Goal: Transaction & Acquisition: Purchase product/service

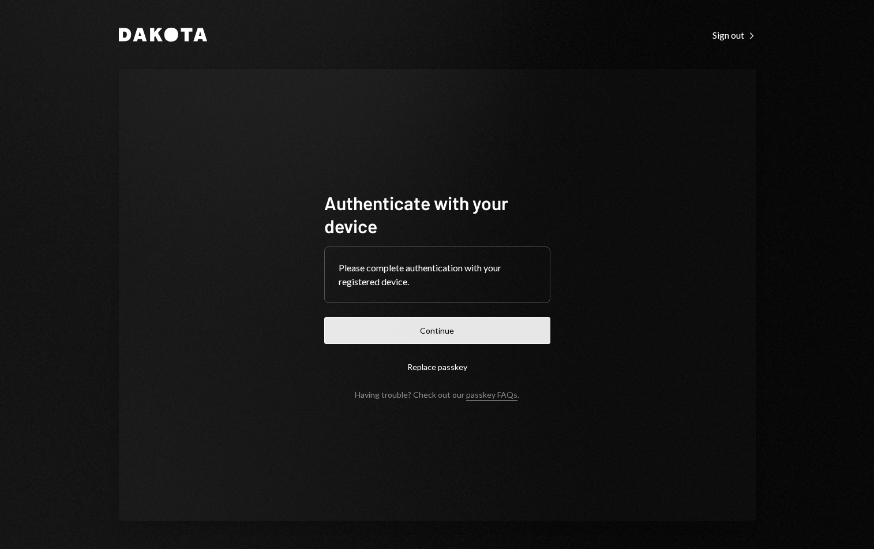
click at [412, 323] on button "Continue" at bounding box center [437, 330] width 226 height 27
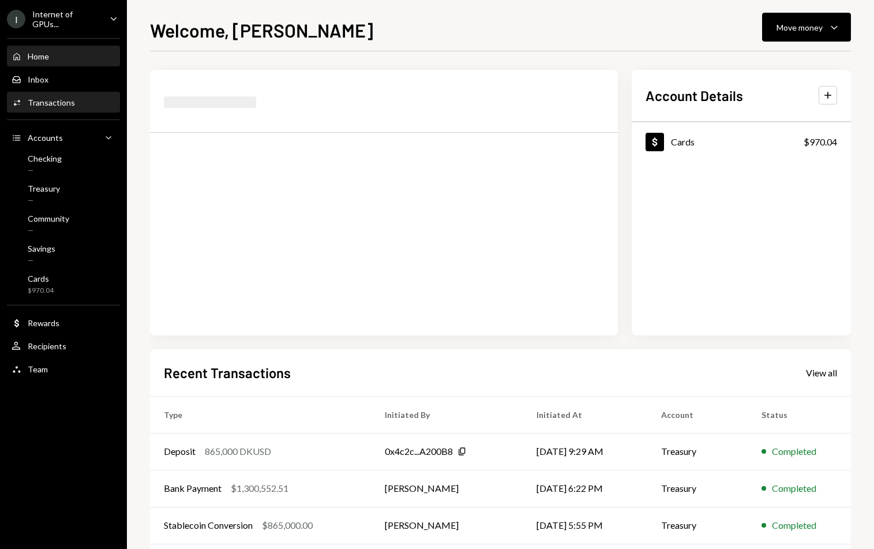
click at [81, 98] on div "Activities Transactions" at bounding box center [64, 103] width 104 height 10
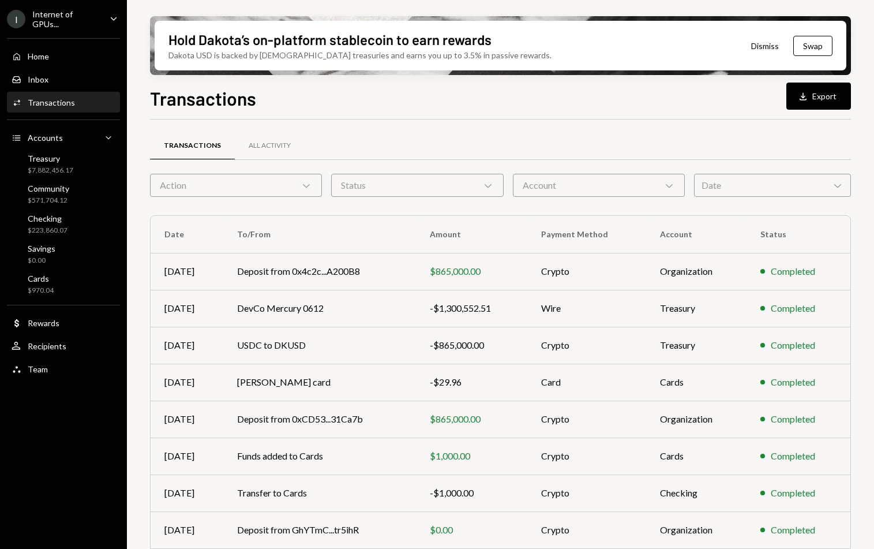
click at [282, 190] on div "Action Chevron Down" at bounding box center [236, 185] width 172 height 23
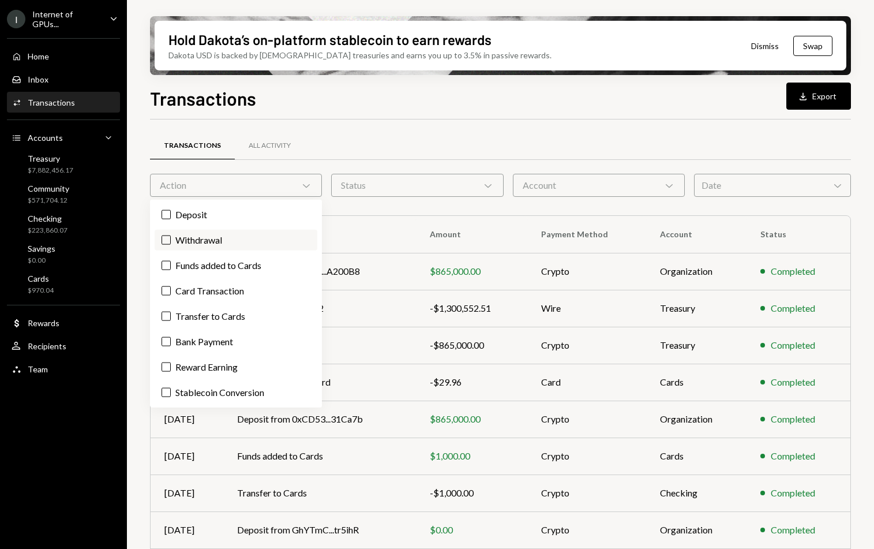
click at [171, 239] on label "Withdrawal" at bounding box center [236, 240] width 163 height 21
click at [171, 239] on button "Withdrawal" at bounding box center [166, 239] width 9 height 9
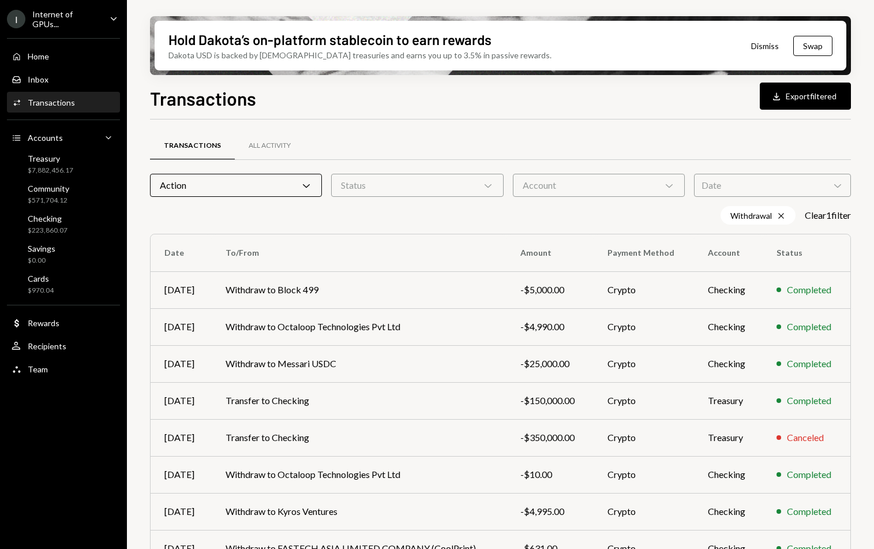
click at [141, 232] on div "Hold Dakota’s on-platform stablecoin to earn rewards Dakota USD is backed by U.…" at bounding box center [500, 274] width 747 height 549
click at [555, 182] on div "Account Chevron Down" at bounding box center [599, 185] width 172 height 23
click at [464, 193] on div "Status Chevron Down" at bounding box center [417, 185] width 172 height 23
click at [435, 240] on label "Completed" at bounding box center [417, 240] width 163 height 21
click at [352, 240] on button "Completed" at bounding box center [347, 239] width 9 height 9
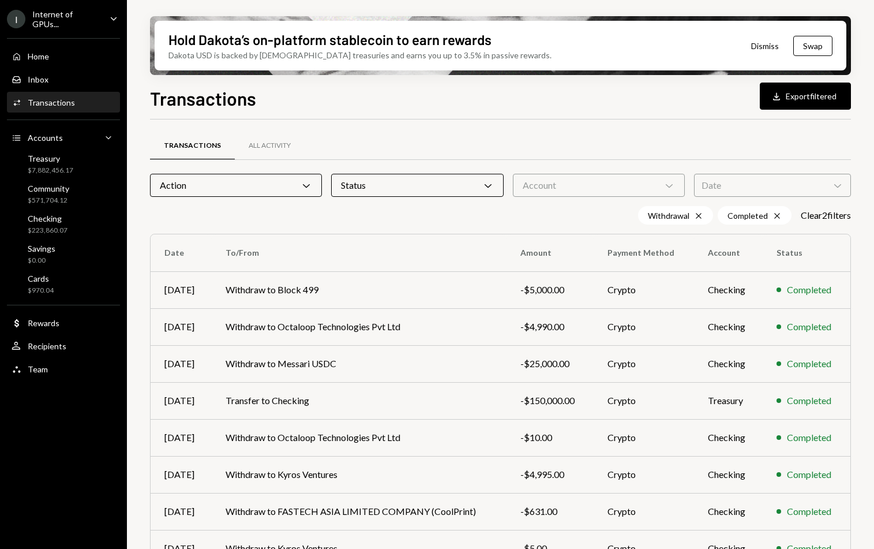
click at [572, 217] on div "Withdrawal Cross Completed Cross Clear 2 filter s" at bounding box center [500, 215] width 701 height 18
click at [699, 92] on button "Download Export filtered" at bounding box center [805, 96] width 91 height 27
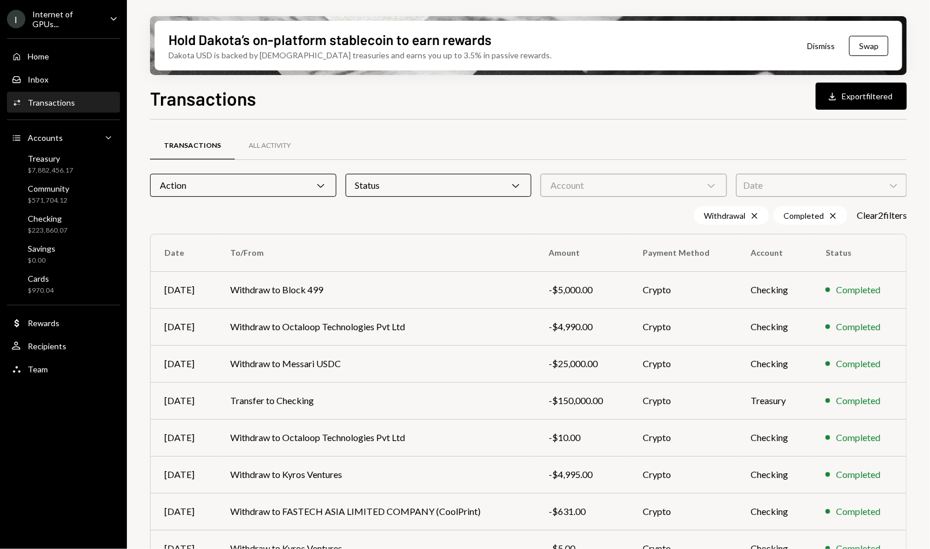
click at [262, 193] on div "Action Chevron Down" at bounding box center [243, 185] width 186 height 23
click at [402, 240] on th "To/From" at bounding box center [376, 252] width 319 height 37
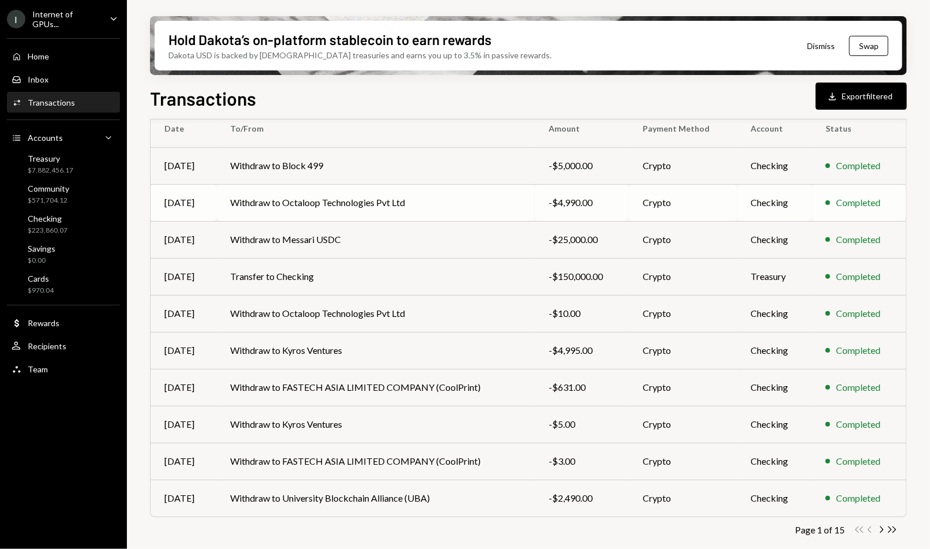
scroll to position [126, 0]
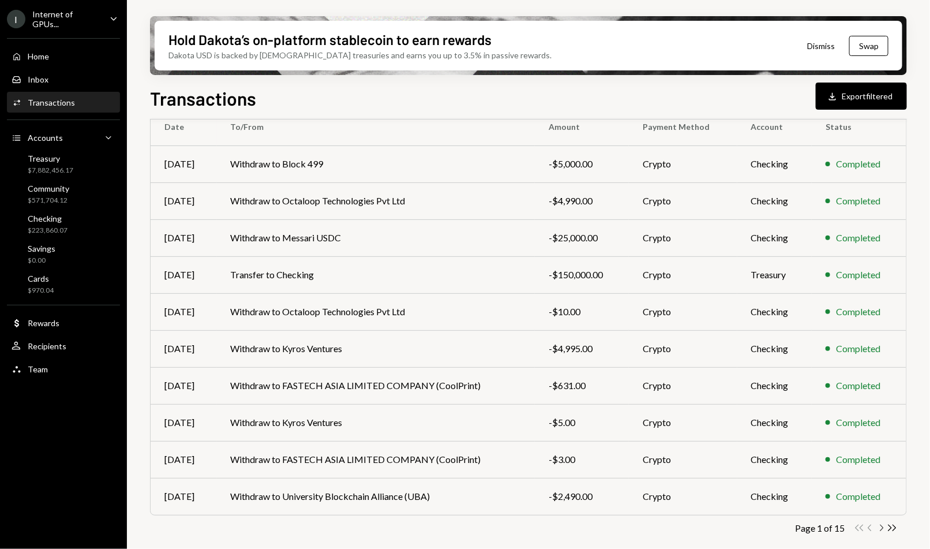
click at [699, 439] on icon "Chevron Right" at bounding box center [881, 527] width 11 height 11
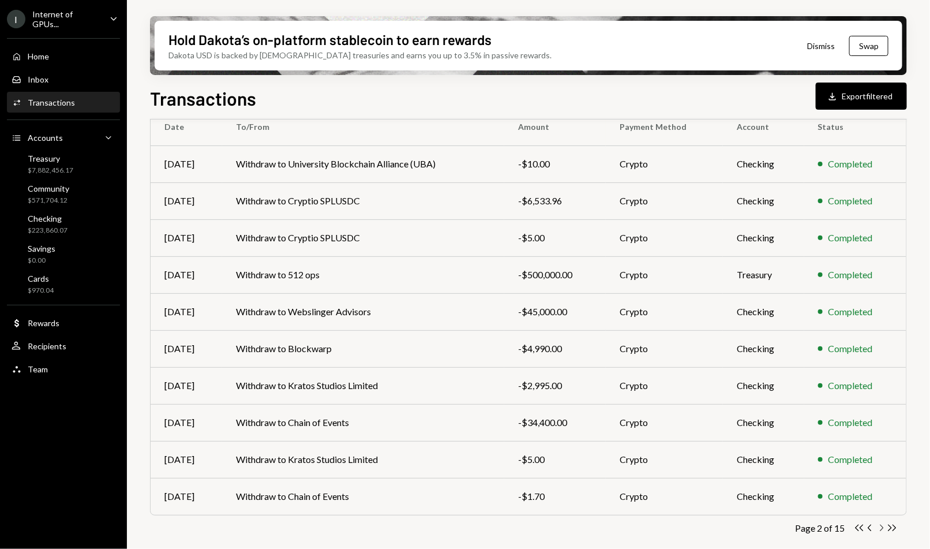
click at [699, 439] on icon "Chevron Right" at bounding box center [881, 527] width 11 height 11
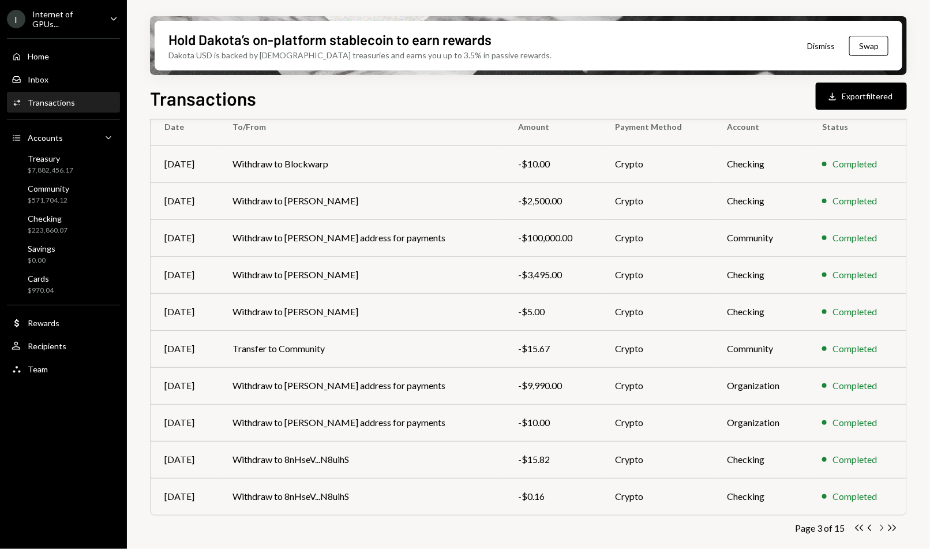
click at [699, 439] on icon "Chevron Right" at bounding box center [881, 527] width 11 height 11
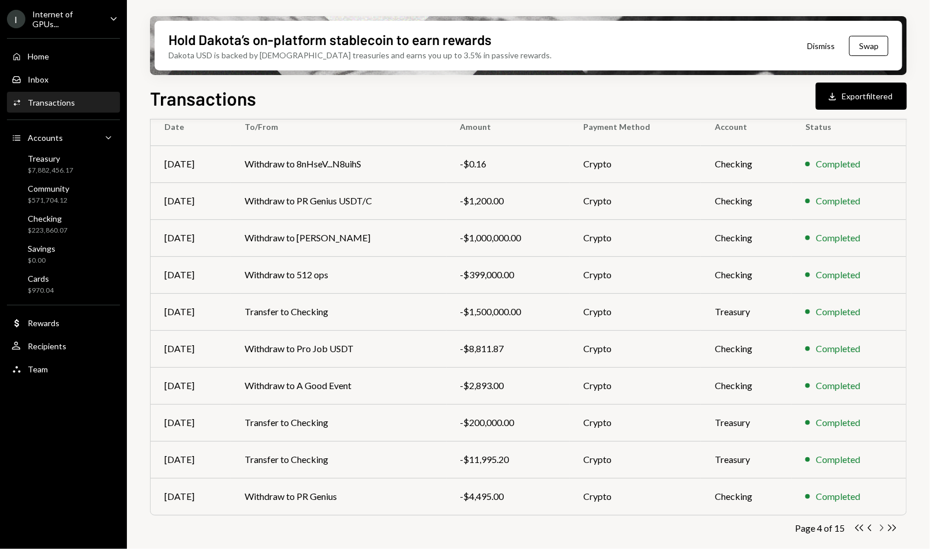
click at [699, 439] on icon "Chevron Right" at bounding box center [881, 527] width 11 height 11
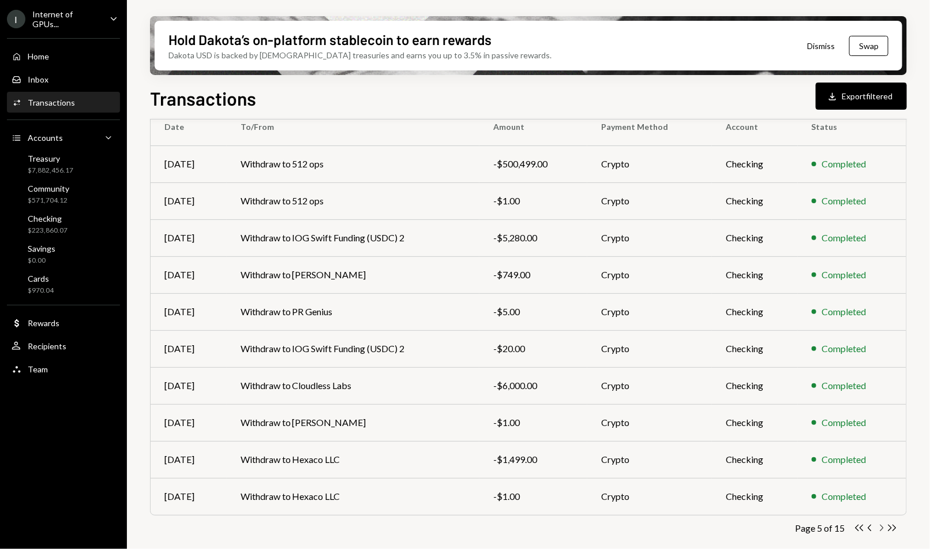
click at [699, 439] on icon "Chevron Right" at bounding box center [881, 527] width 11 height 11
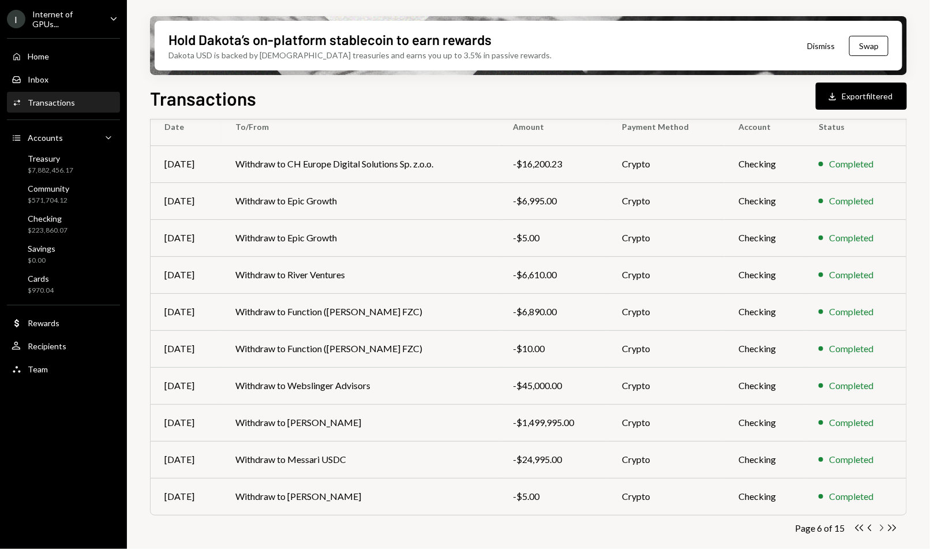
click at [699, 439] on icon "Chevron Right" at bounding box center [881, 527] width 11 height 11
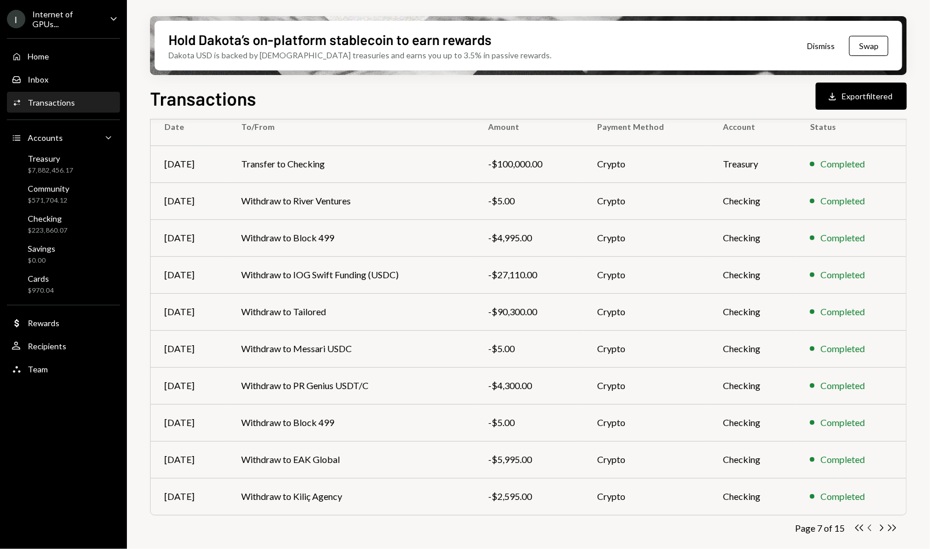
click at [699, 439] on icon "Chevron Left" at bounding box center [870, 527] width 11 height 11
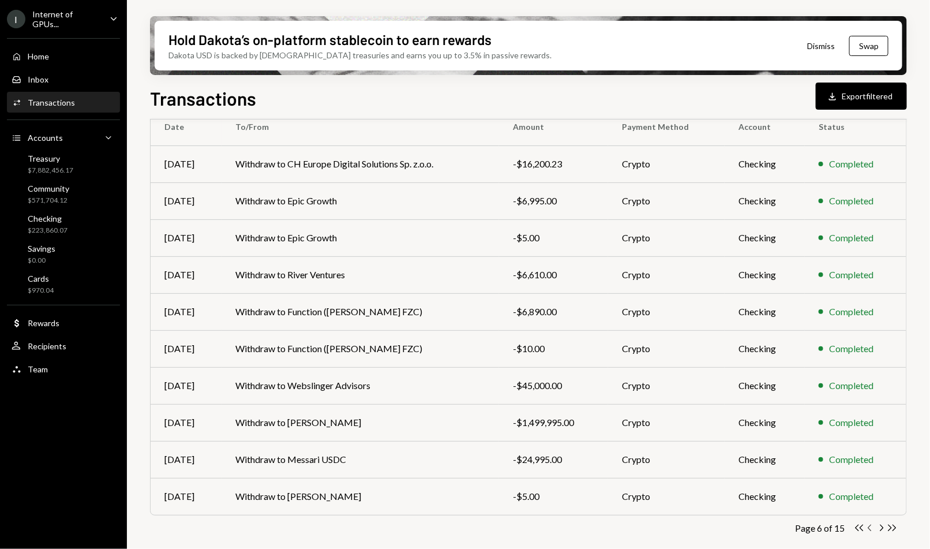
click at [699, 439] on icon "Chevron Left" at bounding box center [870, 527] width 11 height 11
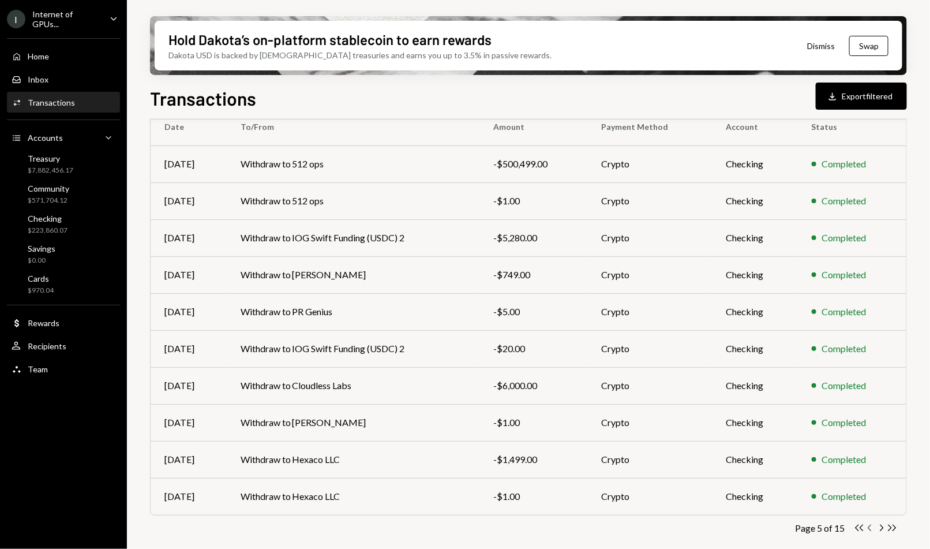
click at [699, 439] on icon "Chevron Left" at bounding box center [870, 527] width 11 height 11
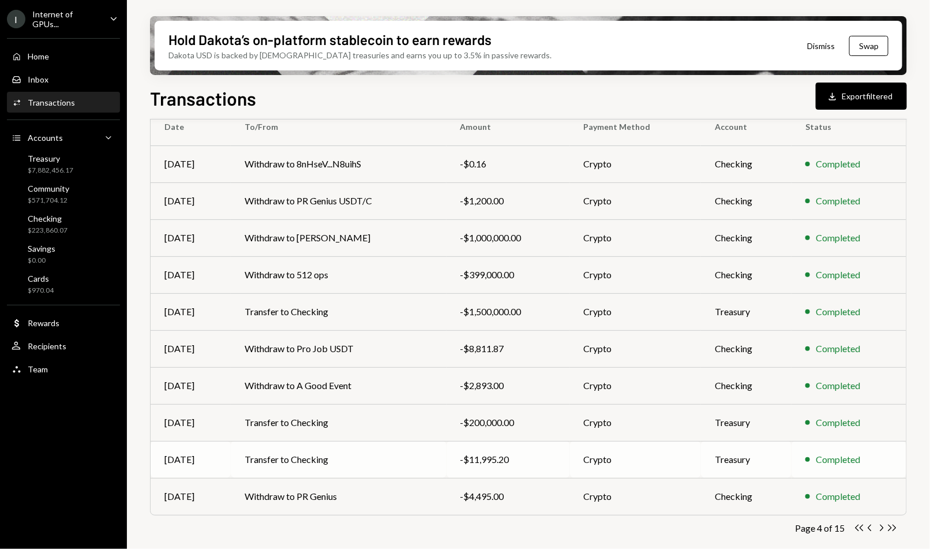
click at [645, 439] on td "Crypto" at bounding box center [636, 459] width 132 height 37
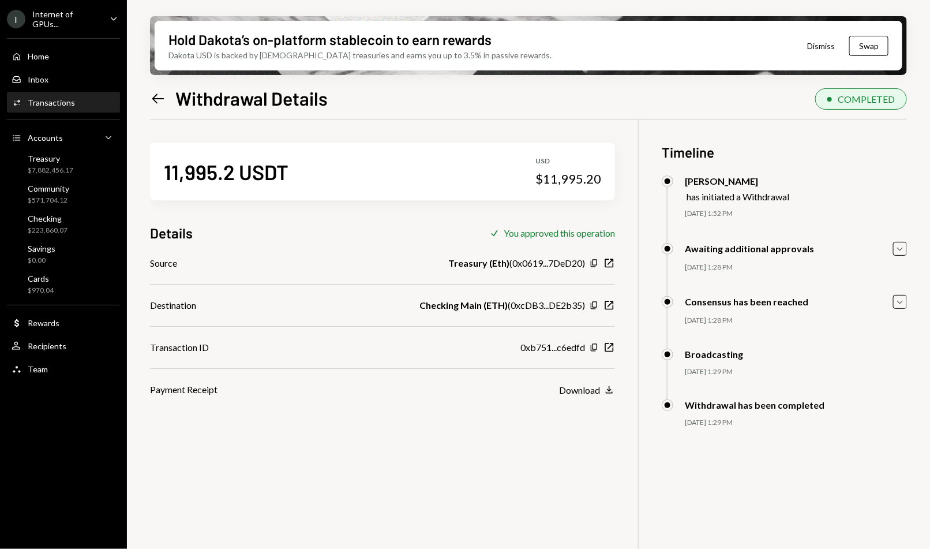
click at [154, 92] on icon "Left Arrow" at bounding box center [158, 99] width 16 height 16
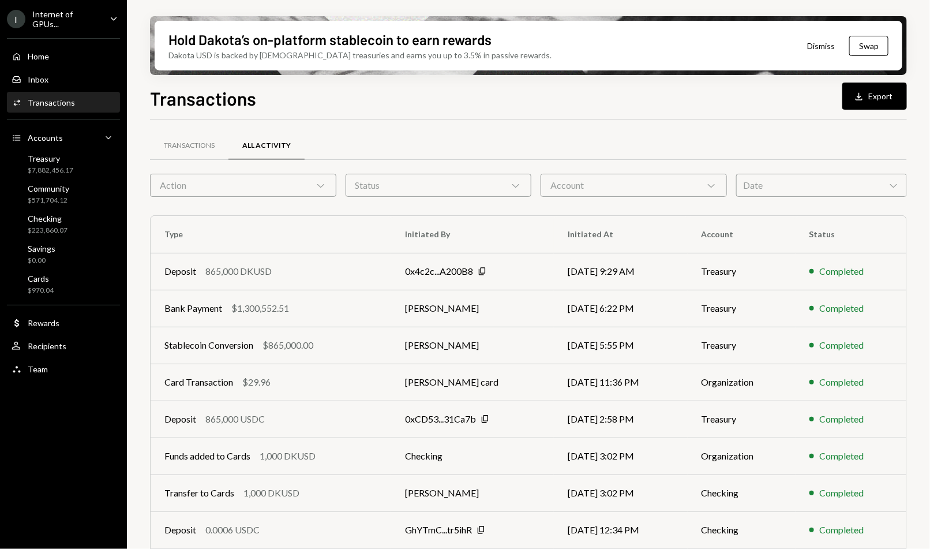
click at [253, 178] on div "Action Chevron Down" at bounding box center [243, 185] width 186 height 23
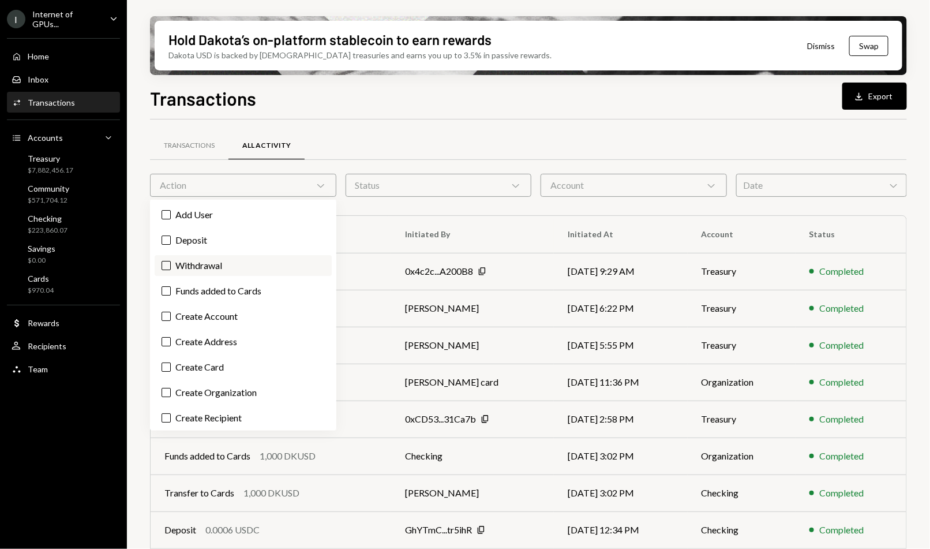
click at [191, 255] on label "Withdrawal" at bounding box center [243, 265] width 177 height 21
click at [171, 261] on button "Withdrawal" at bounding box center [166, 265] width 9 height 9
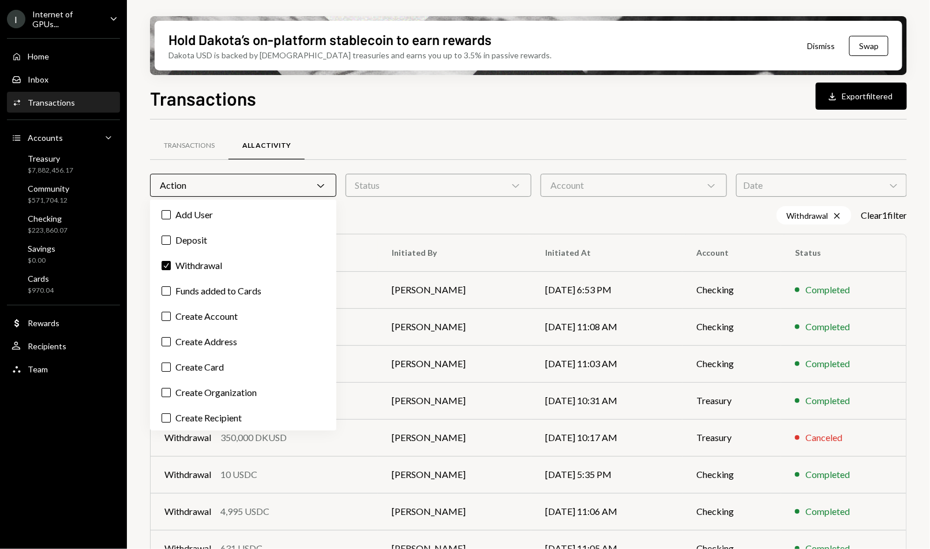
click at [475, 99] on div "Transactions Download Export filtered" at bounding box center [528, 96] width 757 height 25
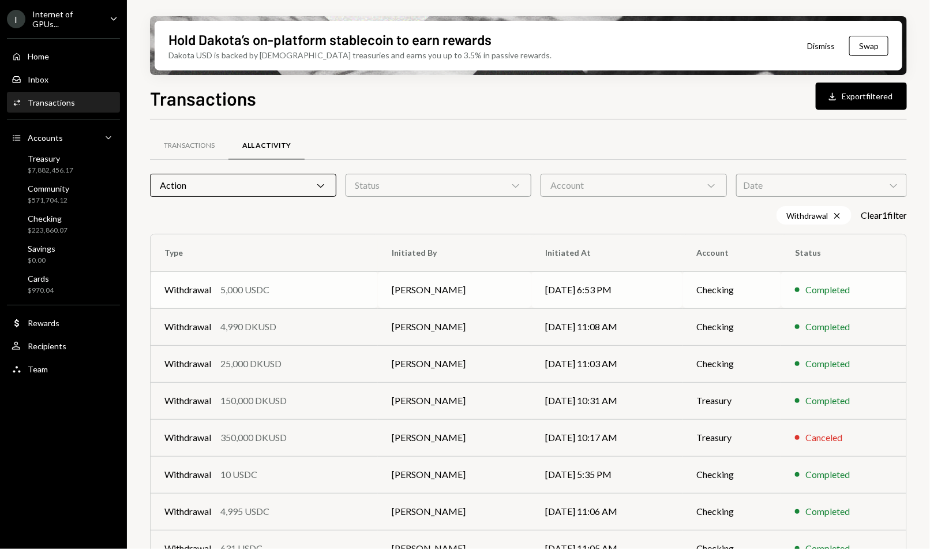
scroll to position [126, 0]
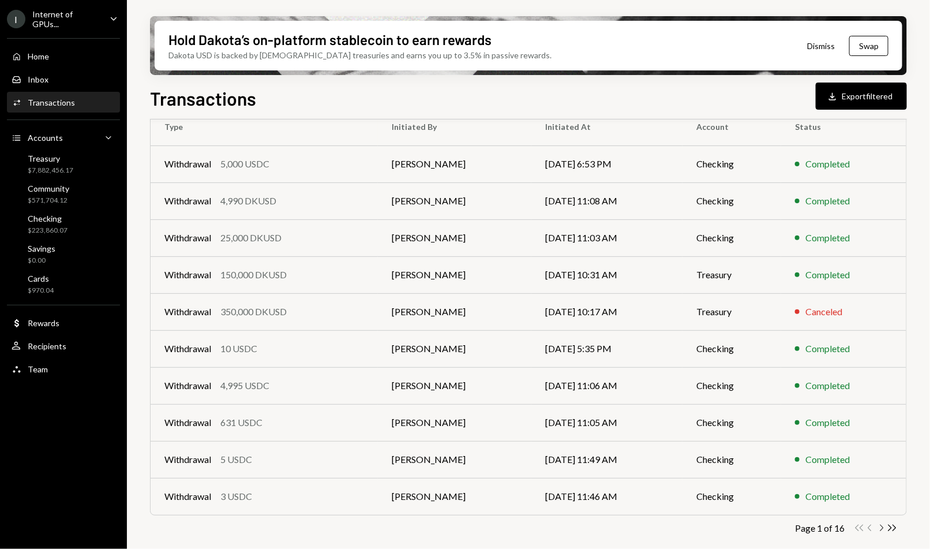
click at [699, 439] on icon "Chevron Right" at bounding box center [881, 527] width 11 height 11
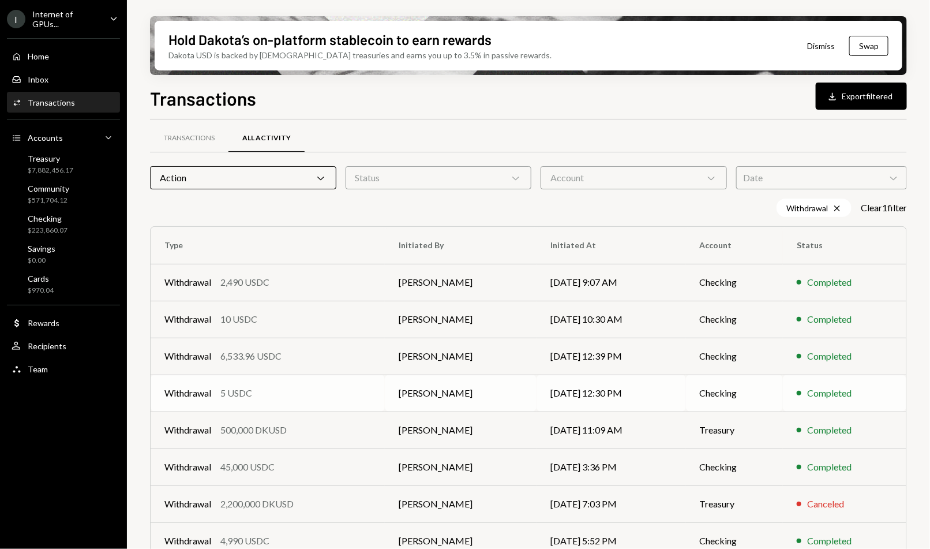
scroll to position [0, 0]
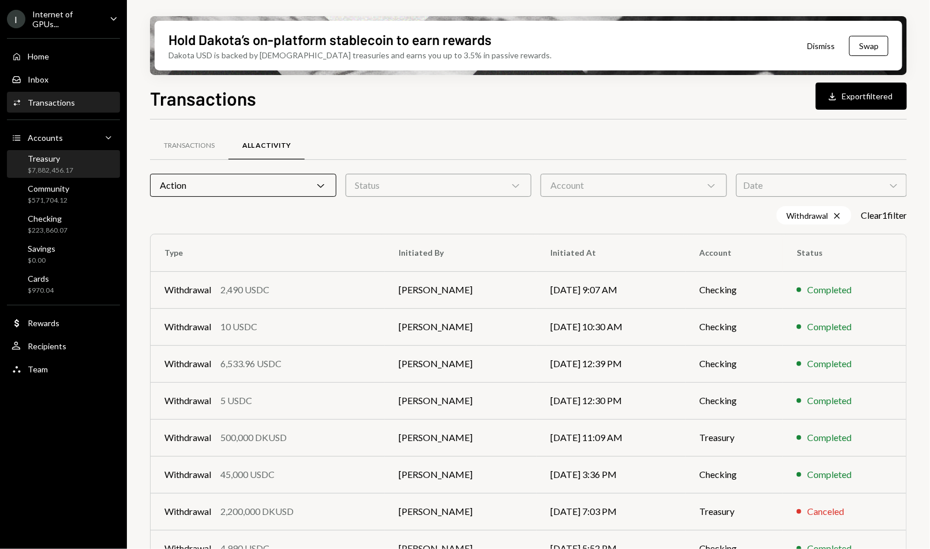
click at [71, 169] on div "$7,882,456.17" at bounding box center [51, 171] width 46 height 10
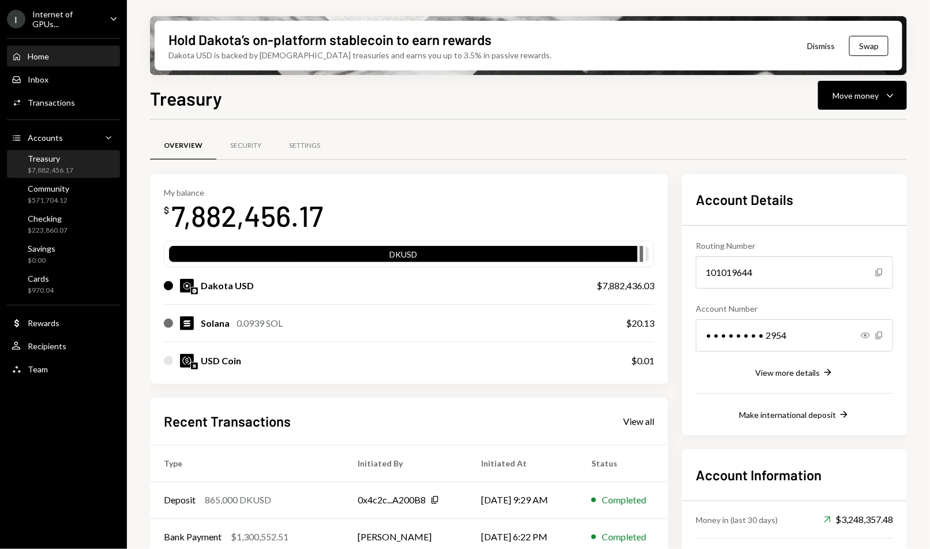
click at [51, 57] on div "Home Home" at bounding box center [64, 56] width 104 height 10
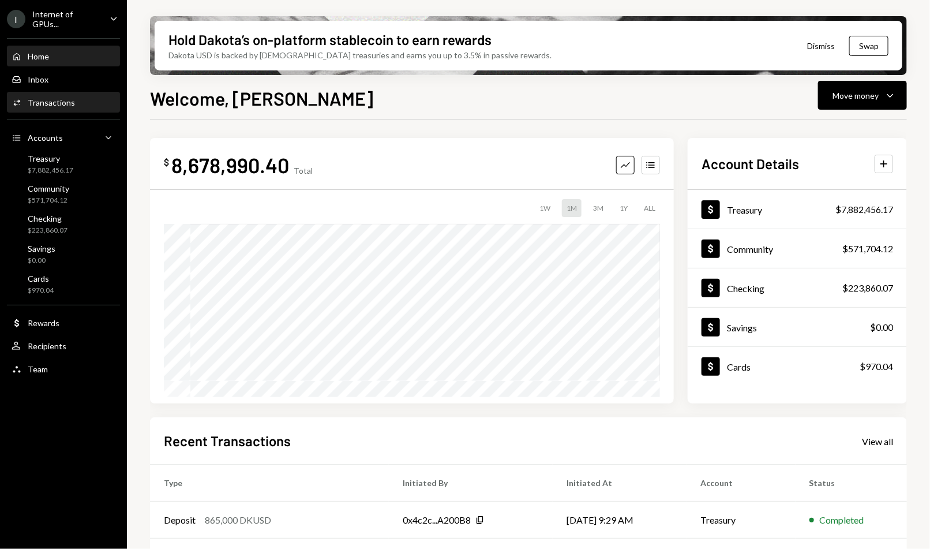
click at [19, 95] on div "Activities Transactions" at bounding box center [64, 103] width 104 height 20
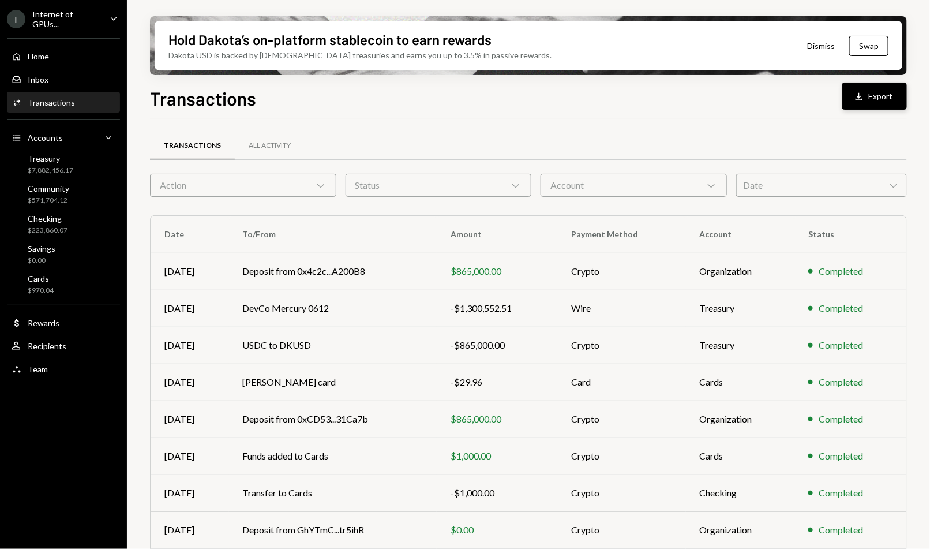
click at [699, 98] on button "Download Export" at bounding box center [875, 96] width 65 height 27
click at [65, 62] on div "Home Home" at bounding box center [64, 57] width 104 height 20
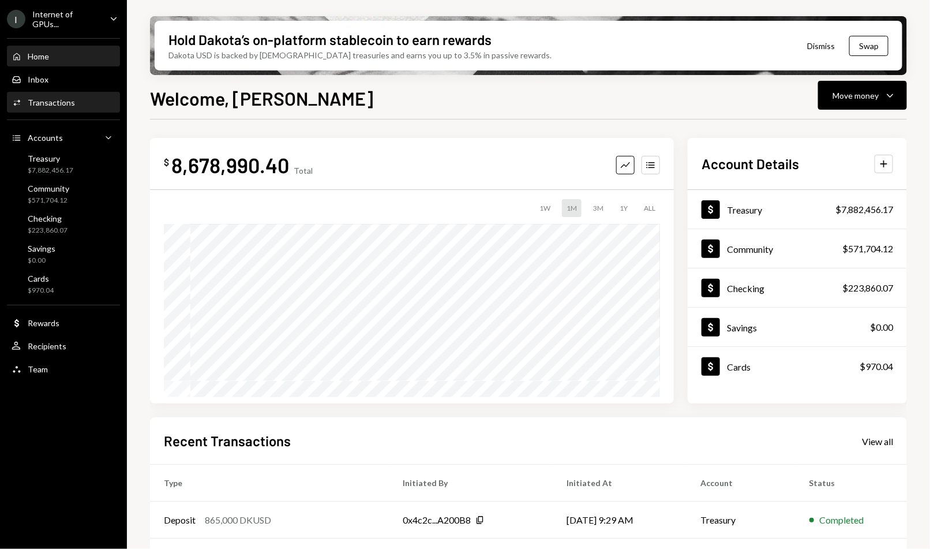
click at [61, 109] on div "Activities Transactions" at bounding box center [64, 103] width 104 height 20
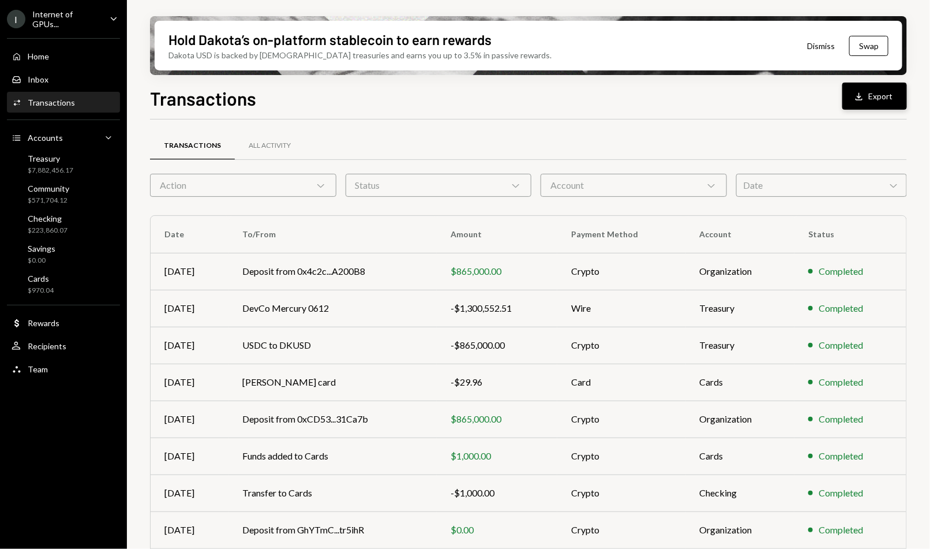
click at [853, 85] on button "Download Export" at bounding box center [875, 96] width 65 height 27
click at [85, 106] on div "Activities Transactions" at bounding box center [64, 103] width 104 height 10
click at [86, 56] on div "Home Home" at bounding box center [64, 56] width 104 height 10
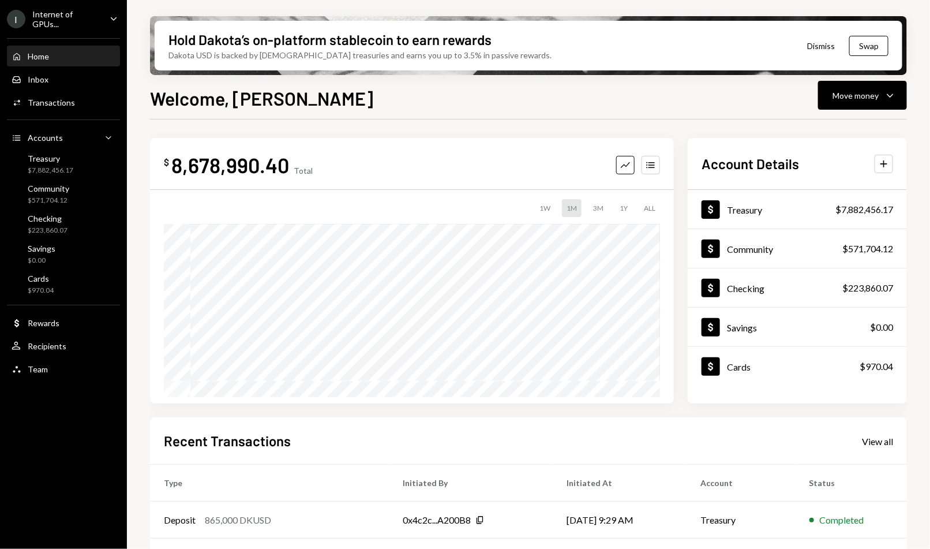
click at [649, 175] on div "$ 8,678,990.40 Total Graph Accounts" at bounding box center [412, 165] width 496 height 26
click at [651, 160] on icon "Accounts" at bounding box center [651, 165] width 12 height 12
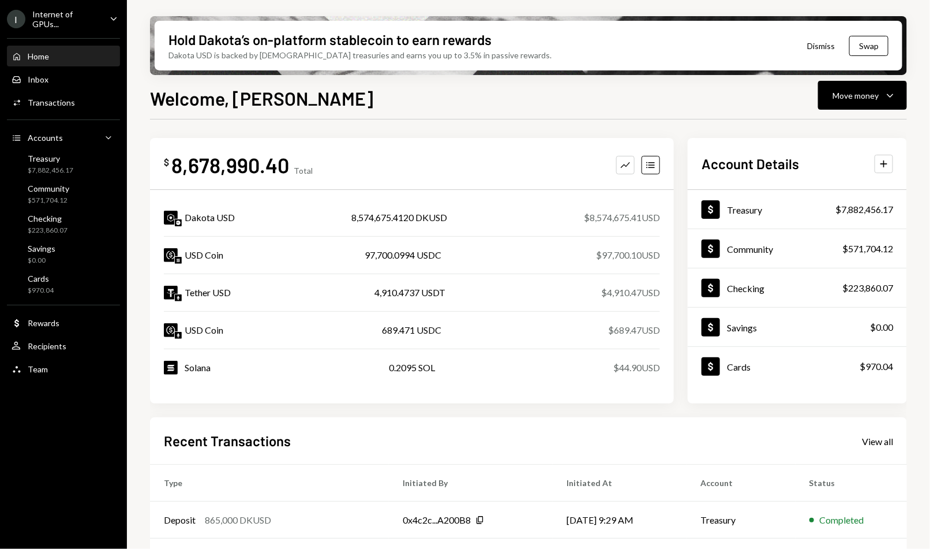
click at [389, 298] on div "4,910.4737 USDT" at bounding box center [410, 293] width 71 height 14
click at [59, 92] on link "Activities Transactions" at bounding box center [63, 102] width 113 height 21
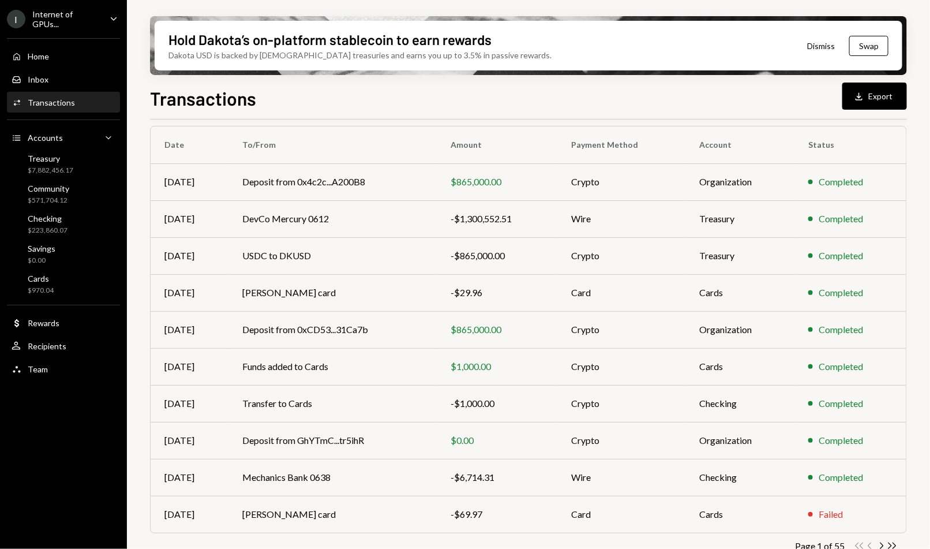
scroll to position [93, 0]
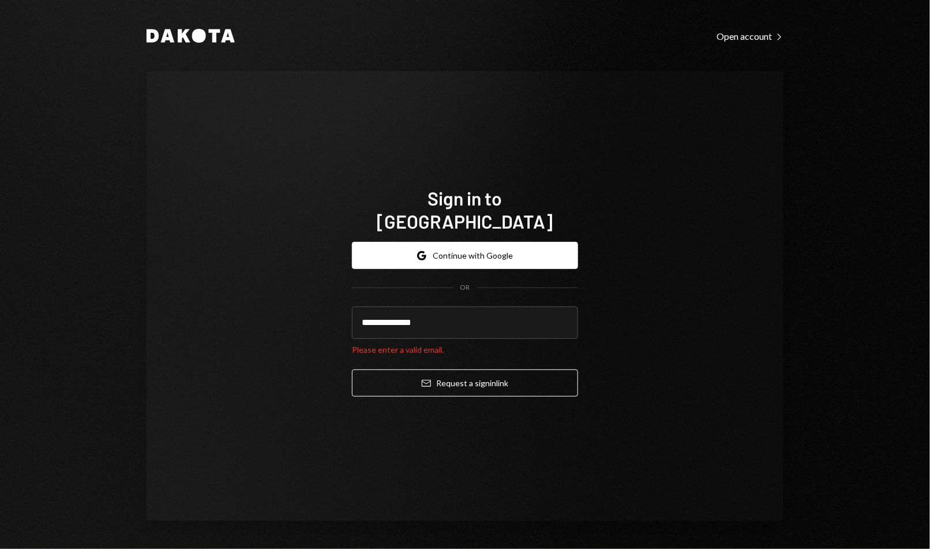
type input "**********"
click at [352, 369] on button "Email Request a sign in link" at bounding box center [465, 382] width 226 height 27
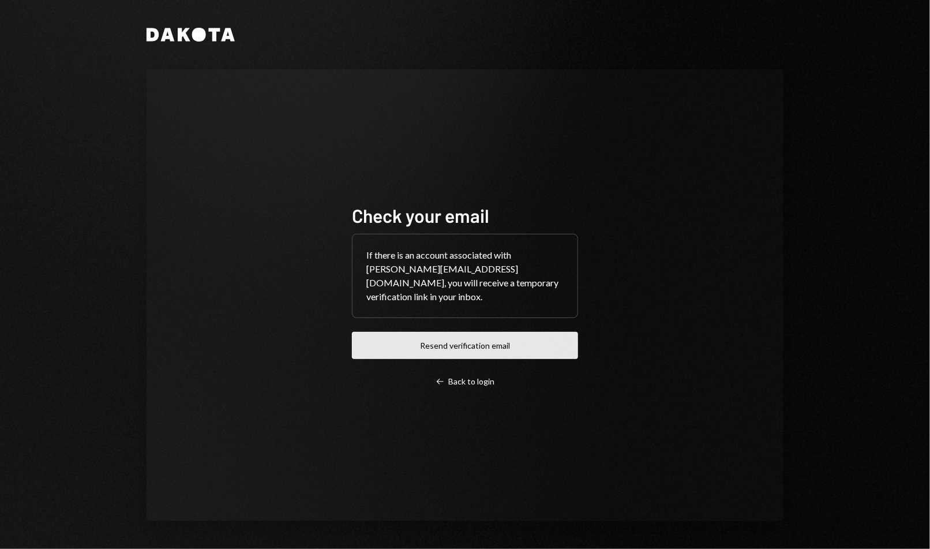
click at [484, 332] on button "Resend verification email" at bounding box center [465, 345] width 226 height 27
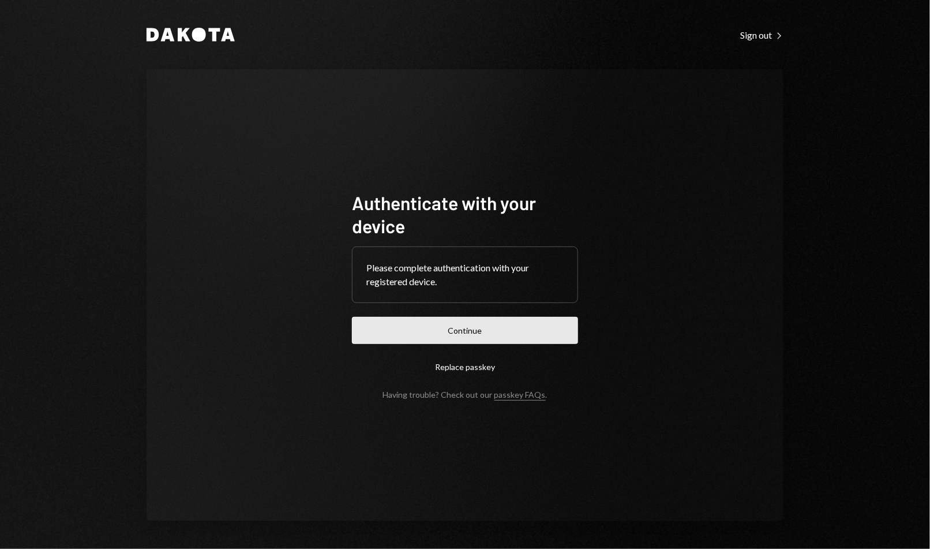
click at [477, 322] on button "Continue" at bounding box center [465, 330] width 226 height 27
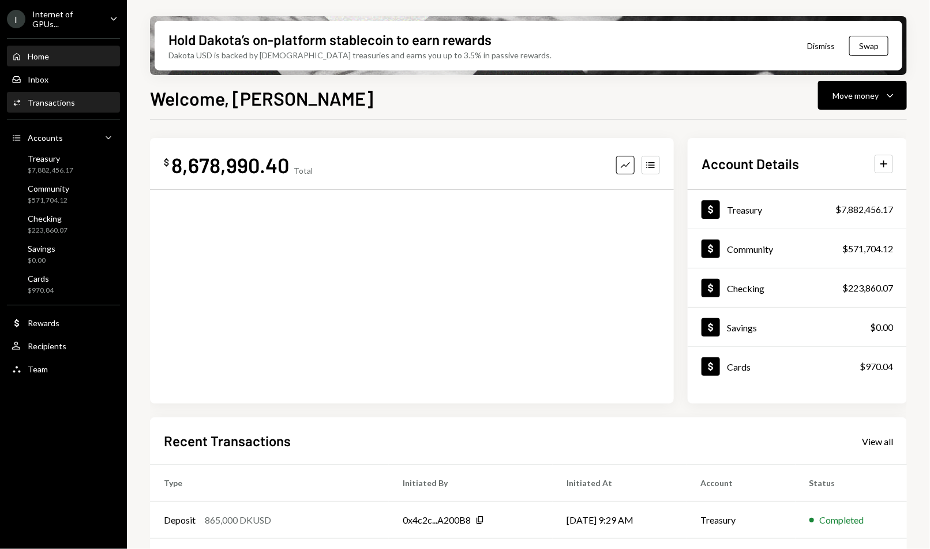
click at [84, 102] on div "Activities Transactions" at bounding box center [64, 103] width 104 height 10
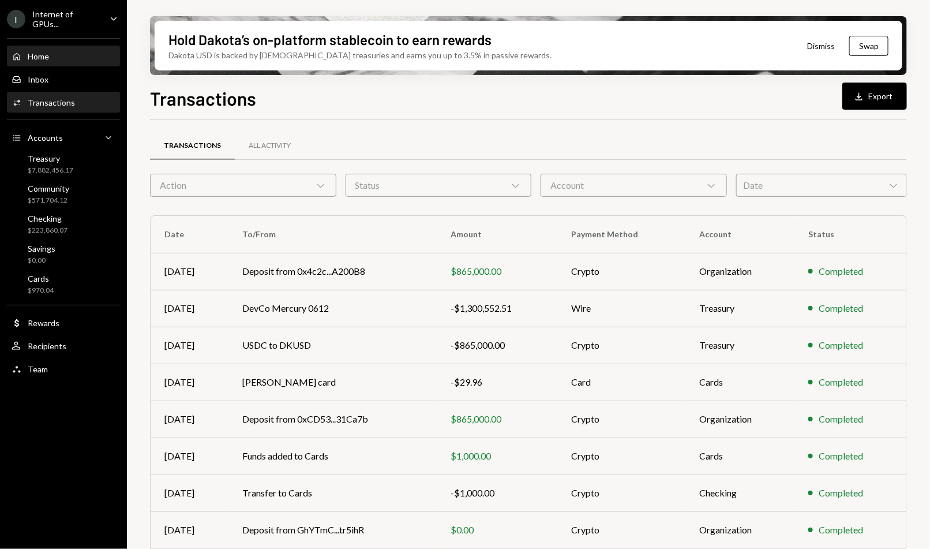
click at [51, 58] on div "Home Home" at bounding box center [64, 56] width 104 height 10
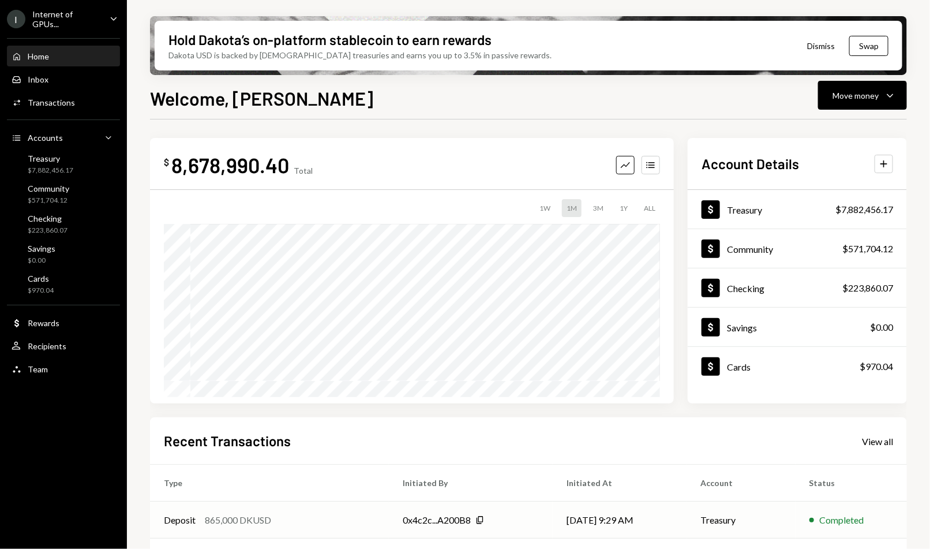
scroll to position [146, 0]
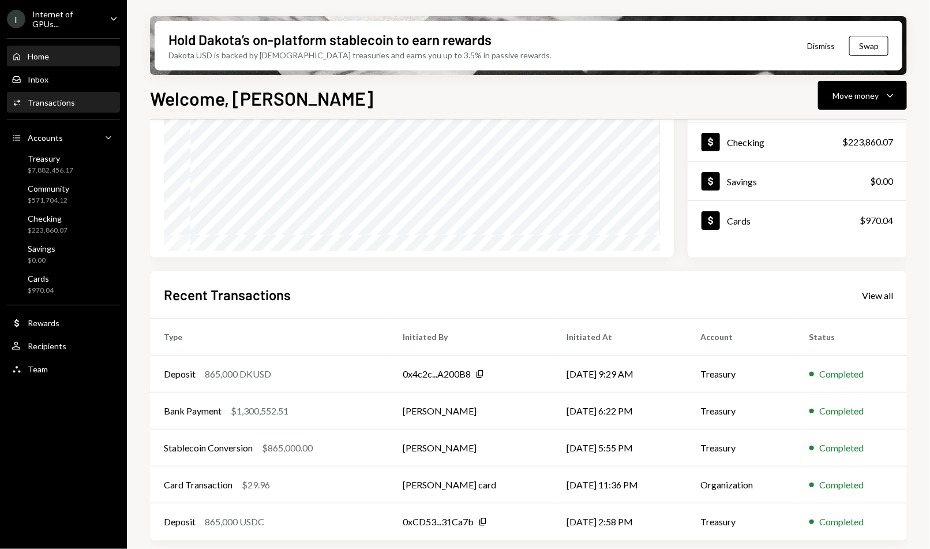
click at [57, 107] on div "Activities Transactions" at bounding box center [64, 103] width 104 height 20
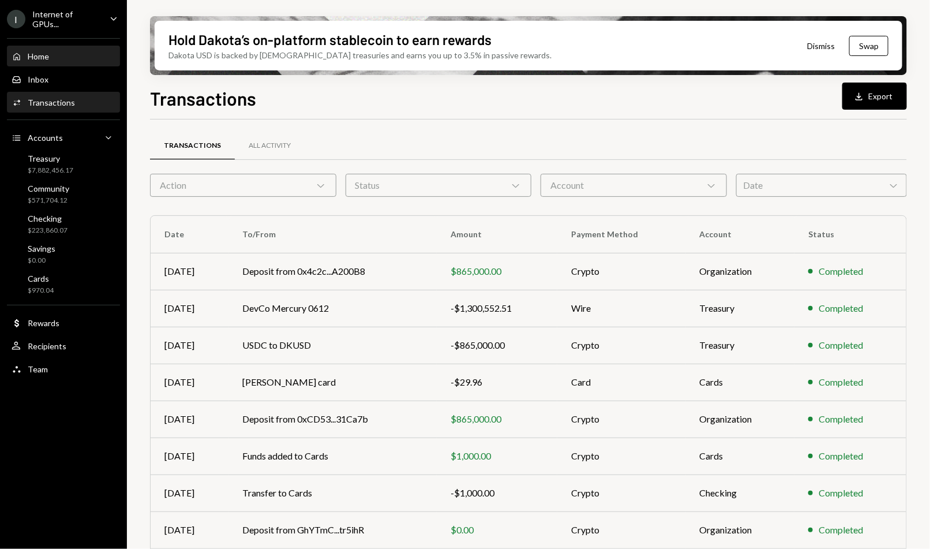
click at [55, 54] on div "Home Home" at bounding box center [64, 56] width 104 height 10
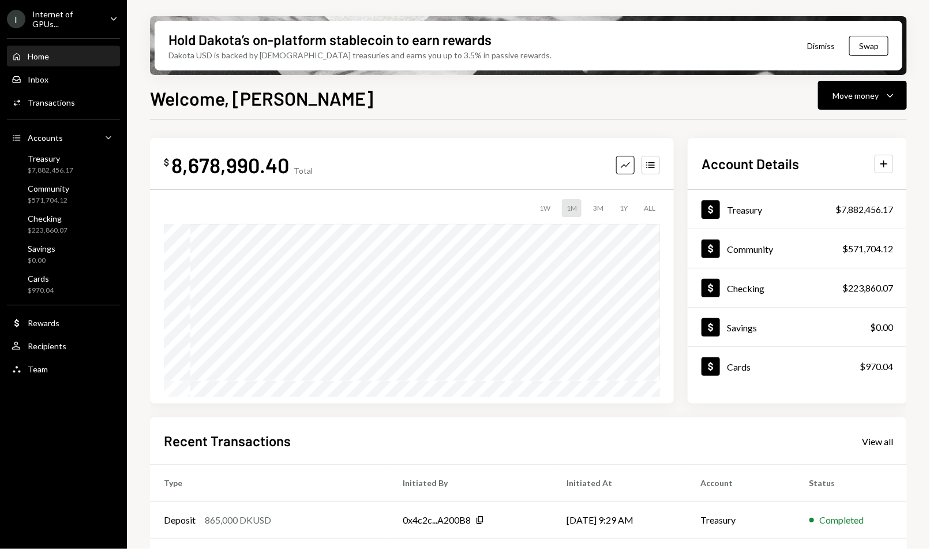
click at [904, 110] on div "Welcome, Stephanie Move money Caret Down $ 8,678,990.40 Total Graph Accounts 1W…" at bounding box center [528, 350] width 757 height 533
click at [902, 102] on button "Move money Caret Down" at bounding box center [862, 95] width 89 height 29
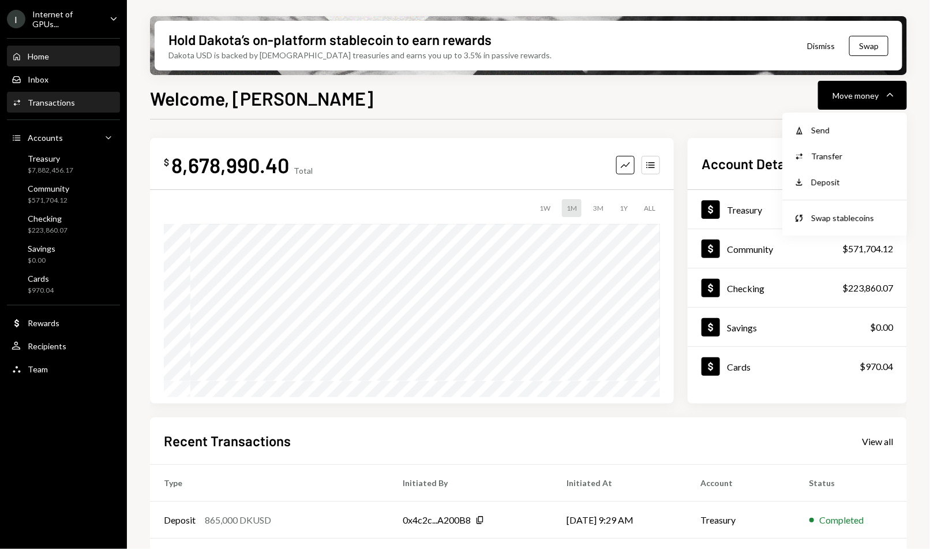
click at [89, 95] on div "Activities Transactions" at bounding box center [64, 103] width 104 height 20
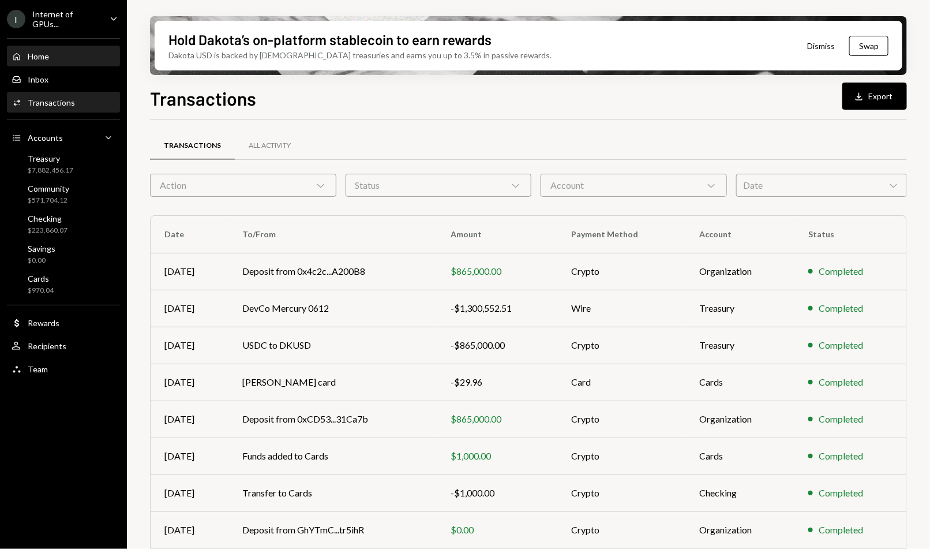
click at [52, 53] on div "Home Home" at bounding box center [64, 56] width 104 height 10
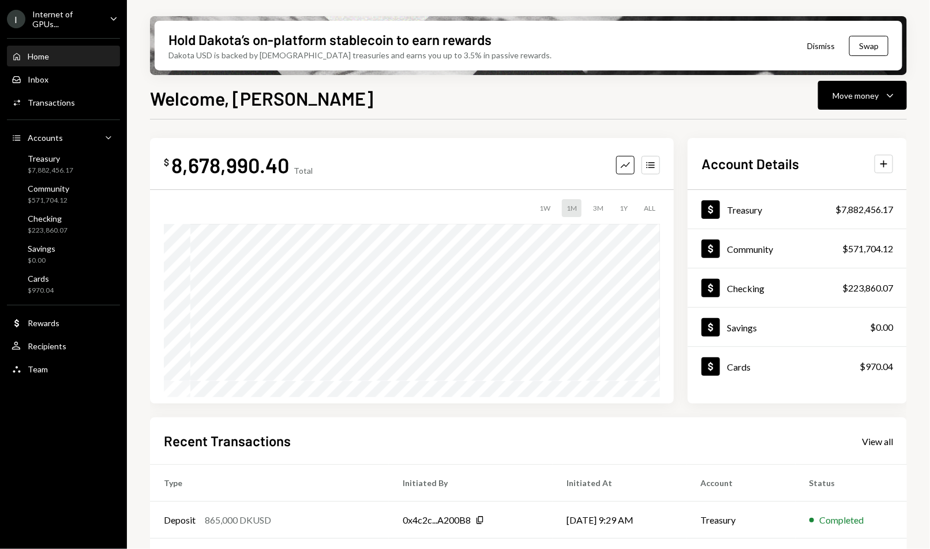
click at [654, 182] on div "$ 8,678,990.40 Total Graph Accounts 1W 1M 3M 1Y ALL $9,335,912.51 Aug 12, 2025" at bounding box center [412, 270] width 524 height 265
click at [655, 168] on icon "Accounts" at bounding box center [651, 165] width 12 height 12
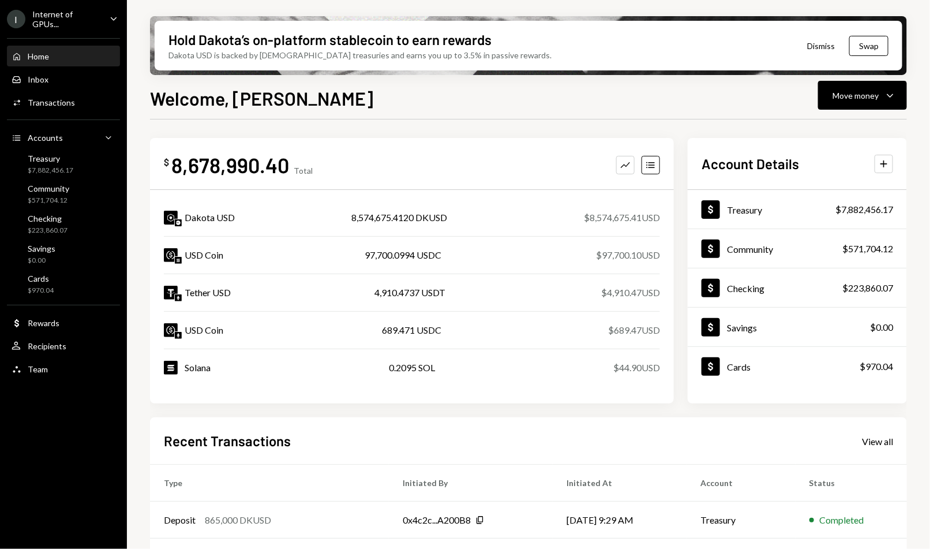
click at [376, 291] on div "4,910.4737 USDT" at bounding box center [410, 293] width 71 height 14
click at [897, 103] on button "Move money Caret Down" at bounding box center [862, 95] width 89 height 29
click at [822, 212] on div "Swap stablecoins" at bounding box center [854, 218] width 84 height 12
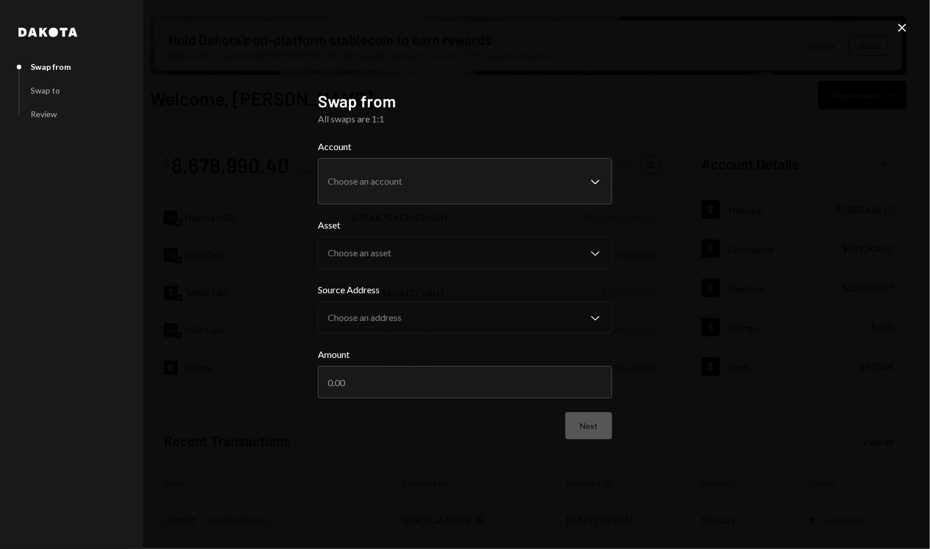
click at [424, 207] on form "**********" at bounding box center [465, 290] width 294 height 300
click at [453, 184] on body "I Internet of GPUs... Caret Down Home Home Inbox Inbox Activities Transactions …" at bounding box center [465, 274] width 930 height 549
click at [664, 247] on div "**********" at bounding box center [465, 274] width 930 height 549
click at [458, 170] on body "I Internet of GPUs... Caret Down Home Home Inbox Inbox Activities Transactions …" at bounding box center [465, 274] width 930 height 549
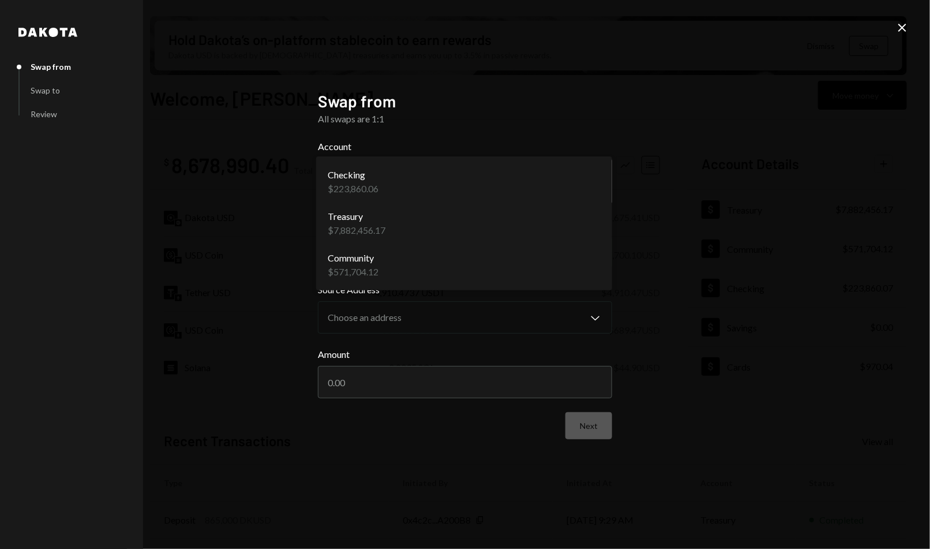
select select "**********"
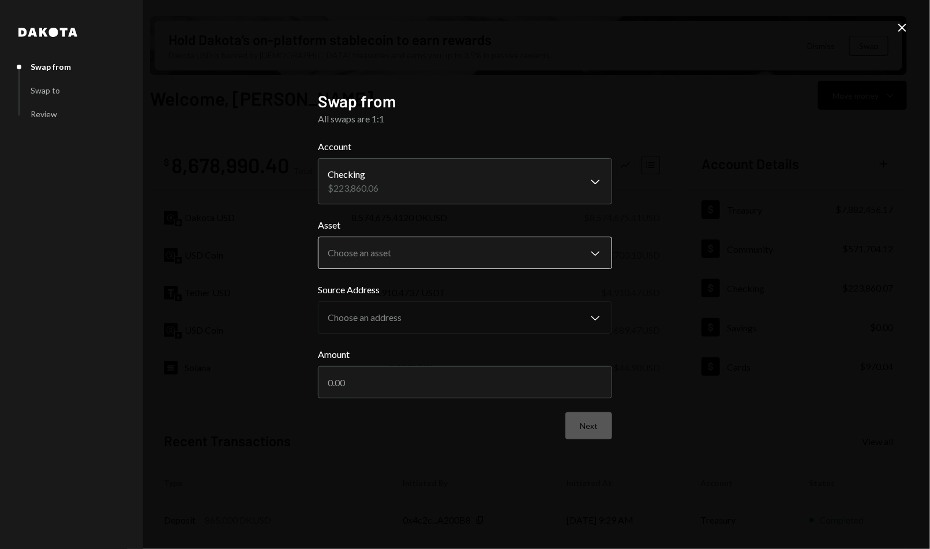
click at [405, 239] on button "Choose an asset Chevron Down" at bounding box center [465, 253] width 294 height 32
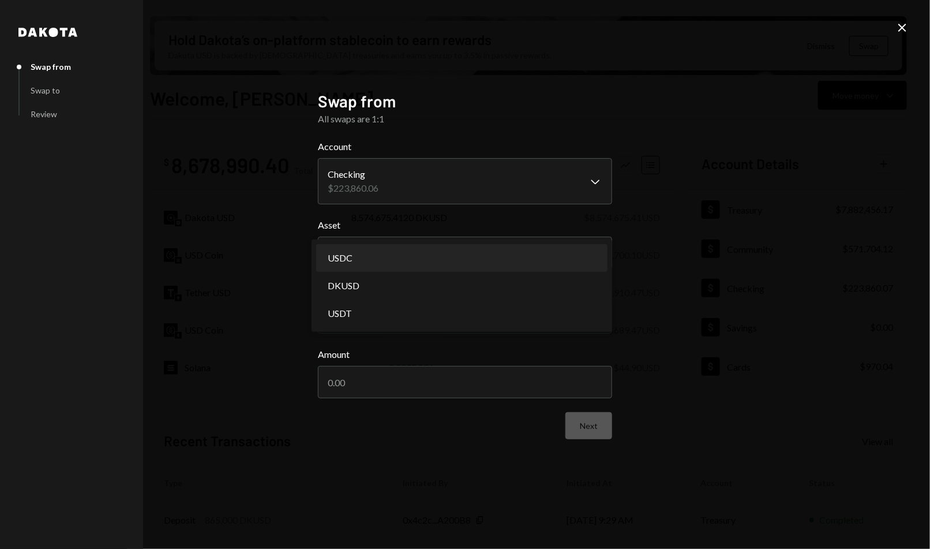
select select "****"
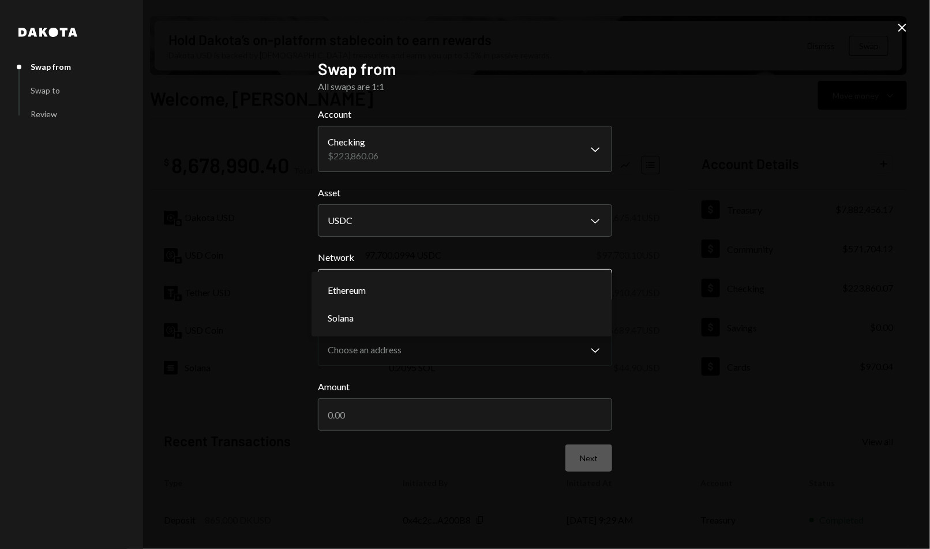
click at [405, 292] on body "I Internet of GPUs... Caret Down Home Home Inbox Inbox Activities Transactions …" at bounding box center [465, 274] width 930 height 549
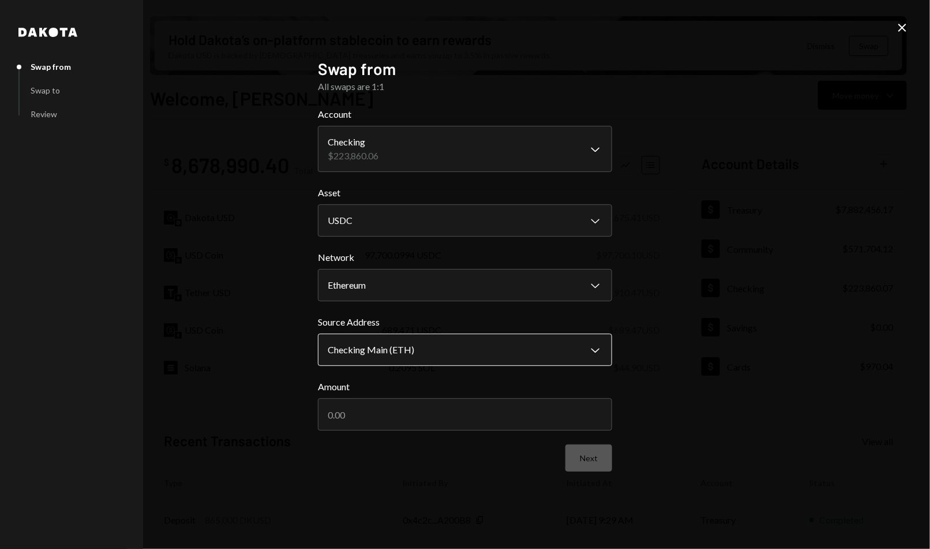
click at [381, 358] on body "I Internet of GPUs... Caret Down Home Home Inbox Inbox Activities Transactions …" at bounding box center [465, 274] width 930 height 549
click at [406, 280] on body "I Internet of GPUs... Caret Down Home Home Inbox Inbox Activities Transactions …" at bounding box center [465, 274] width 930 height 549
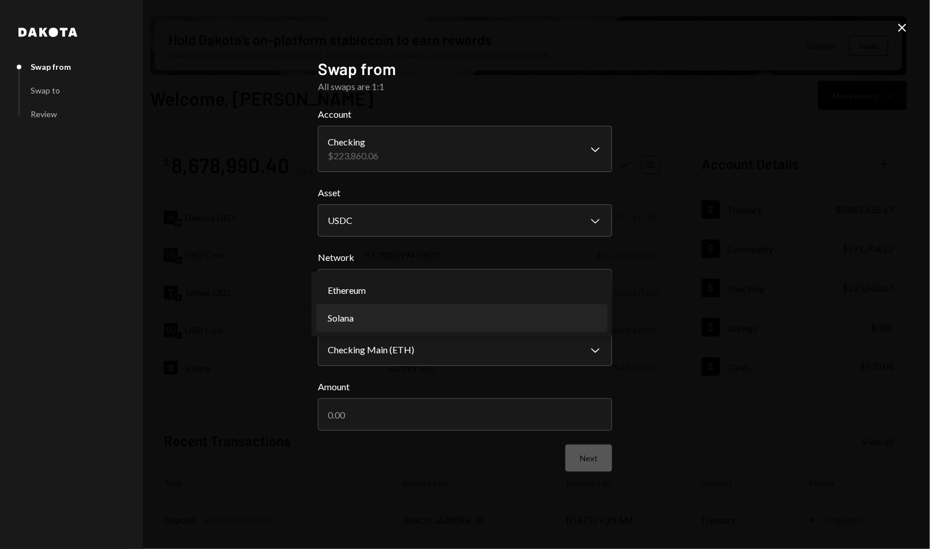
select select "**********"
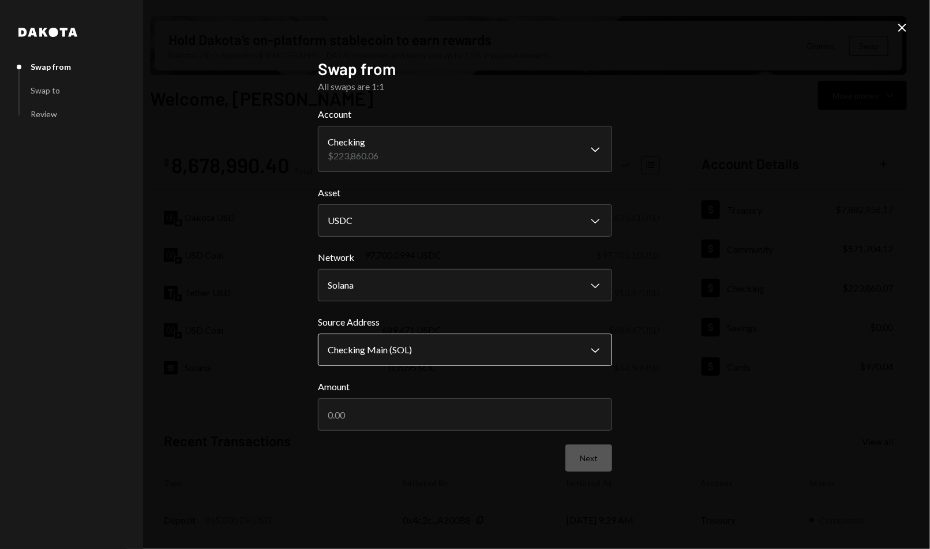
click at [401, 364] on body "I Internet of GPUs... Caret Down Home Home Inbox Inbox Activities Transactions …" at bounding box center [465, 274] width 930 height 549
click at [390, 398] on input "Amount" at bounding box center [465, 414] width 294 height 32
type input "32000"
click at [603, 452] on button "Next" at bounding box center [589, 457] width 47 height 27
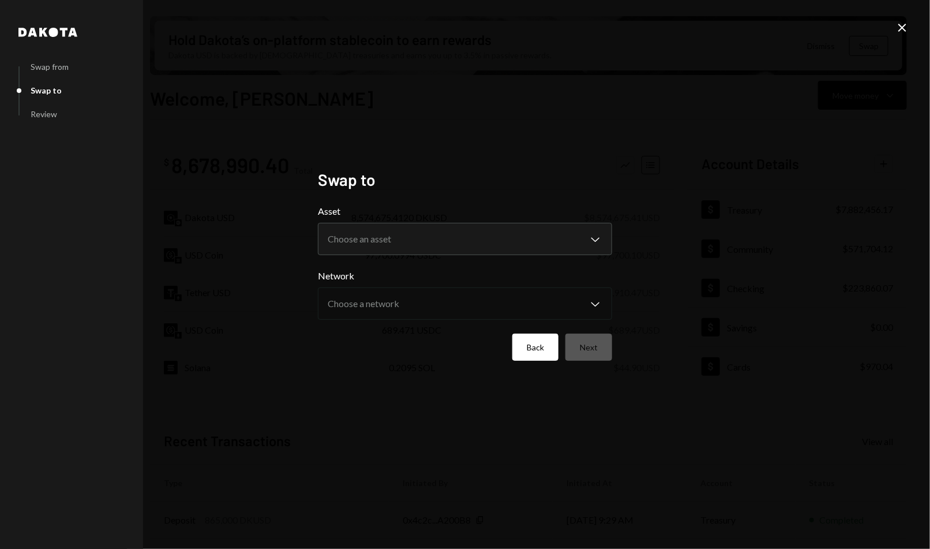
click at [539, 355] on button "Back" at bounding box center [536, 347] width 46 height 27
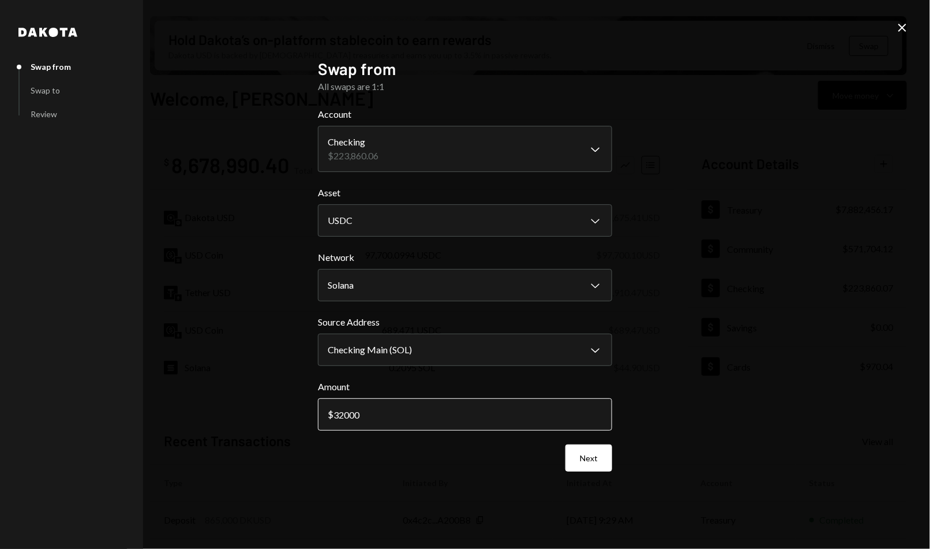
click at [347, 417] on input "32000" at bounding box center [465, 414] width 294 height 32
click at [368, 419] on input "32000" at bounding box center [465, 414] width 294 height 32
type input "33000"
click at [577, 466] on button "Next" at bounding box center [589, 457] width 47 height 27
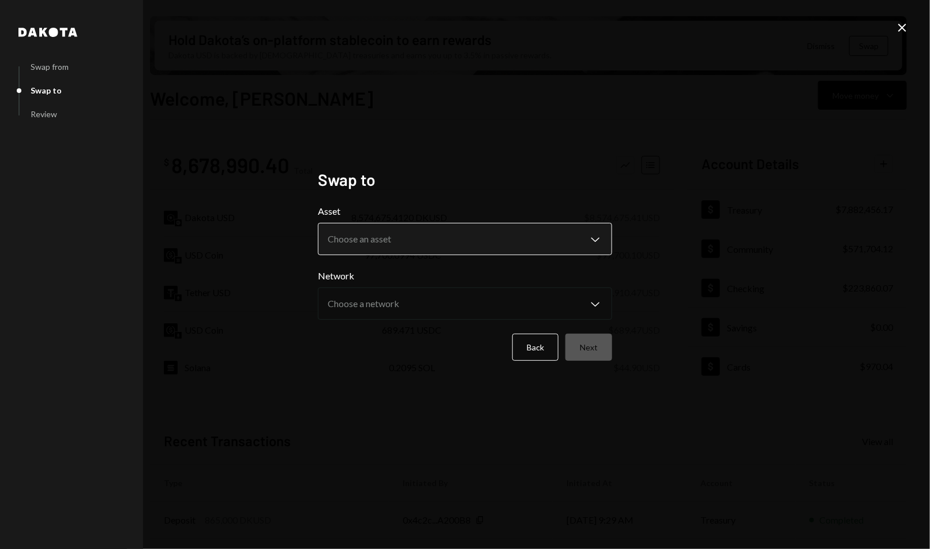
click at [404, 238] on body "I Internet of GPUs... Caret Down Home Home Inbox Inbox Activities Transactions …" at bounding box center [465, 274] width 930 height 549
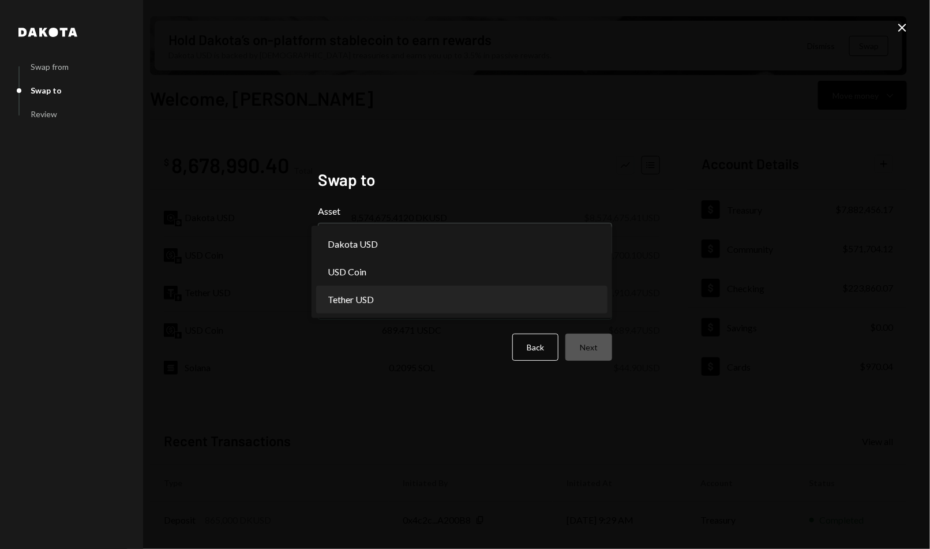
select select "****"
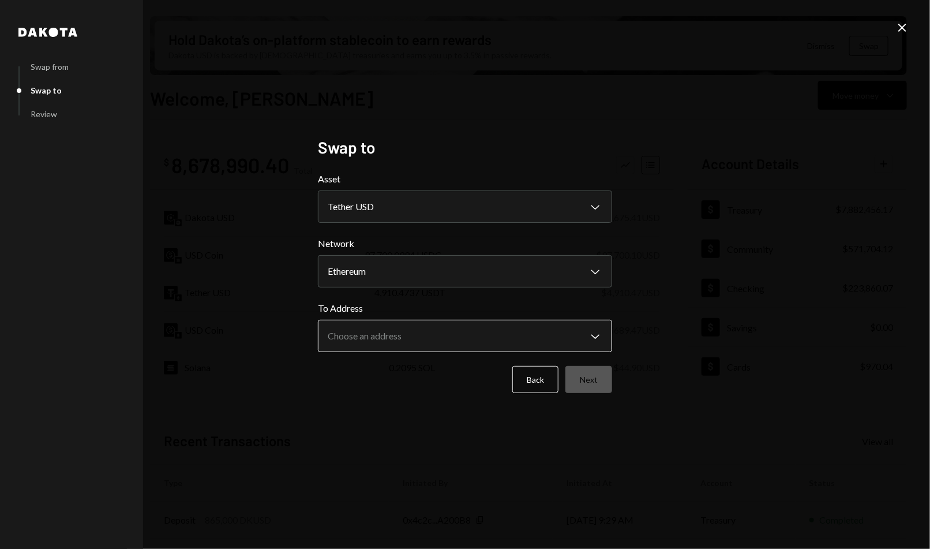
click at [384, 337] on body "I Internet of GPUs... Caret Down Home Home Inbox Inbox Activities Transactions …" at bounding box center [465, 274] width 930 height 549
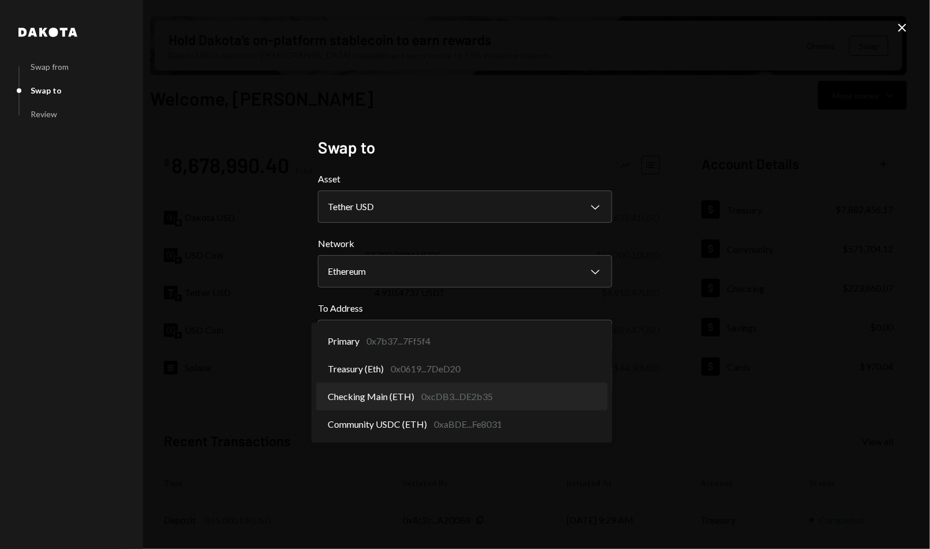
select select "**********"
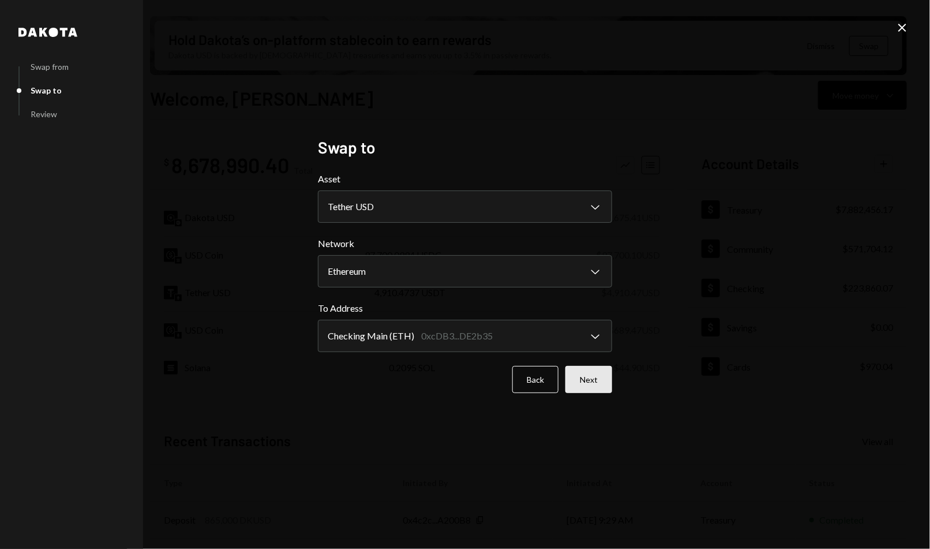
click at [593, 376] on button "Next" at bounding box center [589, 379] width 47 height 27
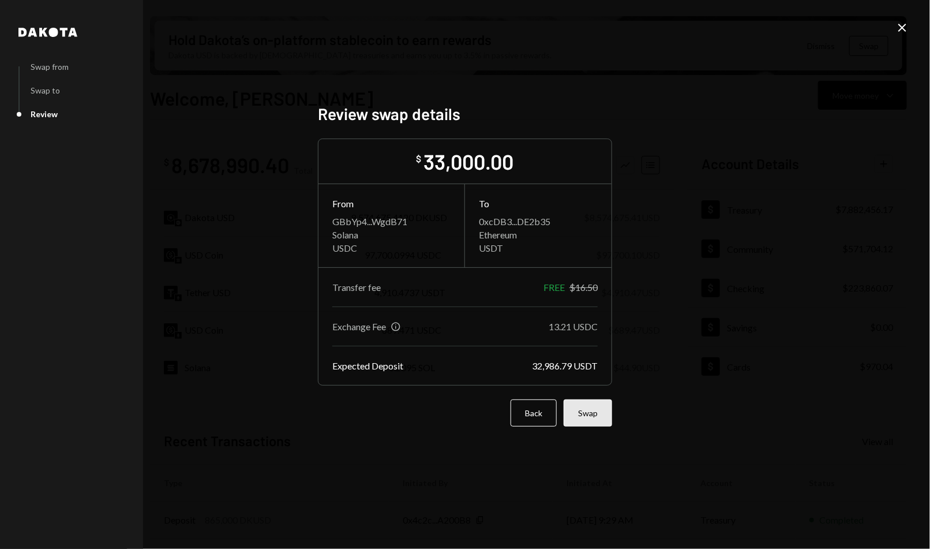
click at [603, 422] on button "Swap" at bounding box center [588, 412] width 48 height 27
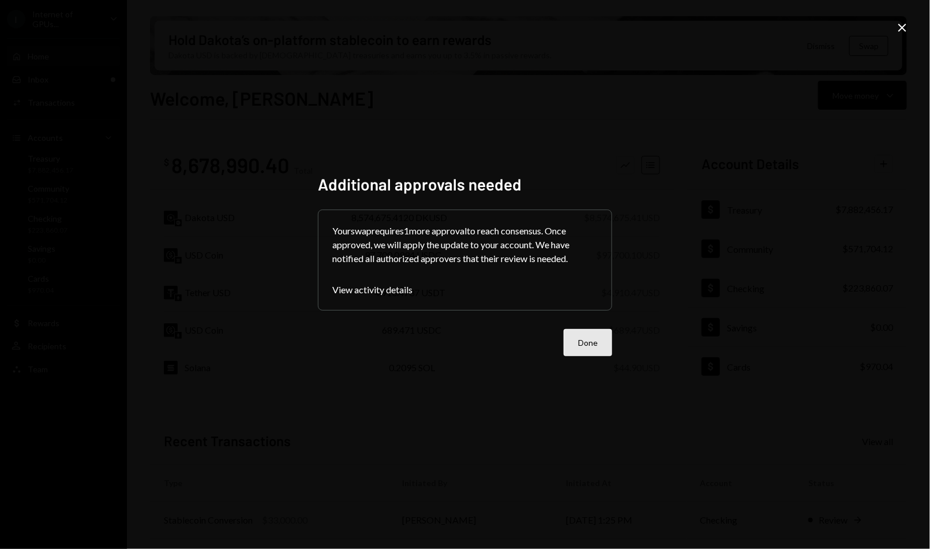
click at [598, 353] on button "Done" at bounding box center [588, 342] width 48 height 27
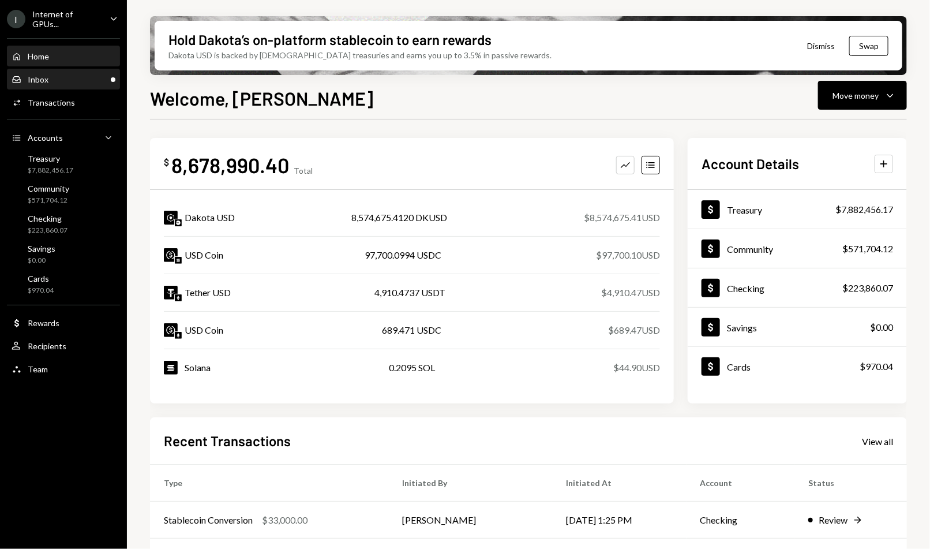
click at [67, 81] on div "Inbox Inbox" at bounding box center [64, 79] width 104 height 10
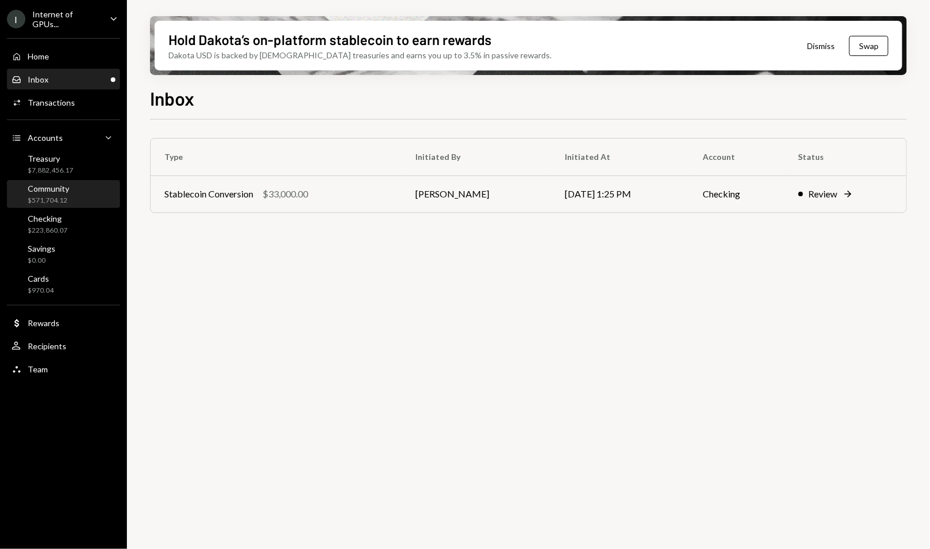
click at [55, 188] on div "Community" at bounding box center [49, 189] width 42 height 10
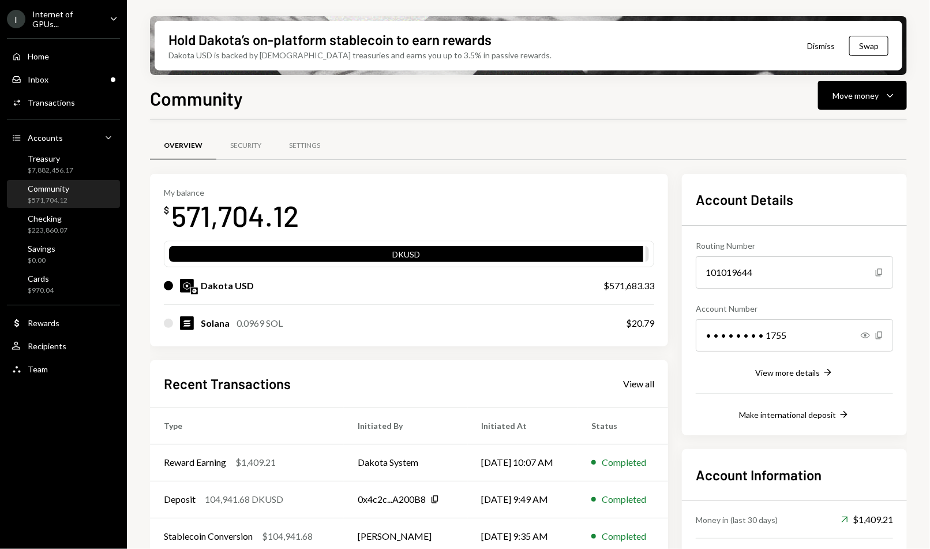
scroll to position [88, 0]
click at [300, 134] on div "Settings" at bounding box center [304, 146] width 59 height 28
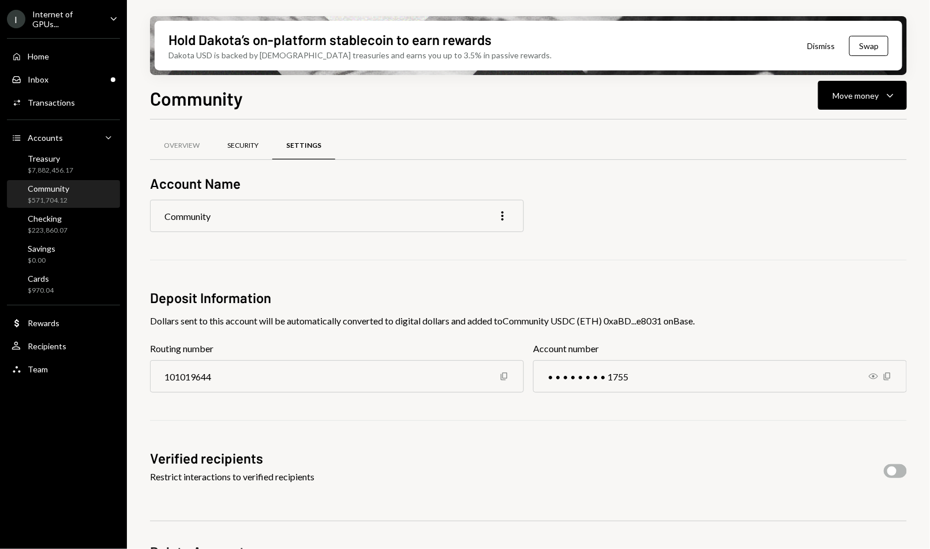
click at [232, 143] on div "Security" at bounding box center [242, 146] width 31 height 10
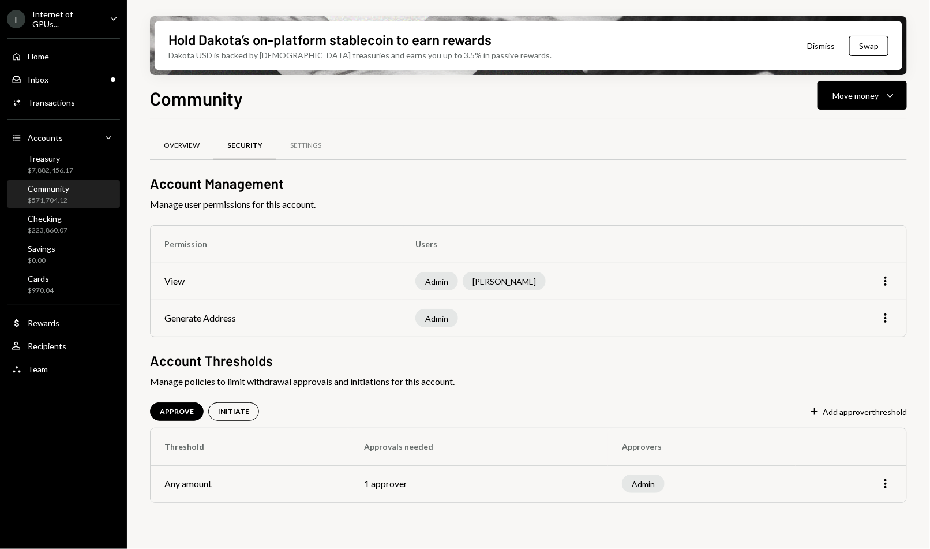
click at [179, 148] on div "Overview" at bounding box center [182, 146] width 36 height 10
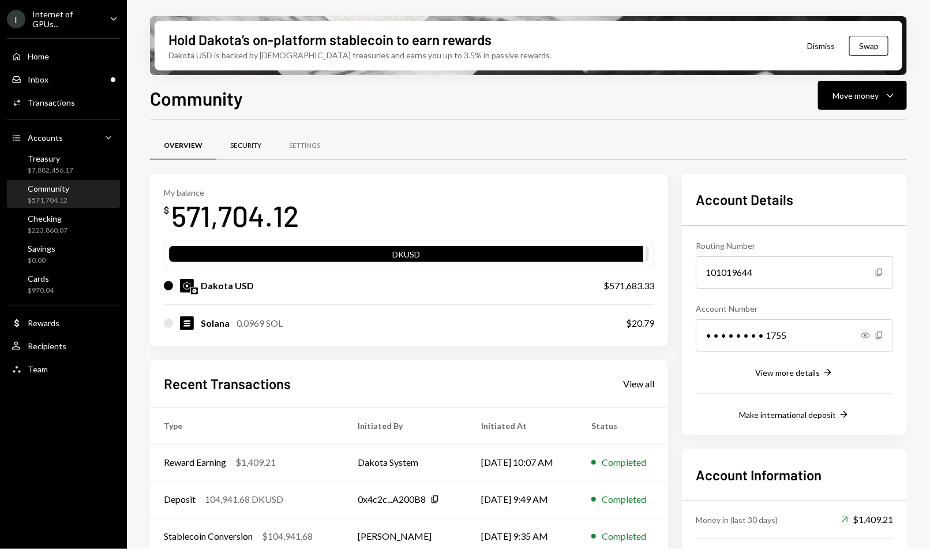
click at [237, 139] on div "Security" at bounding box center [245, 146] width 59 height 28
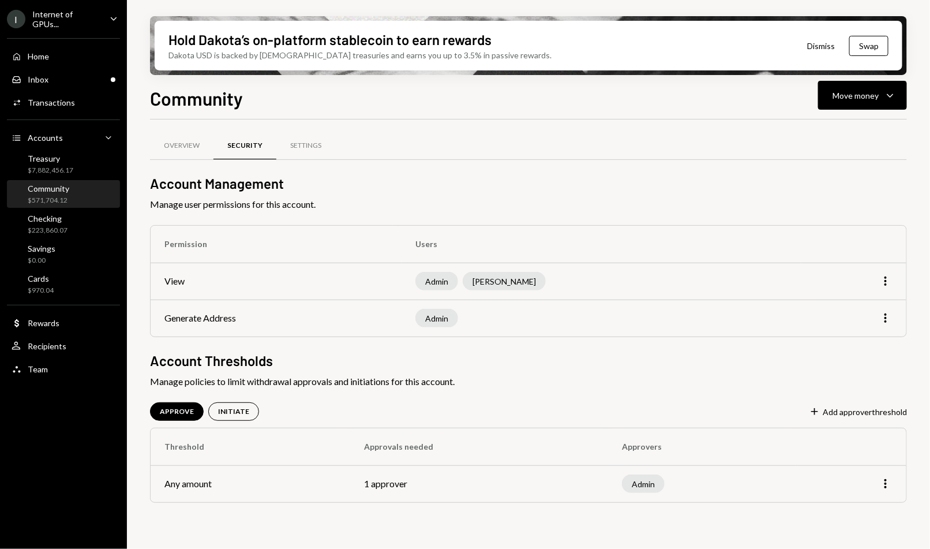
click at [879, 281] on div "More" at bounding box center [854, 281] width 77 height 14
click at [883, 281] on icon "More" at bounding box center [886, 281] width 14 height 14
click at [854, 302] on div "Edit" at bounding box center [860, 305] width 58 height 20
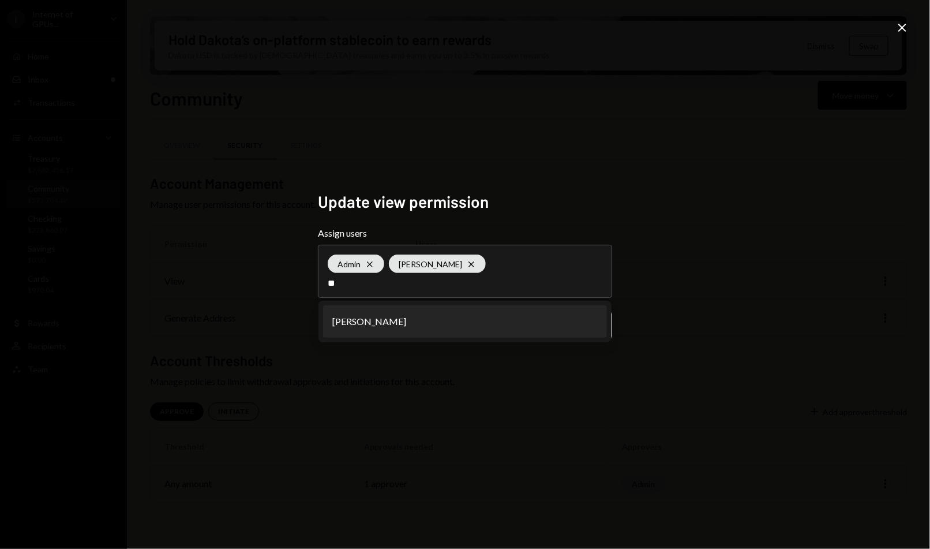
type input "***"
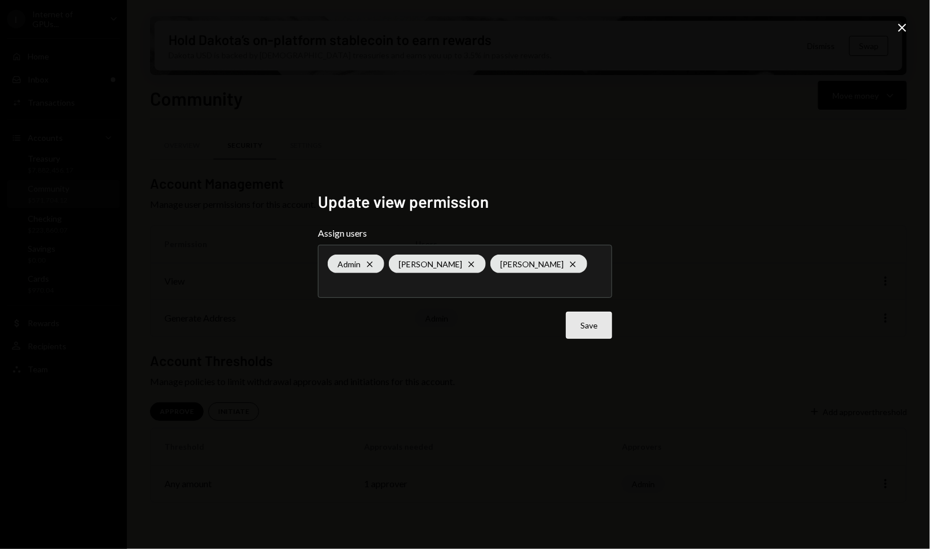
click at [592, 337] on button "Save" at bounding box center [589, 325] width 46 height 27
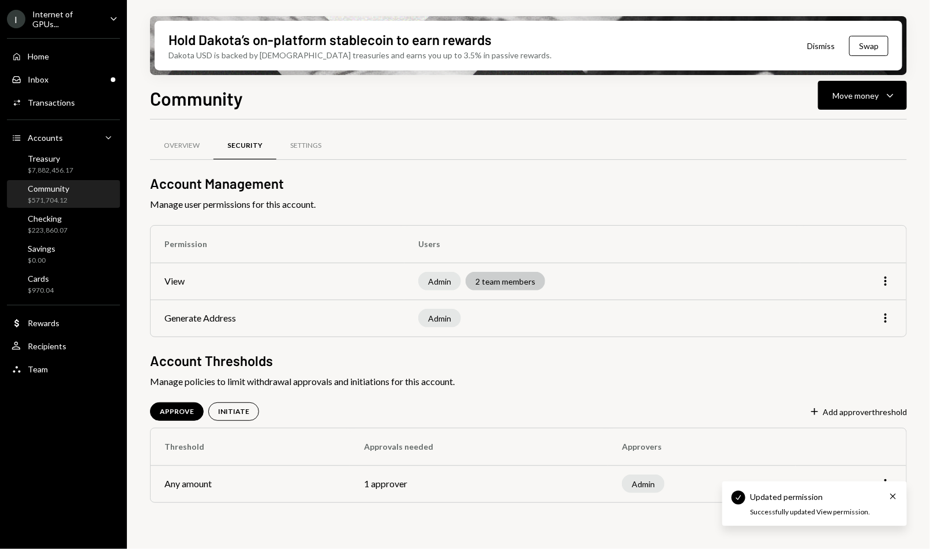
click at [528, 279] on div "2 team members" at bounding box center [506, 281] width 80 height 18
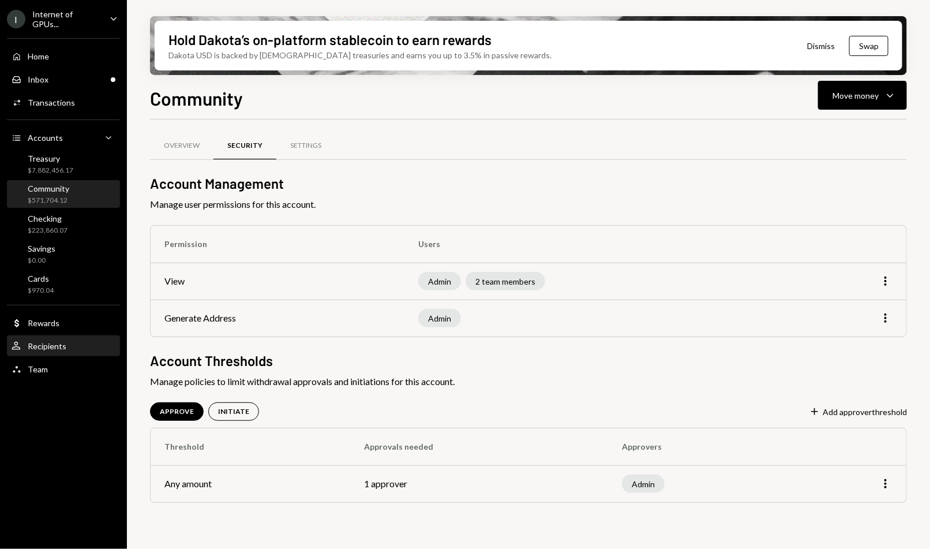
click at [70, 341] on div "User Recipients" at bounding box center [64, 346] width 104 height 10
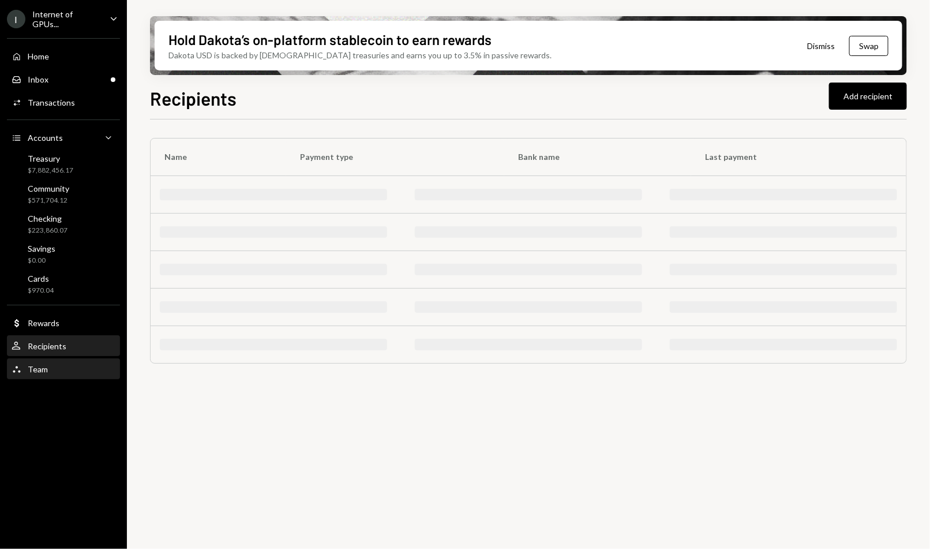
click at [53, 370] on div "Team Team" at bounding box center [64, 369] width 104 height 10
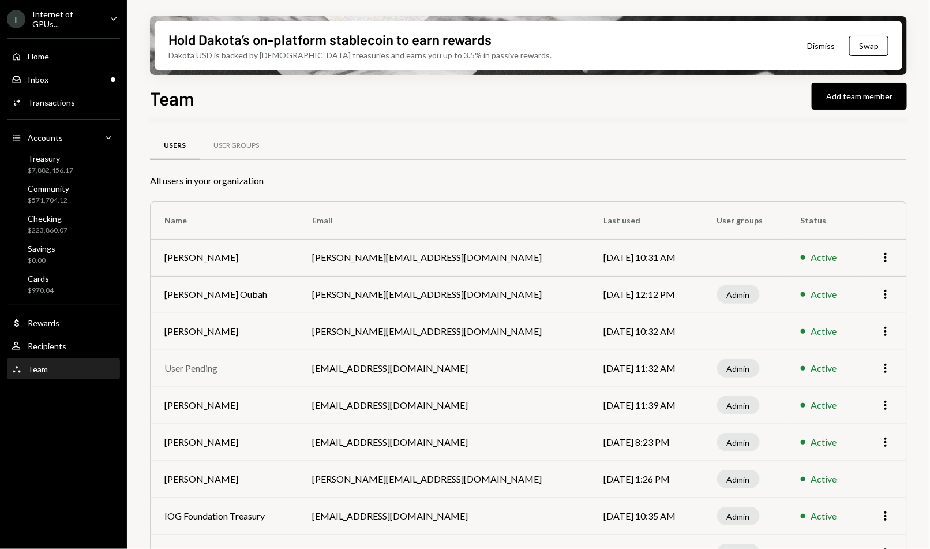
scroll to position [32, 0]
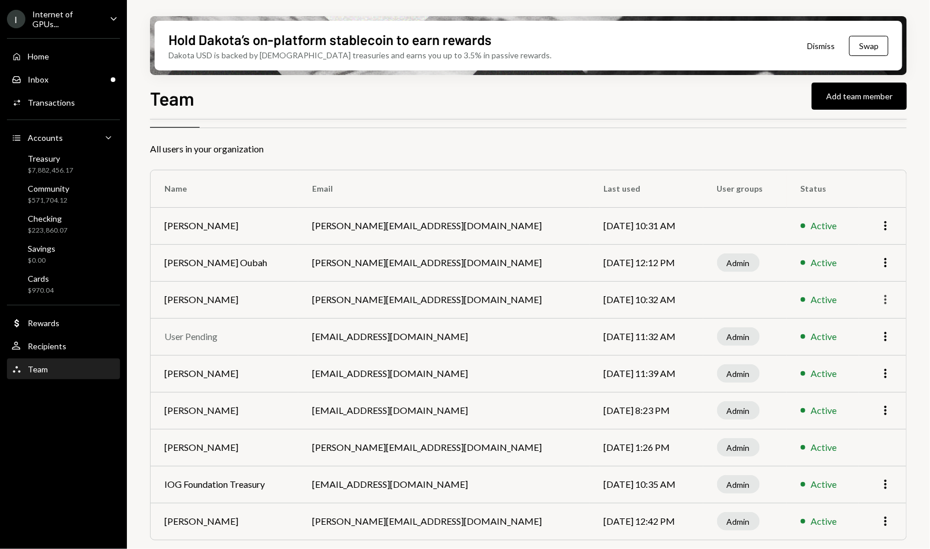
click at [882, 297] on icon "More" at bounding box center [886, 300] width 14 height 14
click at [741, 296] on td at bounding box center [746, 299] width 84 height 37
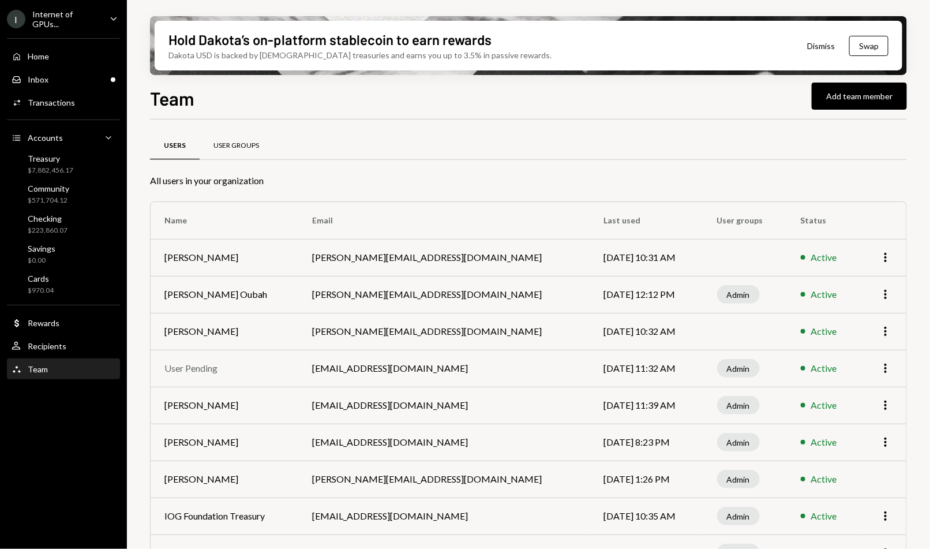
click at [237, 137] on div "User Groups" at bounding box center [236, 146] width 73 height 28
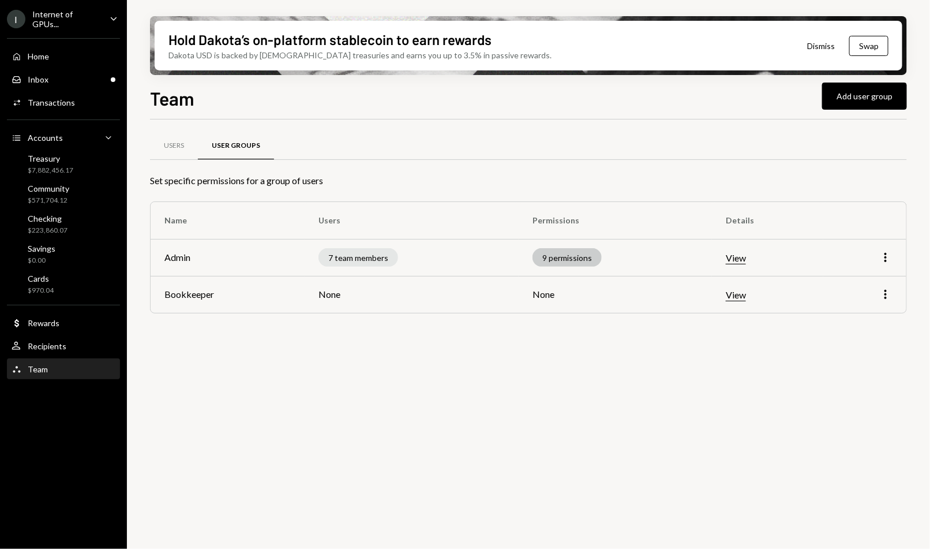
click at [577, 250] on div "9 permissions" at bounding box center [567, 257] width 69 height 18
click at [740, 298] on button "View" at bounding box center [736, 295] width 20 height 12
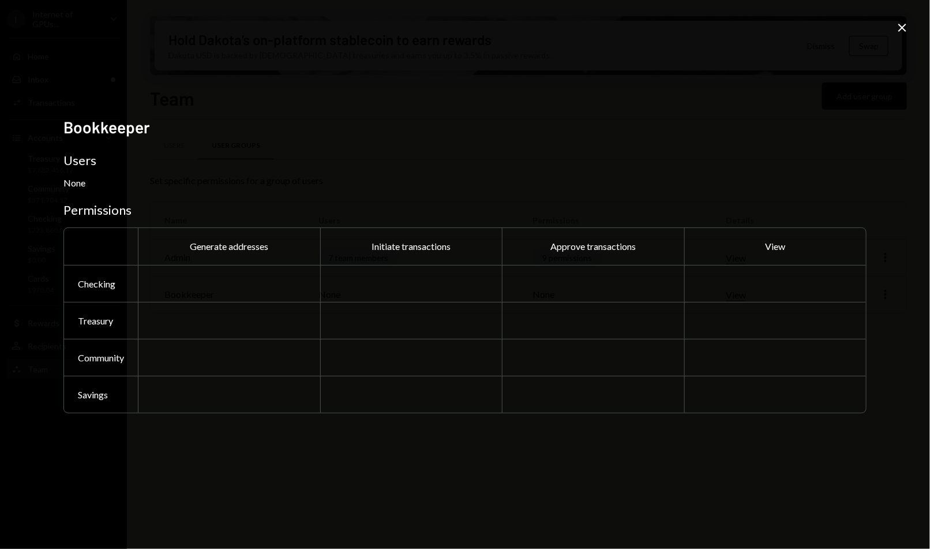
click at [902, 32] on icon "Close" at bounding box center [903, 28] width 14 height 14
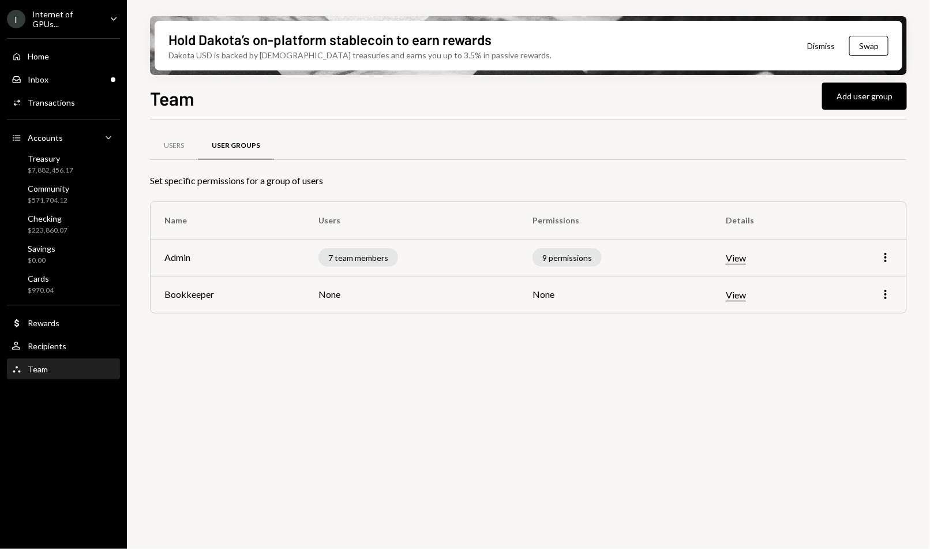
click at [731, 257] on button "View" at bounding box center [736, 258] width 20 height 12
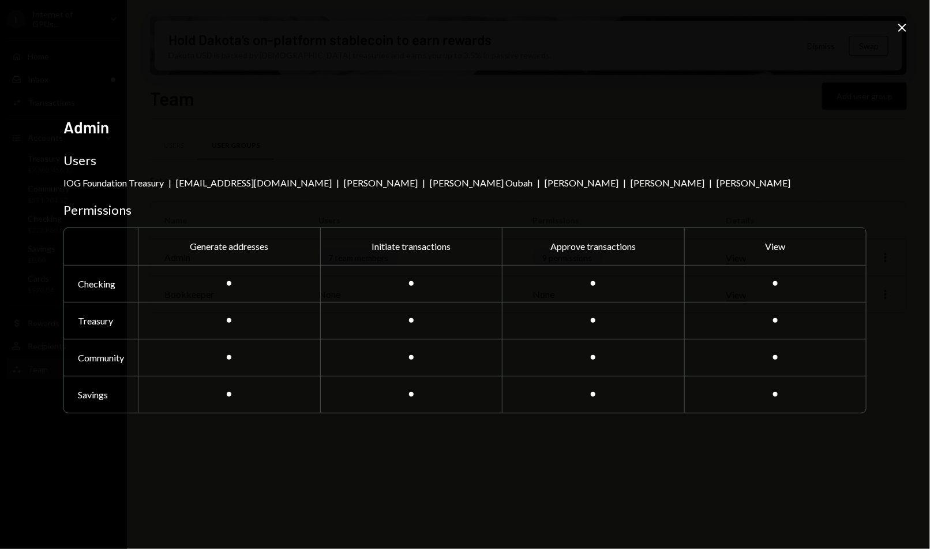
click at [909, 21] on icon "Close" at bounding box center [903, 28] width 14 height 14
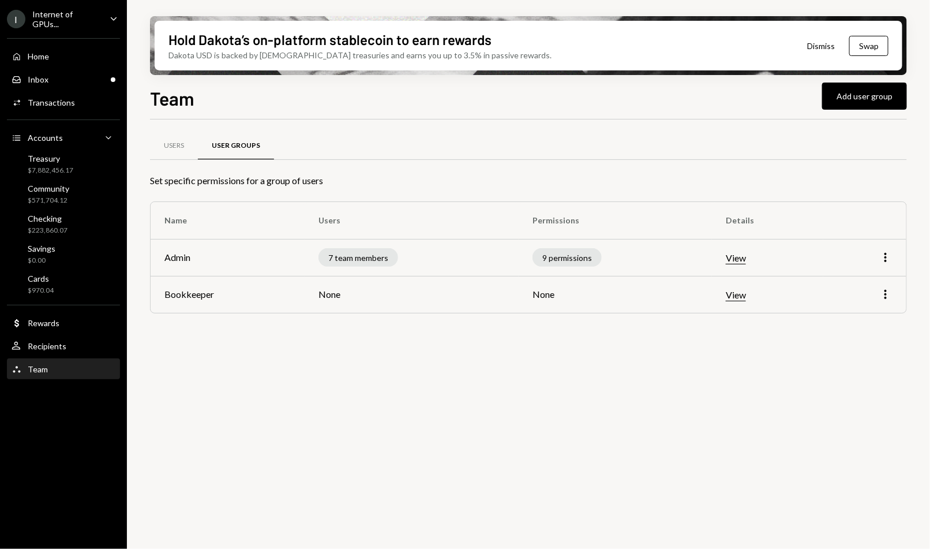
click at [882, 286] on td "More" at bounding box center [865, 294] width 83 height 37
click at [884, 294] on icon "More" at bounding box center [886, 294] width 14 height 14
click at [851, 305] on div "Edit Remove" at bounding box center [860, 329] width 67 height 50
click at [849, 312] on div "Edit" at bounding box center [860, 318] width 58 height 20
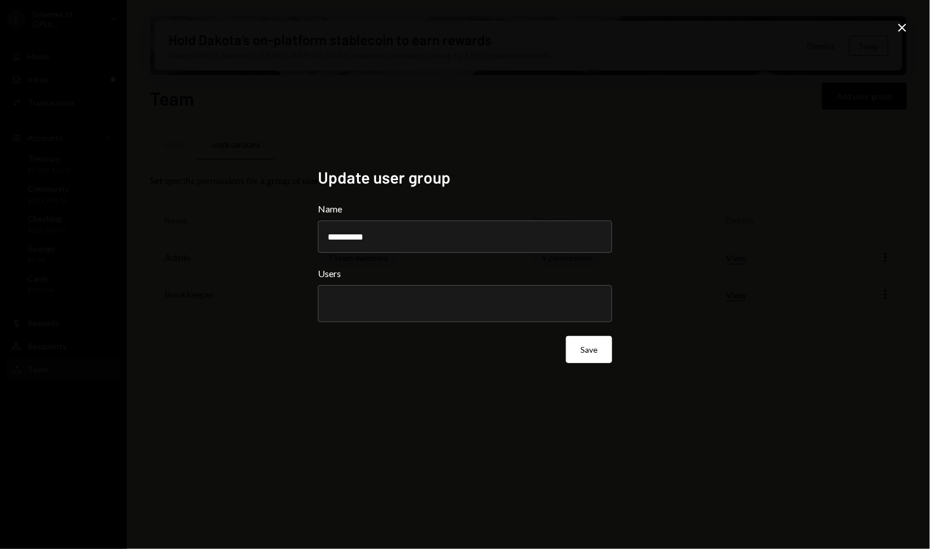
click at [556, 318] on div at bounding box center [465, 303] width 275 height 29
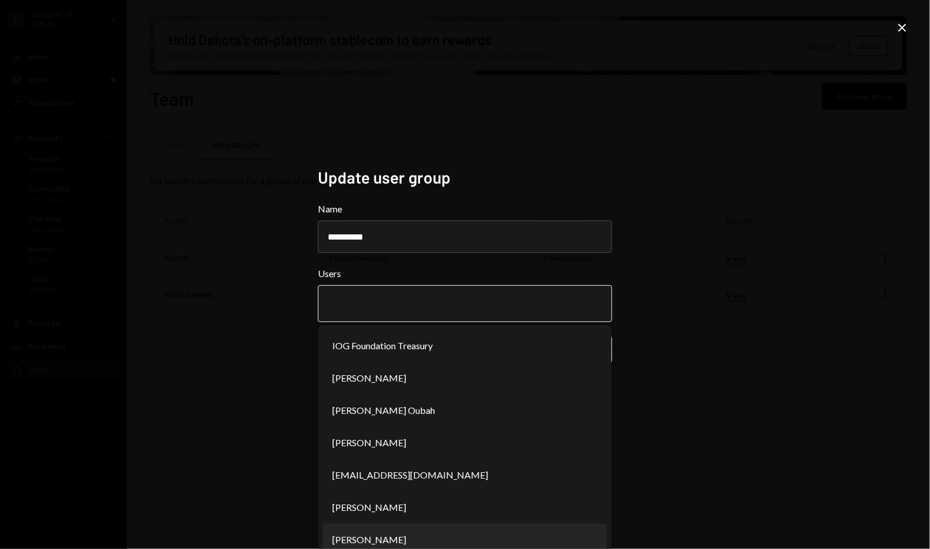
click at [393, 537] on li "[PERSON_NAME]" at bounding box center [465, 539] width 284 height 32
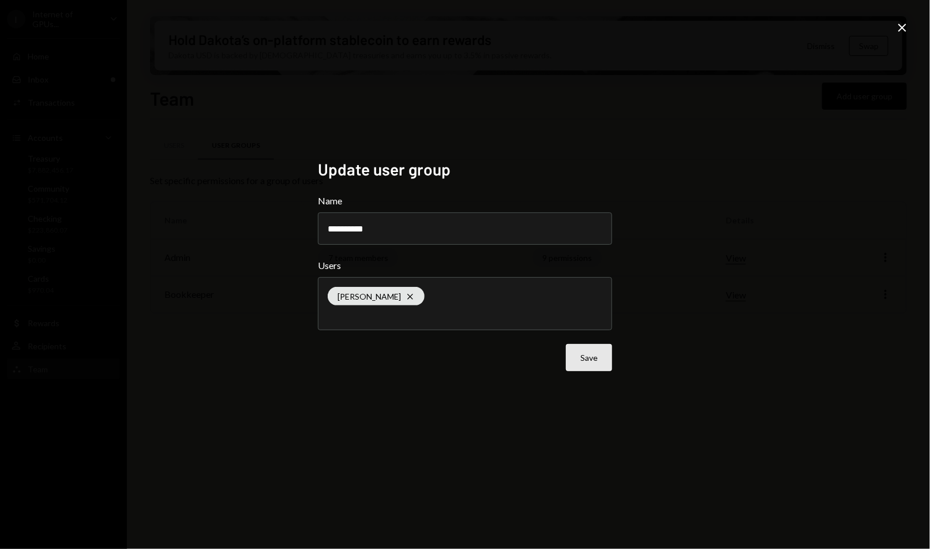
click at [588, 350] on button "Save" at bounding box center [589, 357] width 46 height 27
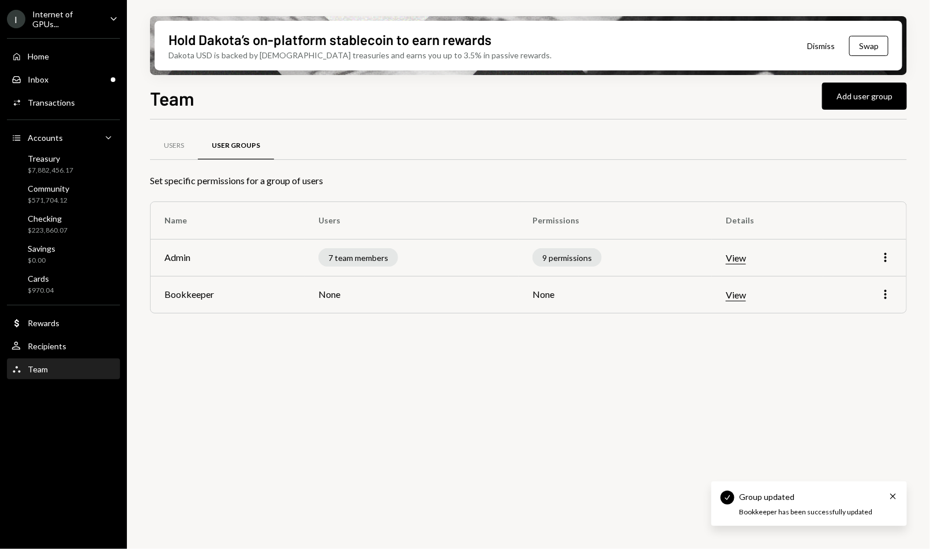
click at [367, 379] on div "Users User Groups Set specific permissions for a group of users Name Users Perm…" at bounding box center [528, 340] width 757 height 443
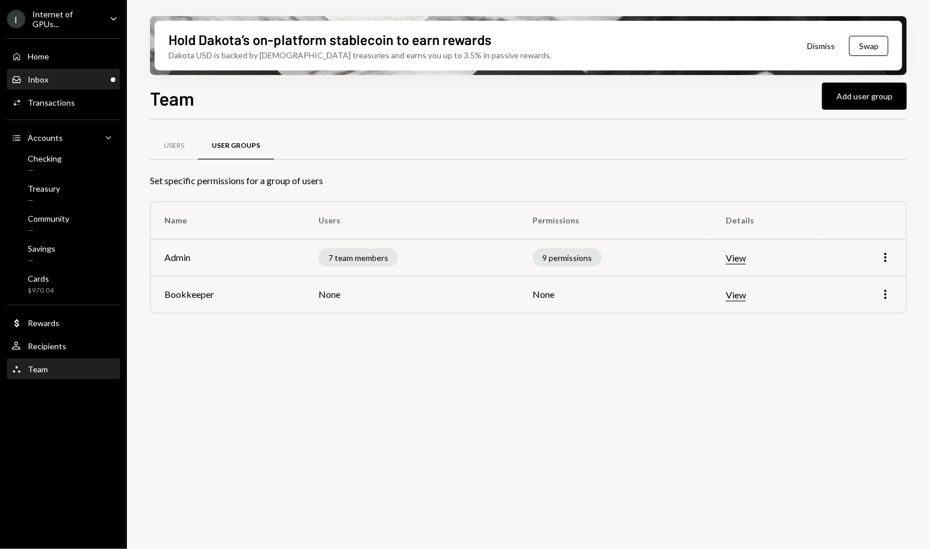
click at [70, 87] on div "Inbox Inbox" at bounding box center [64, 80] width 104 height 20
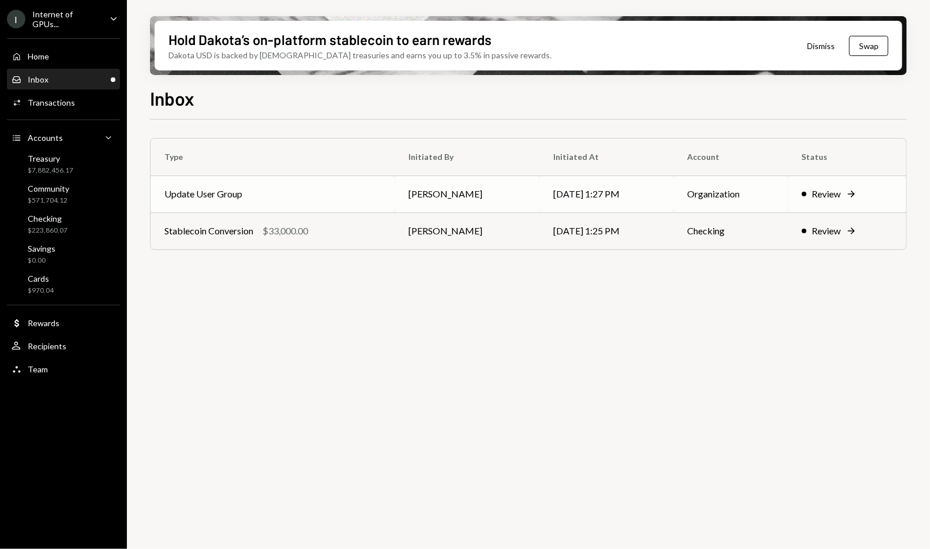
click at [229, 193] on td "Update User Group" at bounding box center [273, 193] width 244 height 37
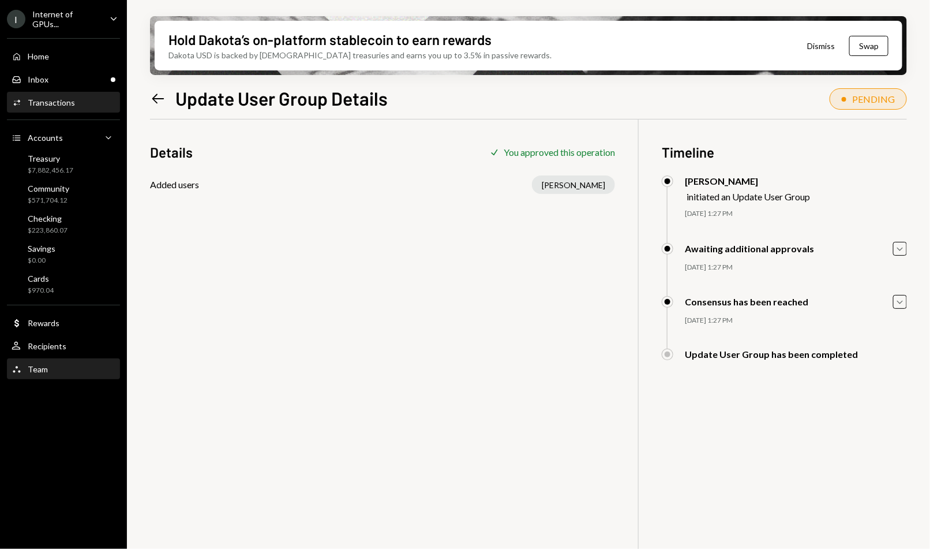
click at [62, 364] on div "Team Team" at bounding box center [64, 369] width 104 height 10
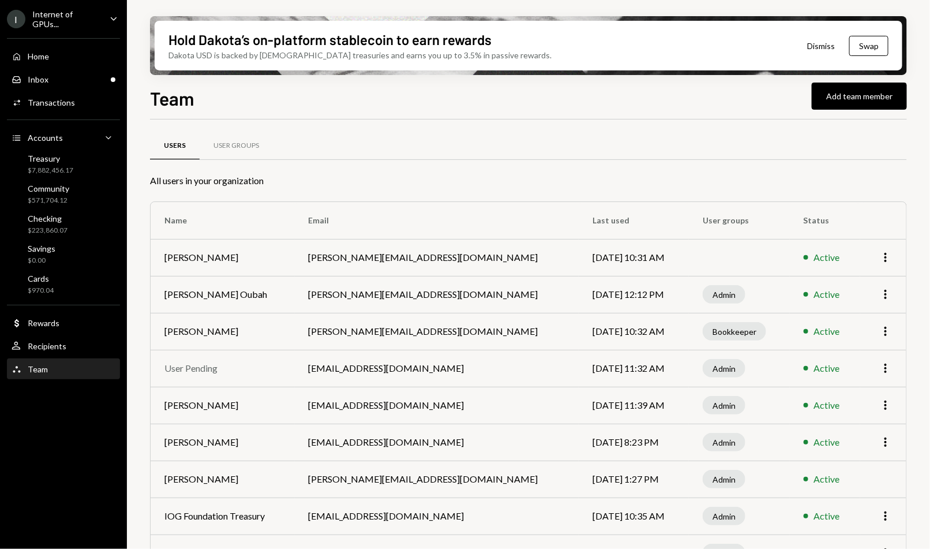
scroll to position [32, 0]
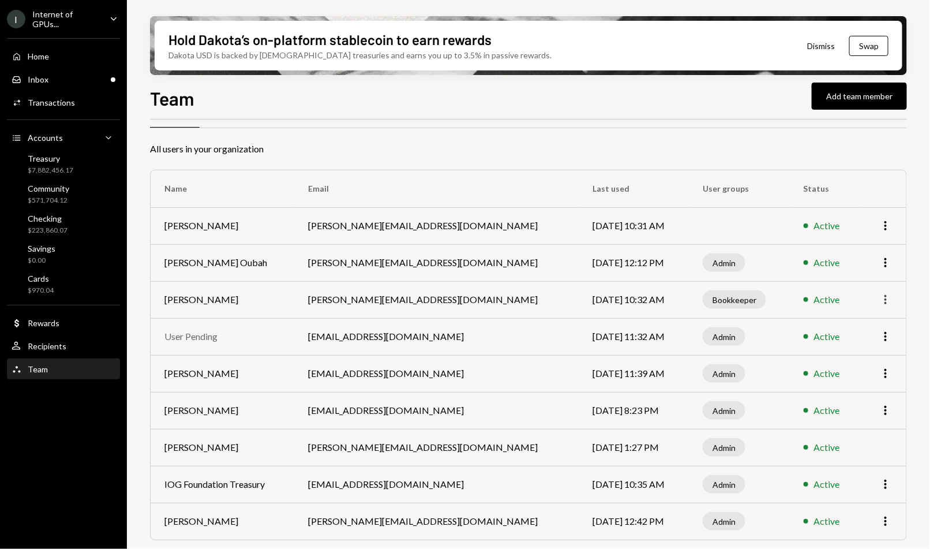
click at [889, 294] on icon "More" at bounding box center [886, 300] width 14 height 14
click at [910, 255] on div "Hold Dakota’s on-platform stablecoin to earn rewards Dakota USD is backed by U.…" at bounding box center [528, 274] width 803 height 549
click at [49, 51] on div "Home Home" at bounding box center [64, 56] width 104 height 10
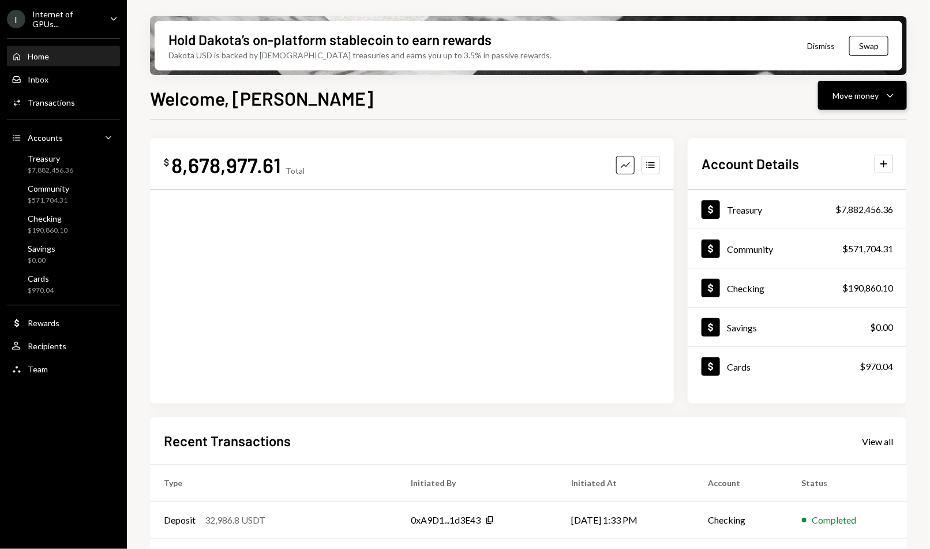
click at [889, 97] on icon "Caret Down" at bounding box center [891, 95] width 14 height 14
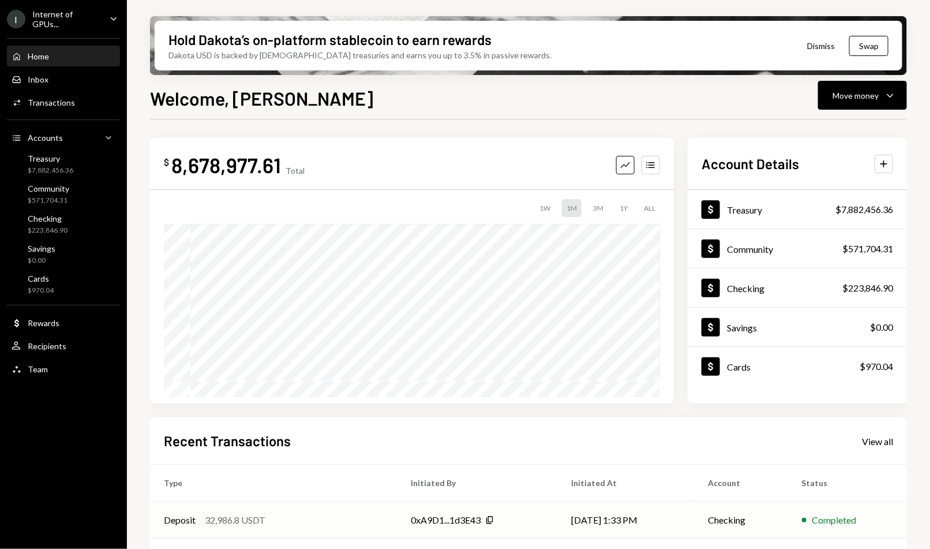
click at [229, 517] on div "32,986.8 USDT" at bounding box center [235, 520] width 61 height 14
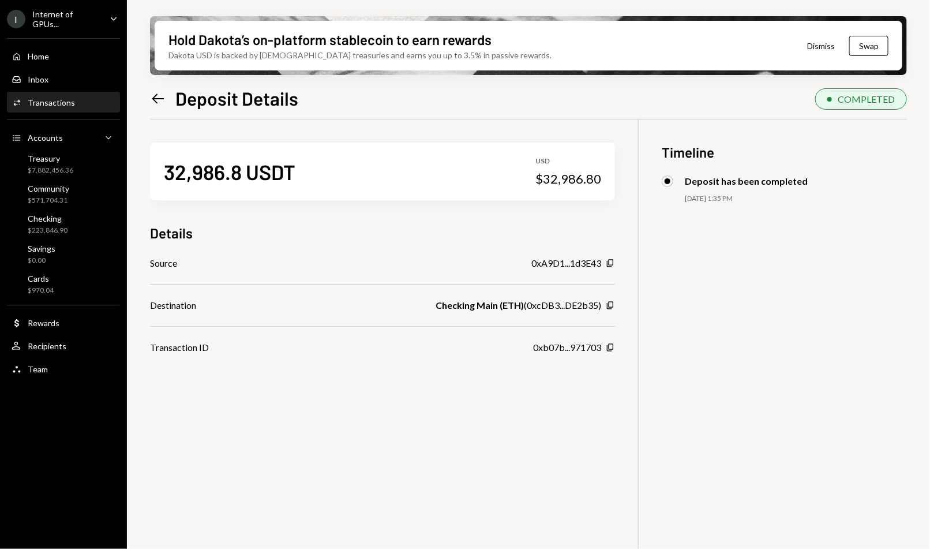
scroll to position [92, 0]
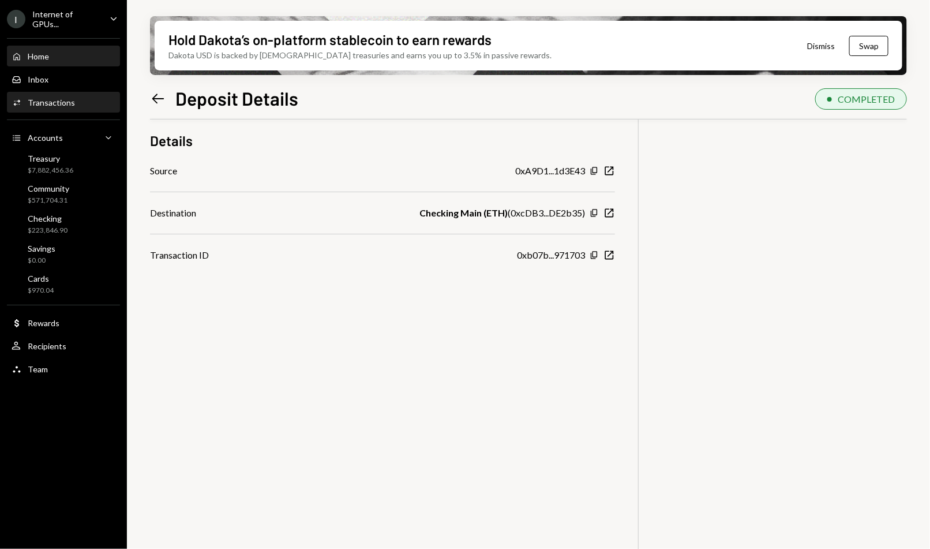
click at [49, 57] on div "Home" at bounding box center [38, 56] width 21 height 10
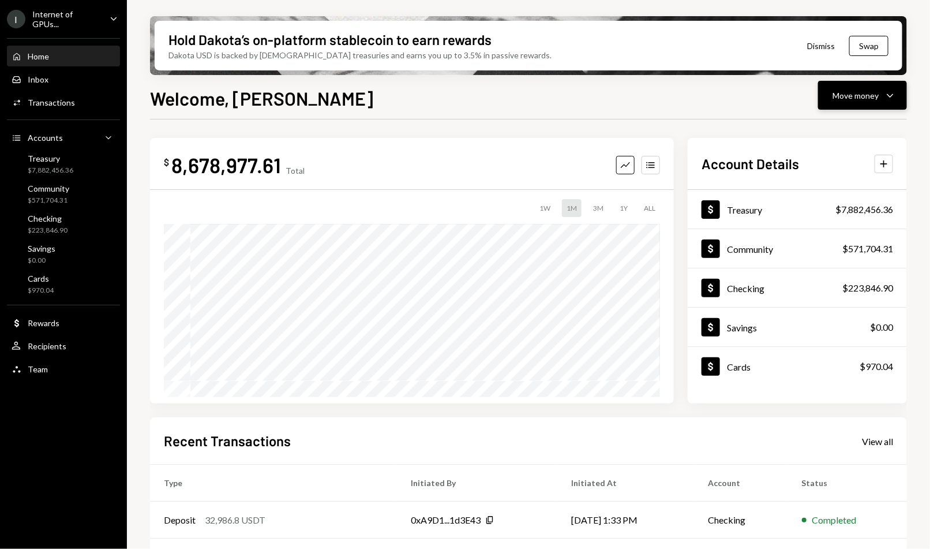
click at [898, 94] on icon "Caret Down" at bounding box center [891, 95] width 14 height 14
click at [857, 128] on div "Send" at bounding box center [854, 130] width 84 height 12
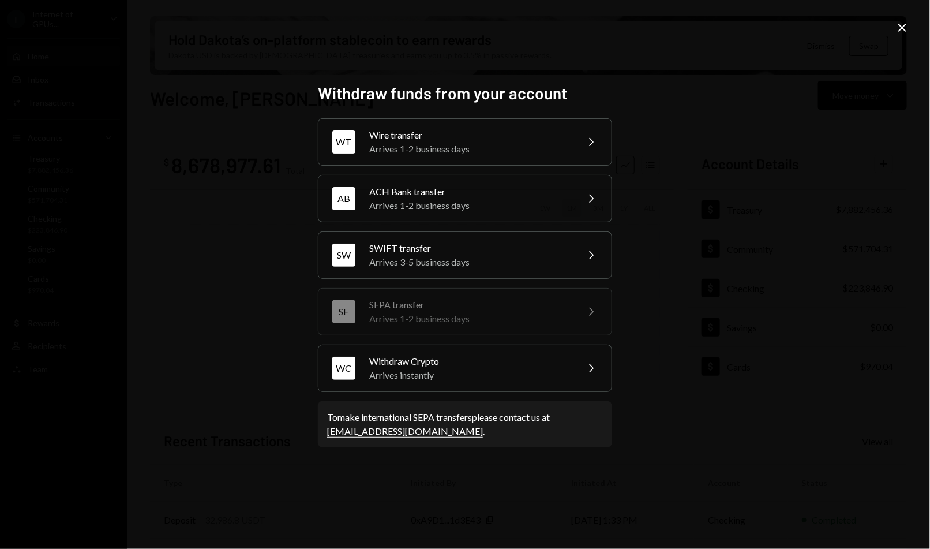
click at [451, 391] on div "Withdraw funds from your account WT Wire transfer Arrives 1-2 business days Che…" at bounding box center [465, 274] width 294 height 383
click at [451, 376] on div "Arrives instantly" at bounding box center [469, 375] width 201 height 14
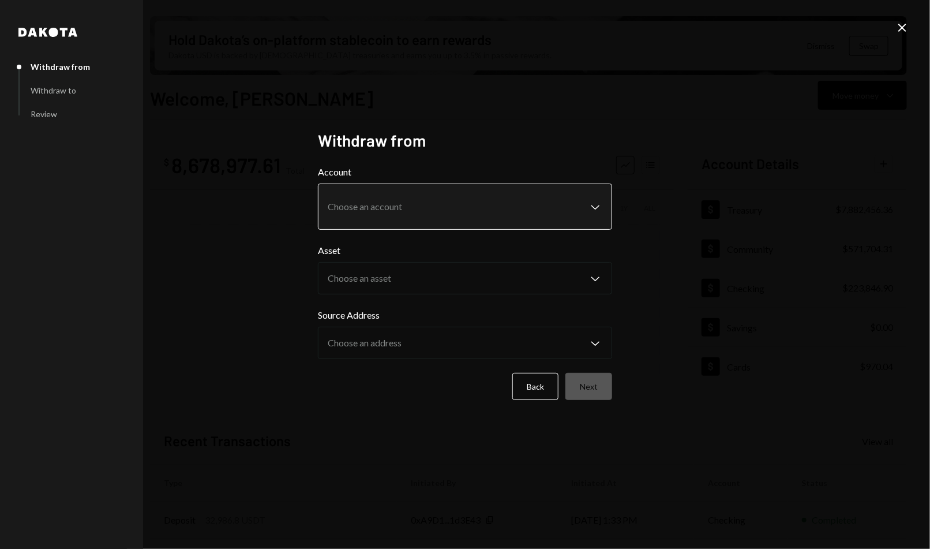
click at [428, 197] on body "I Internet of GPUs... Caret Down Home Home Inbox Inbox Activities Transactions …" at bounding box center [465, 274] width 930 height 549
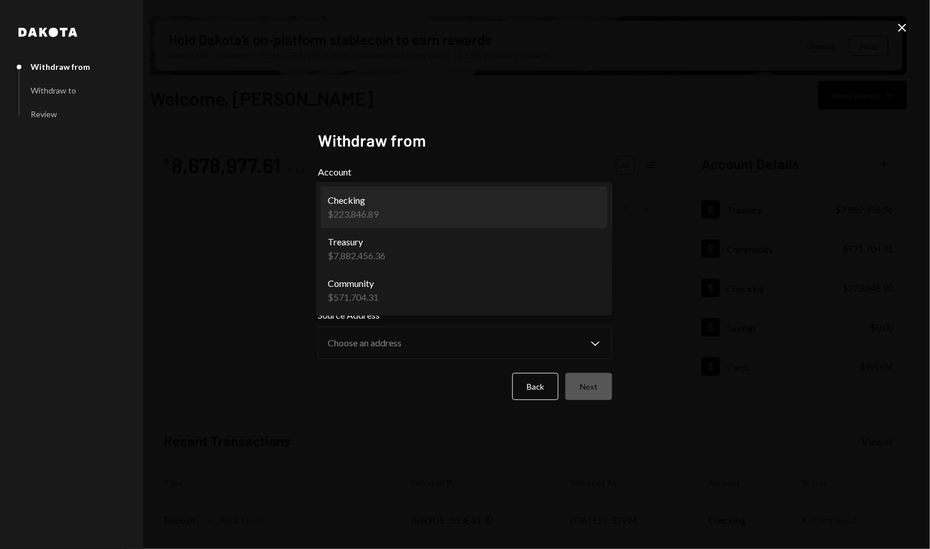
select select "**********"
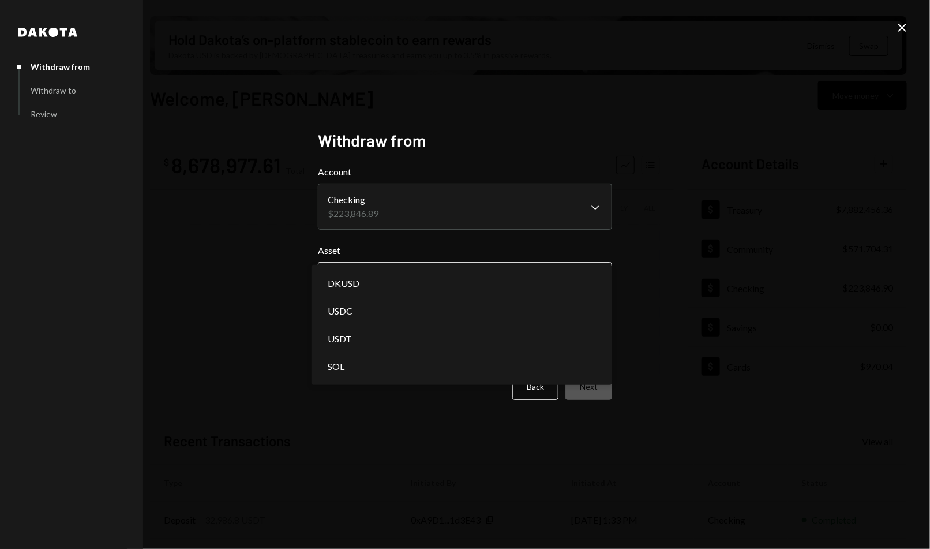
click at [383, 270] on body "I Internet of GPUs... Caret Down Home Home Inbox Inbox Activities Transactions …" at bounding box center [465, 274] width 930 height 549
select select "****"
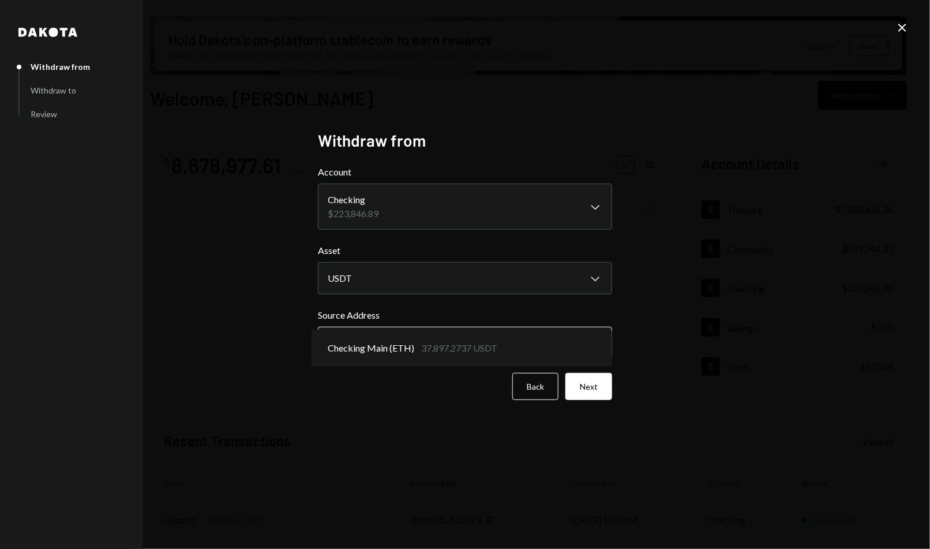
click at [439, 349] on body "I Internet of GPUs... Caret Down Home Home Inbox Inbox Activities Transactions …" at bounding box center [465, 274] width 930 height 549
click at [589, 382] on button "Next" at bounding box center [589, 386] width 47 height 27
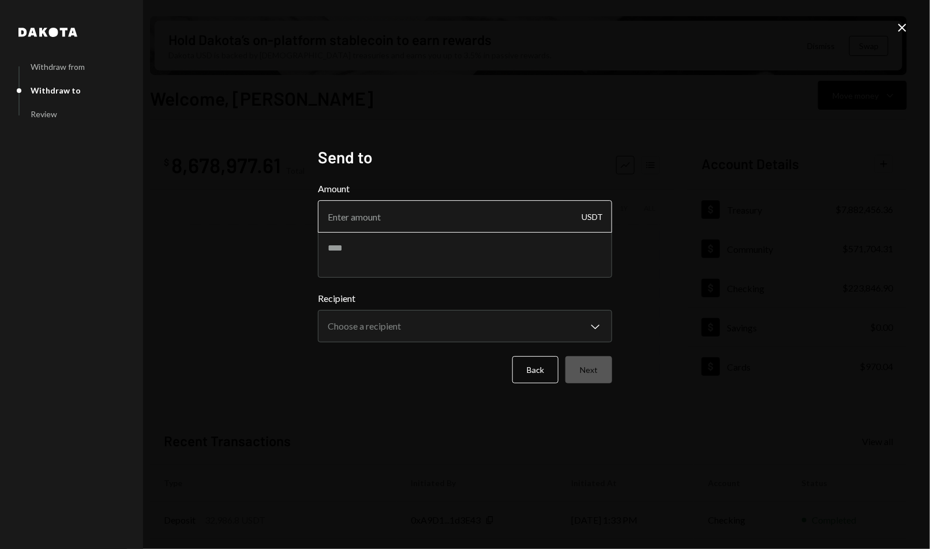
click at [422, 212] on input "Amount" at bounding box center [465, 216] width 294 height 32
click at [402, 259] on textarea at bounding box center [465, 254] width 294 height 46
paste textarea "**********"
type textarea "**********"
click at [390, 215] on input "Amount" at bounding box center [465, 216] width 294 height 32
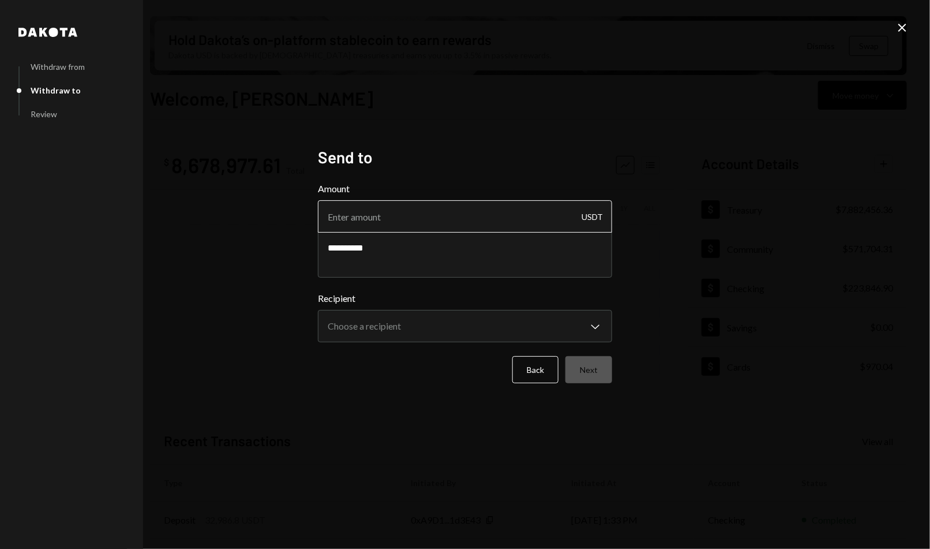
paste input "25556.97"
type input "25556.97"
click at [374, 237] on textarea "**********" at bounding box center [465, 254] width 294 height 46
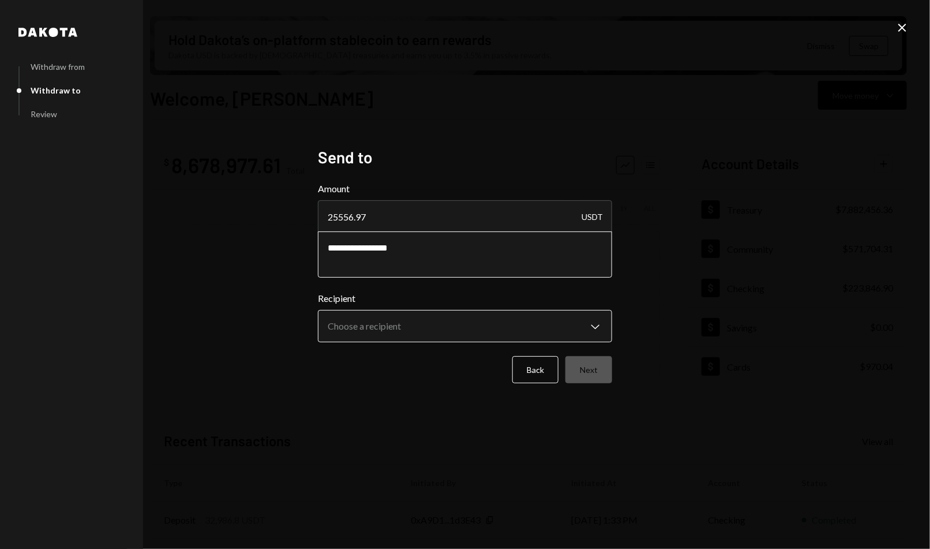
type textarea "**********"
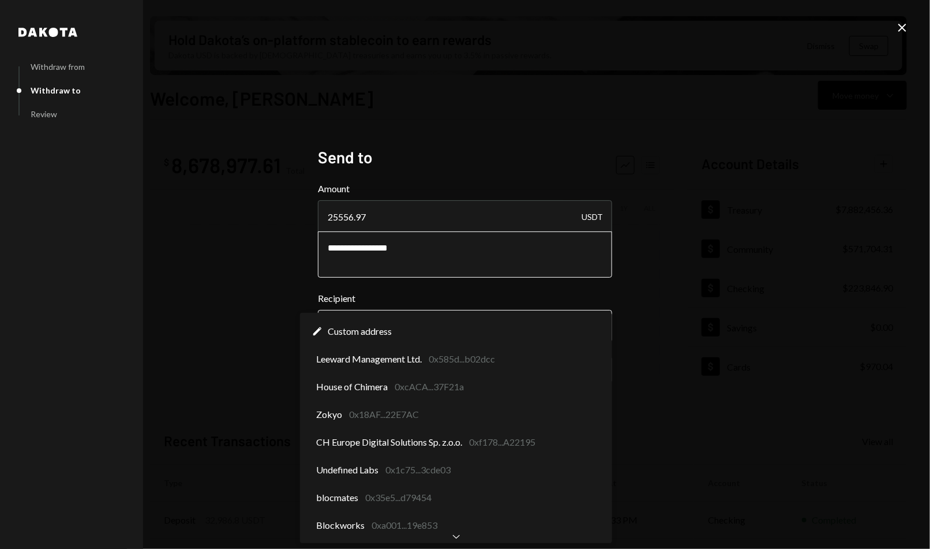
click at [420, 337] on body "I Internet of GPUs... Caret Down Home Home Inbox Inbox Activities Transactions …" at bounding box center [465, 274] width 930 height 549
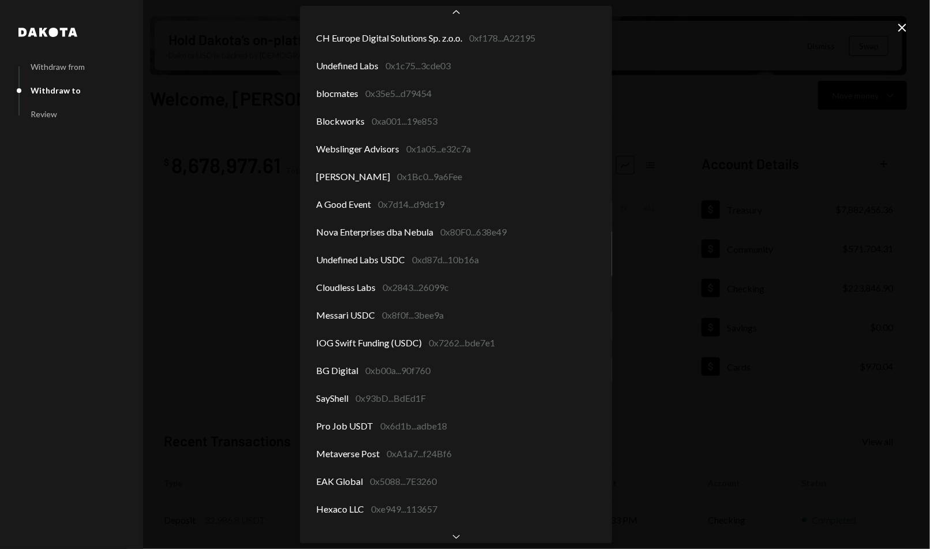
scroll to position [139, 0]
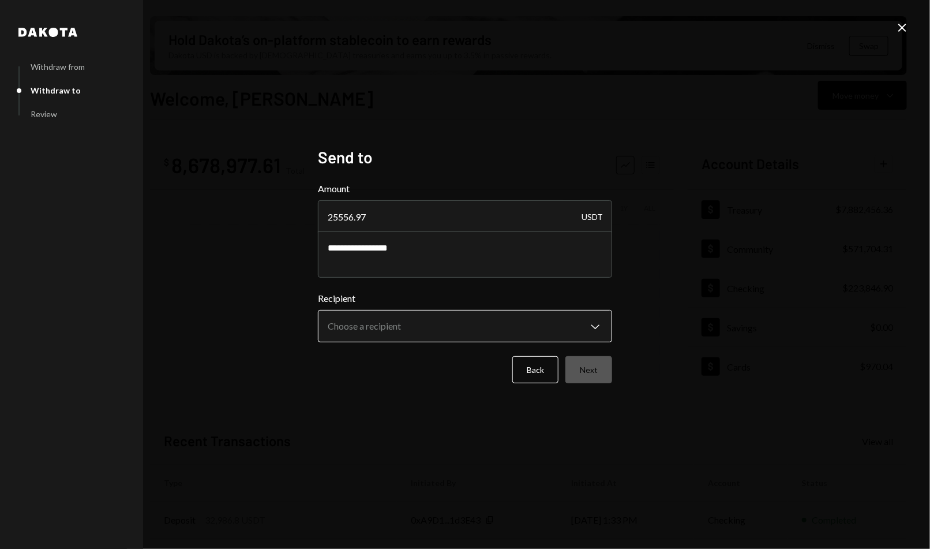
click at [365, 322] on body "I Internet of GPUs... Caret Down Home Home Inbox Inbox Activities Transactions …" at bounding box center [465, 274] width 930 height 549
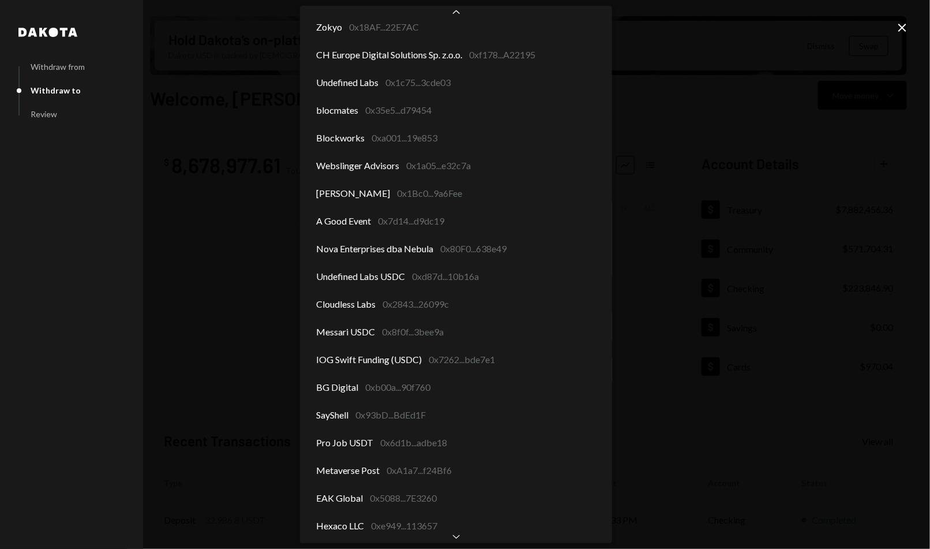
scroll to position [0, 0]
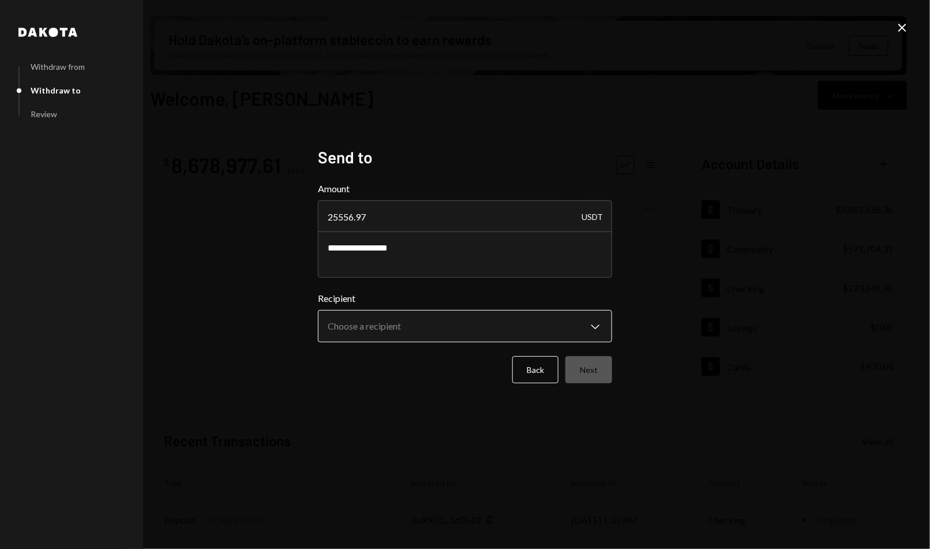
click at [401, 328] on body "I Internet of GPUs... Caret Down Home Home Inbox Inbox Activities Transactions …" at bounding box center [465, 274] width 930 height 549
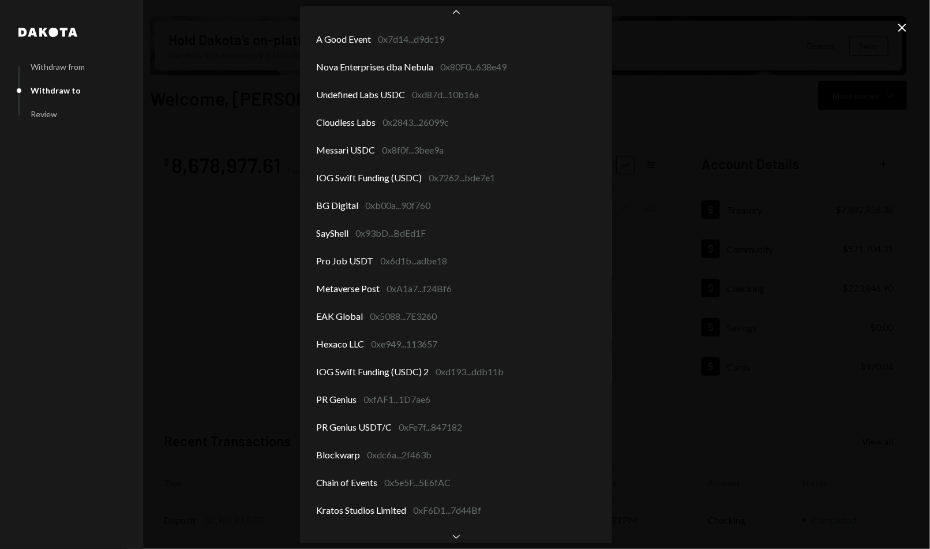
scroll to position [316, 0]
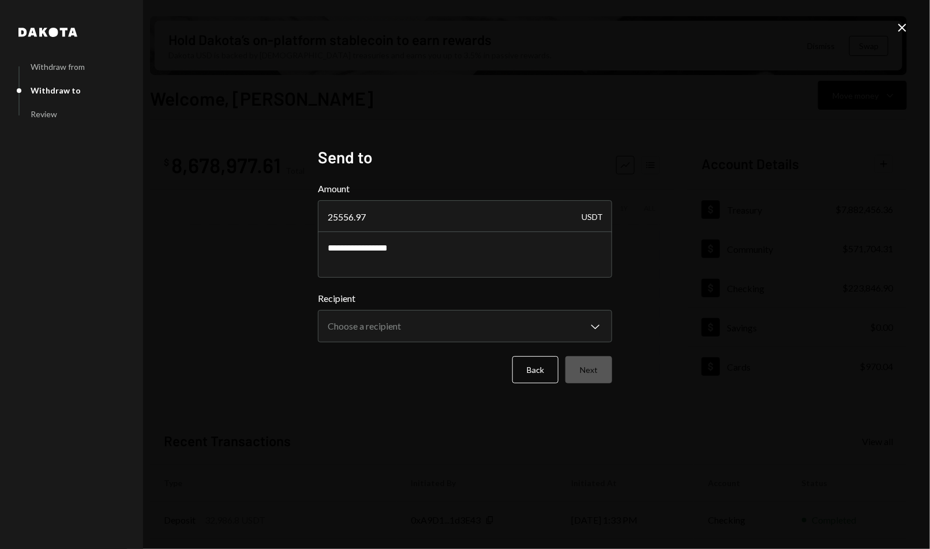
click at [661, 134] on div "**********" at bounding box center [465, 274] width 930 height 549
click at [533, 367] on button "Back" at bounding box center [536, 369] width 46 height 27
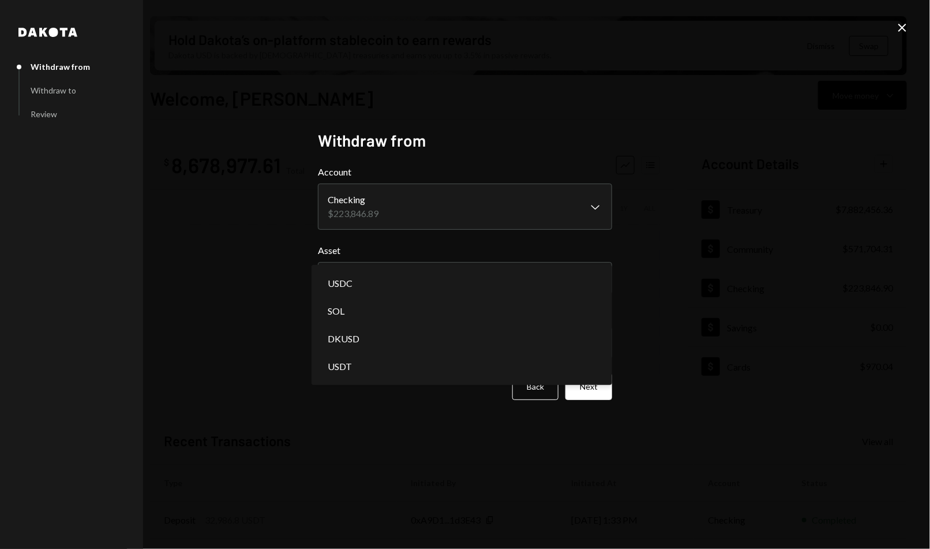
click at [514, 282] on body "I Internet of GPUs... Caret Down Home Home Inbox Inbox Activities Transactions …" at bounding box center [465, 274] width 930 height 549
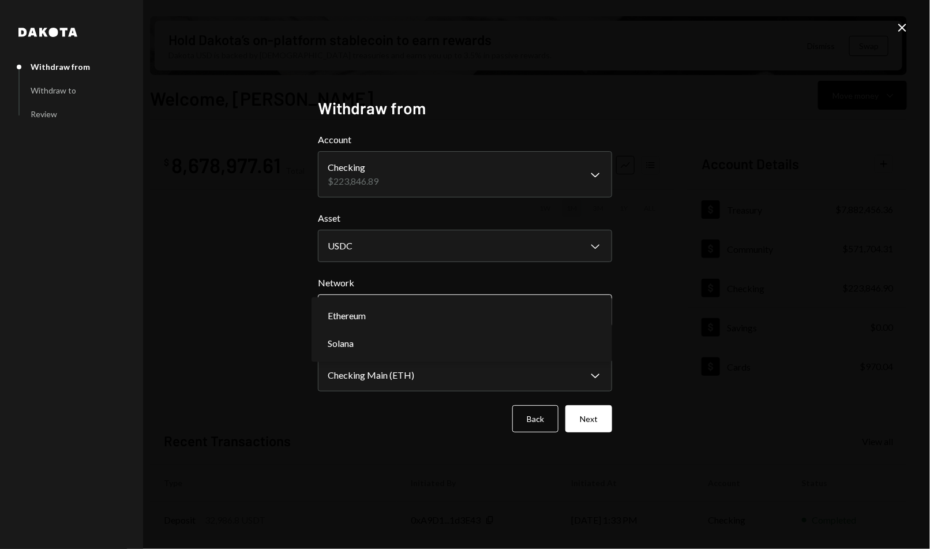
click at [506, 306] on body "I Internet of GPUs... Caret Down Home Home Inbox Inbox Activities Transactions …" at bounding box center [465, 274] width 930 height 549
click at [498, 298] on div "Ethereum Solana" at bounding box center [462, 329] width 301 height 65
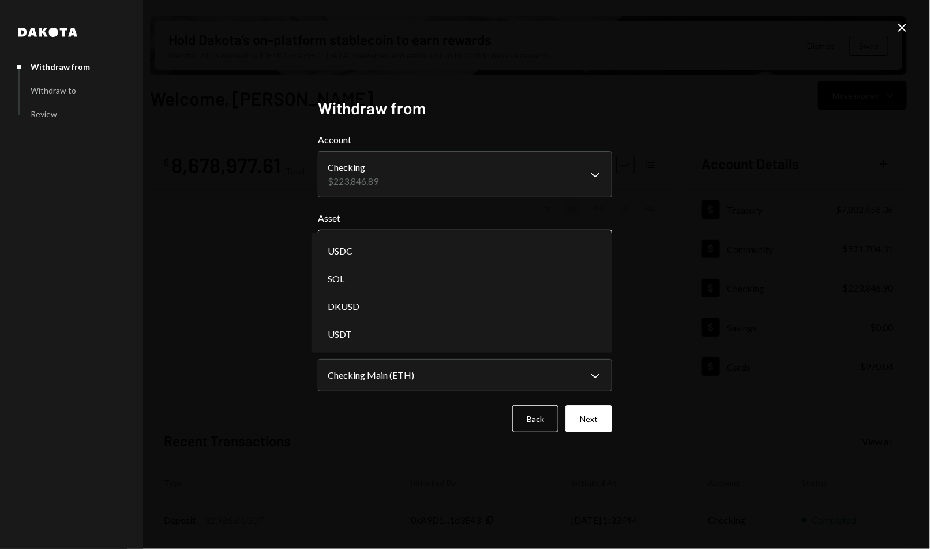
click at [490, 242] on body "I Internet of GPUs... Caret Down Home Home Inbox Inbox Activities Transactions …" at bounding box center [465, 274] width 930 height 549
select select "****"
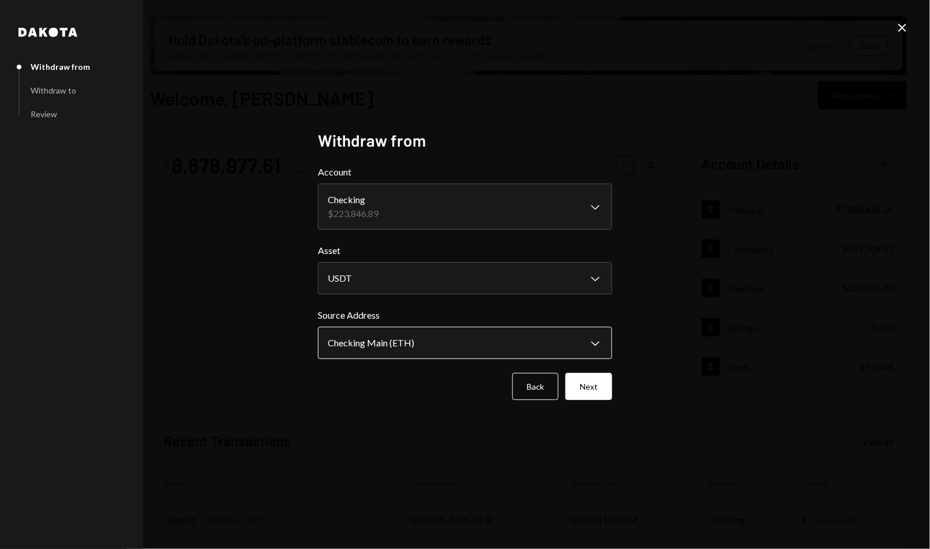
click at [493, 344] on body "I Internet of GPUs... Caret Down Home Home Inbox Inbox Activities Transactions …" at bounding box center [465, 274] width 930 height 549
click at [558, 341] on body "I Internet of GPUs... Caret Down Home Home Inbox Inbox Activities Transactions …" at bounding box center [465, 274] width 930 height 549
click at [594, 393] on button "Next" at bounding box center [589, 386] width 47 height 27
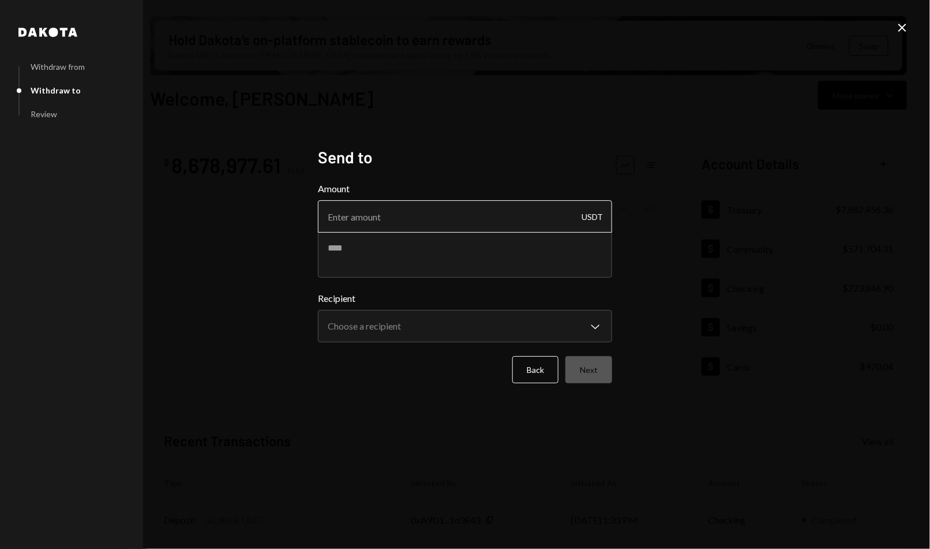
click at [472, 218] on input "Amount" at bounding box center [465, 216] width 294 height 32
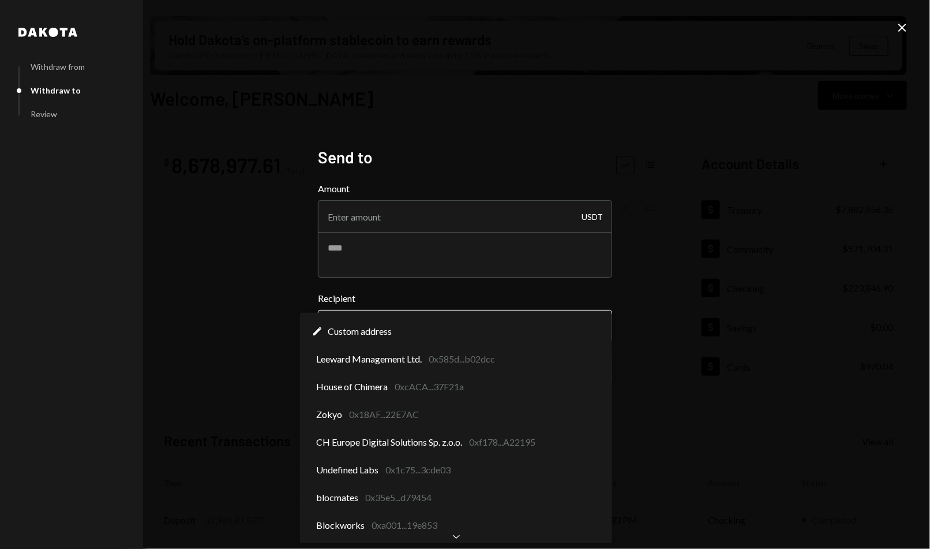
click at [409, 331] on body "I Internet of GPUs... Caret Down Home Home Inbox Inbox Activities Transactions …" at bounding box center [465, 274] width 930 height 549
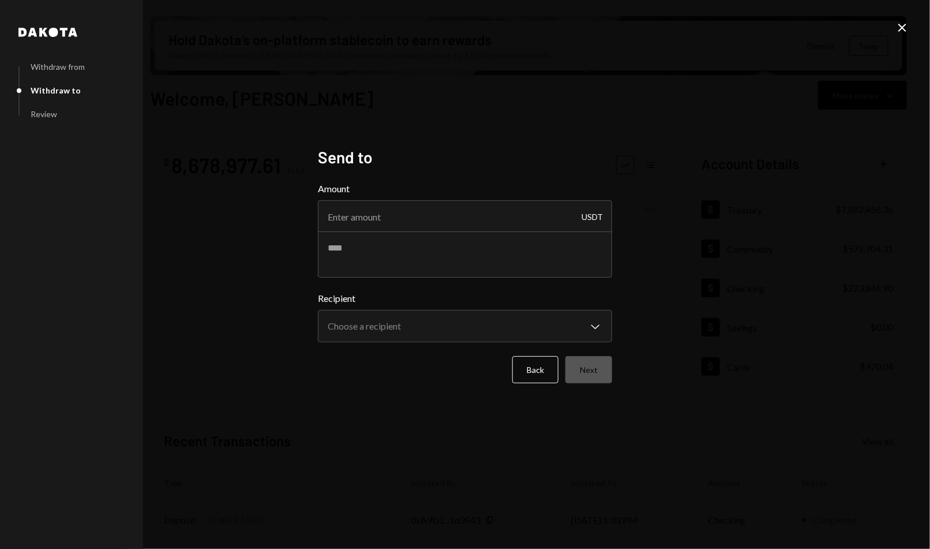
click at [799, 63] on div "**********" at bounding box center [465, 274] width 930 height 549
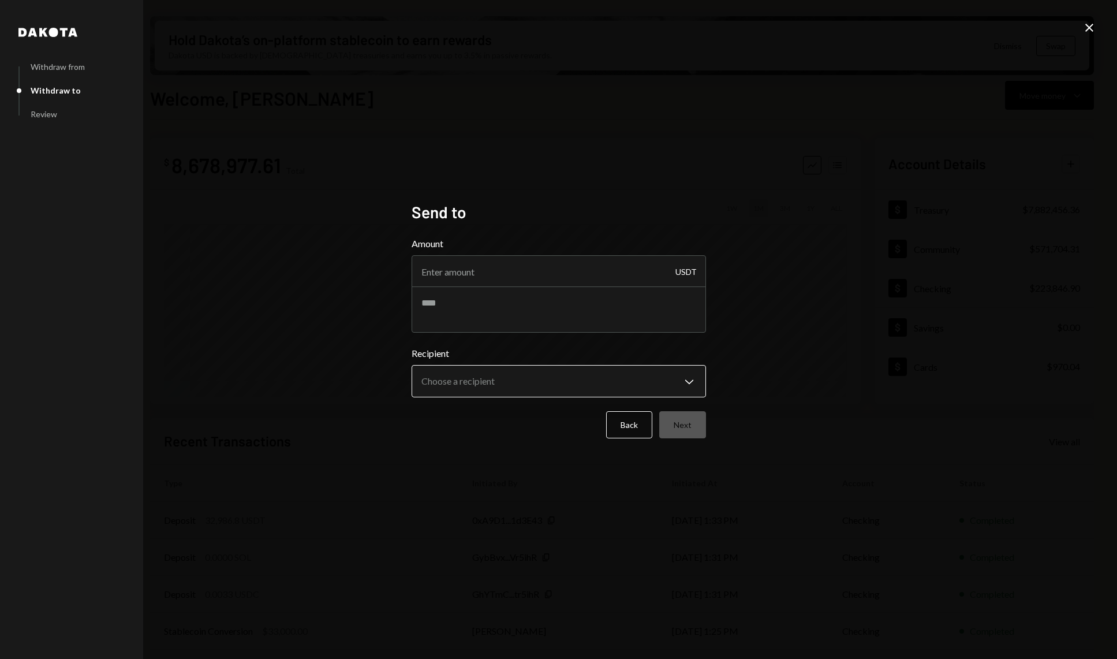
click at [694, 376] on body "I Internet of GPUs... Caret Down Home Home Inbox Inbox Activities Transactions …" at bounding box center [558, 329] width 1117 height 659
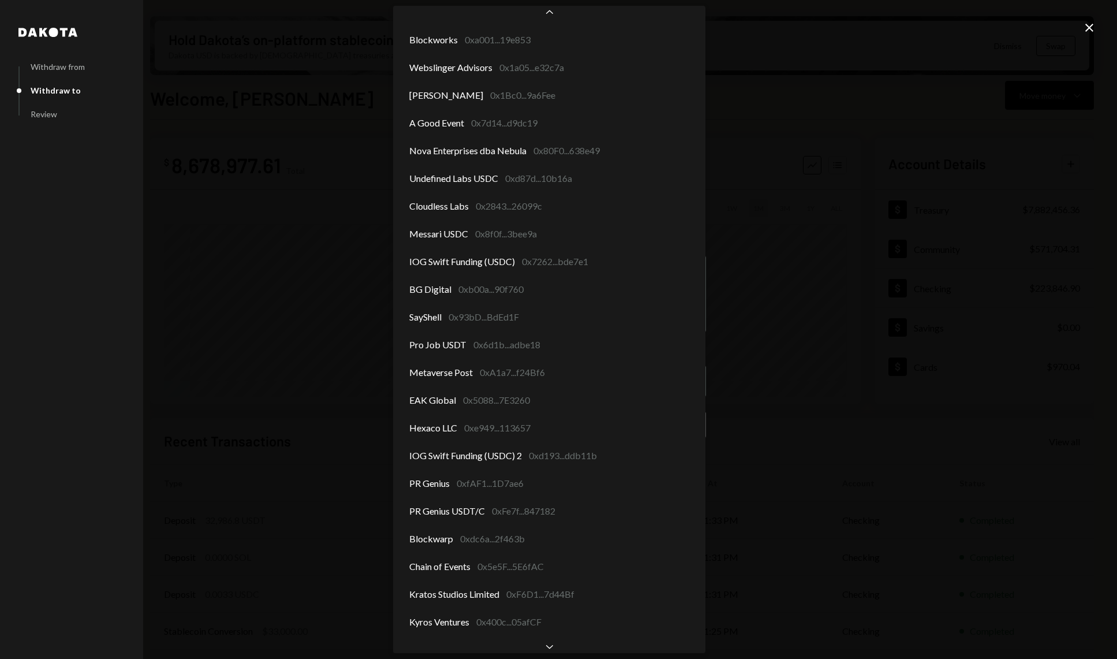
scroll to position [207, 0]
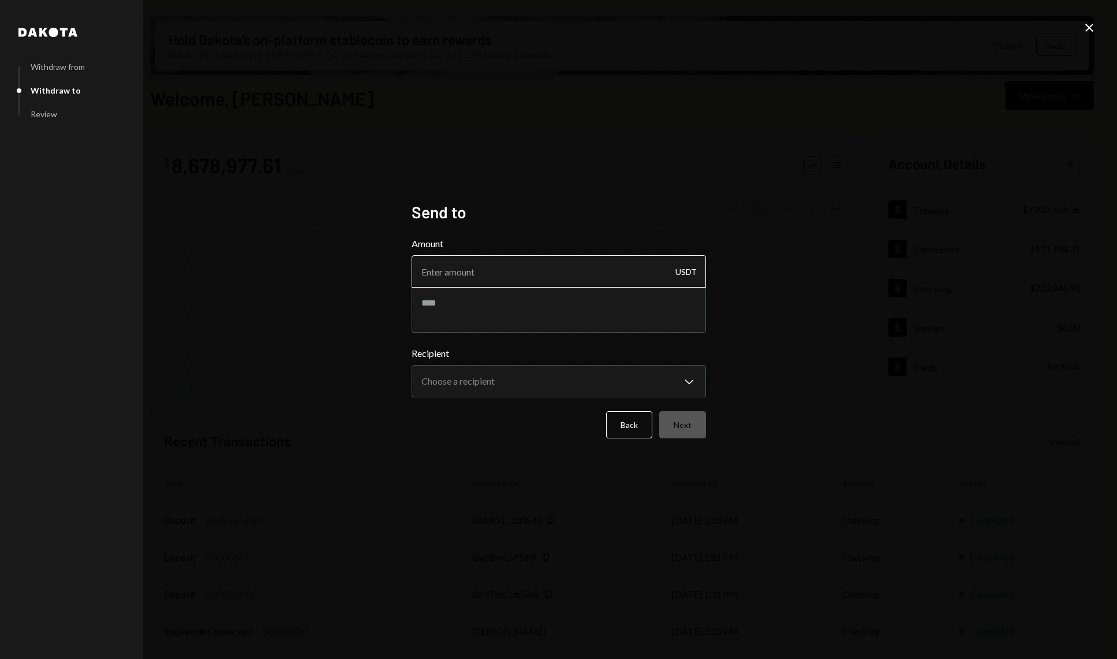
click at [517, 260] on input "Amount" at bounding box center [559, 271] width 294 height 32
click at [508, 334] on form "**********" at bounding box center [559, 337] width 294 height 201
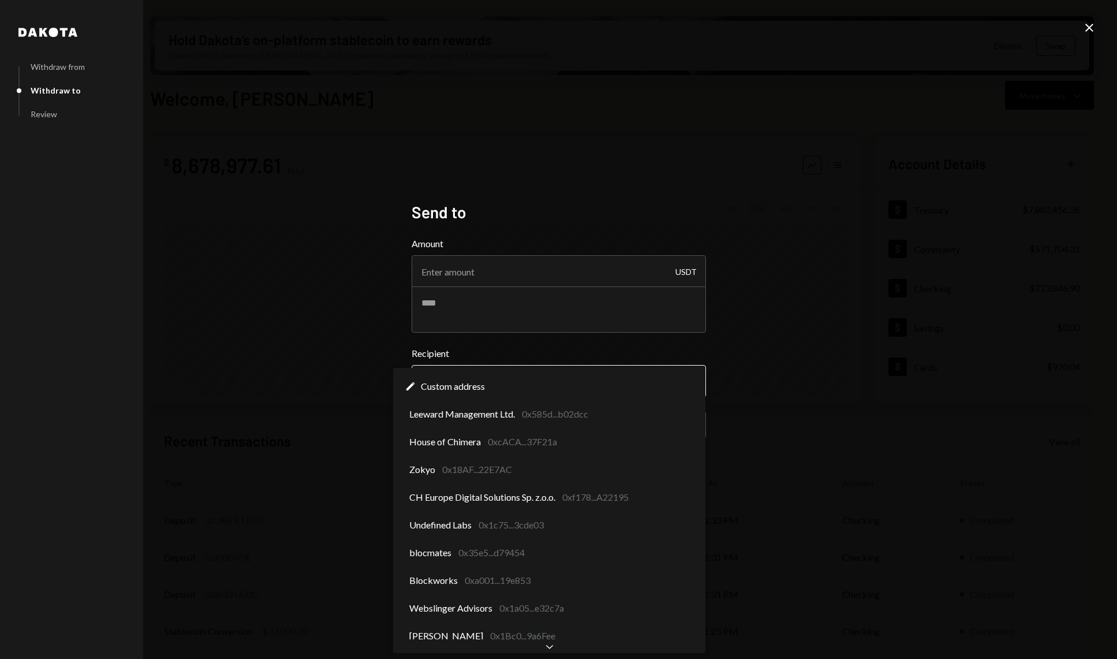
click at [510, 379] on body "I Internet of GPUs... Caret Down Home Home Inbox Inbox Activities Transactions …" at bounding box center [558, 329] width 1117 height 659
select select "**********"
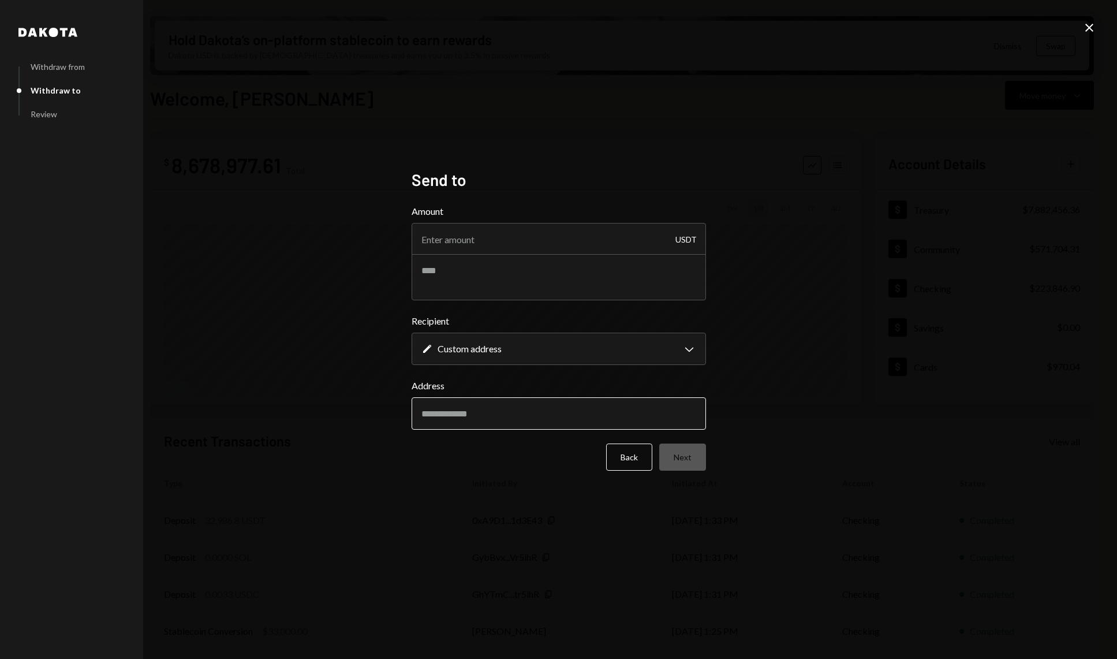
click at [475, 416] on input "Address" at bounding box center [559, 413] width 294 height 32
paste input "**********"
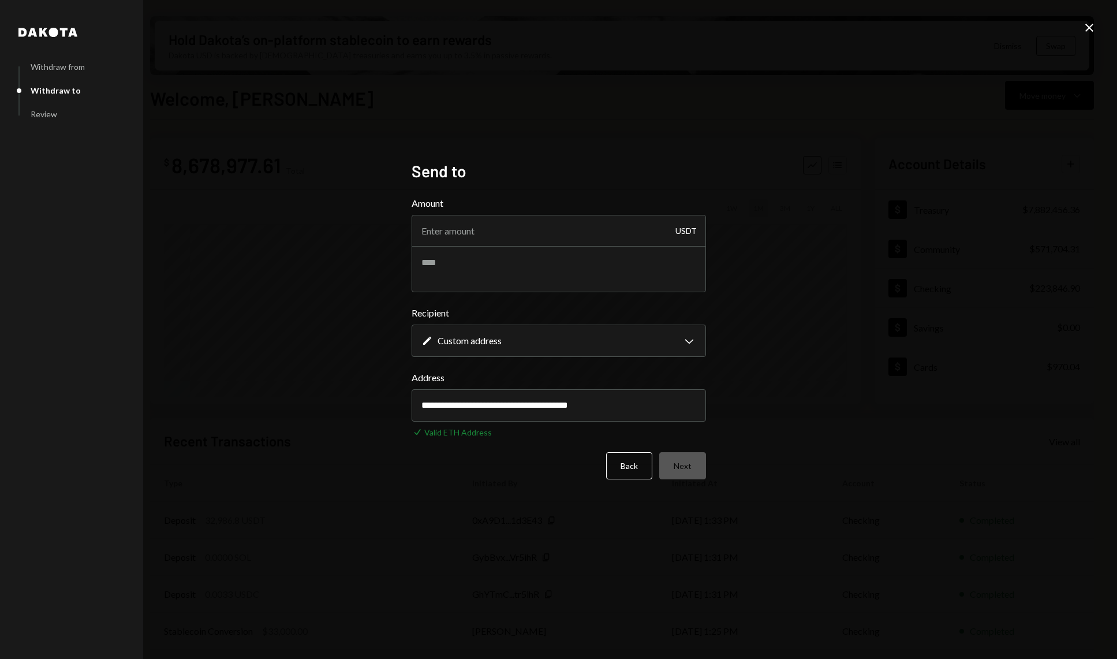
type input "**********"
click at [536, 410] on input "**********" at bounding box center [559, 405] width 294 height 32
click at [504, 236] on input "Amount" at bounding box center [559, 231] width 294 height 32
paste input "25556.97"
type input "25556.97"
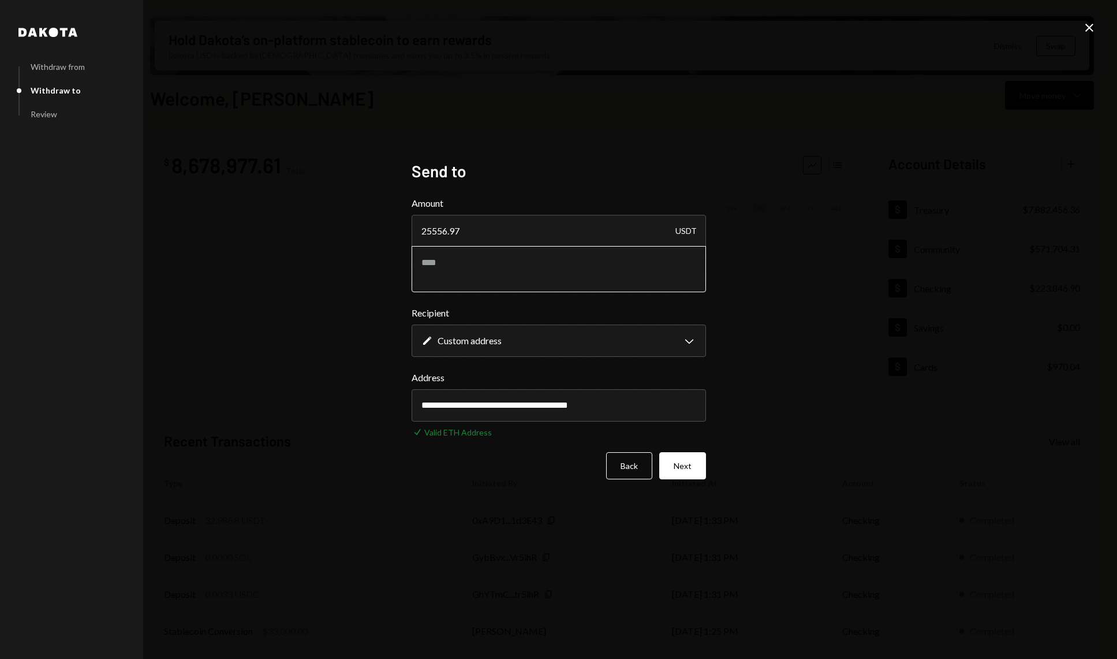
click at [508, 268] on textarea at bounding box center [559, 269] width 294 height 46
click at [457, 264] on textarea "*****" at bounding box center [559, 269] width 294 height 46
type textarea "**********"
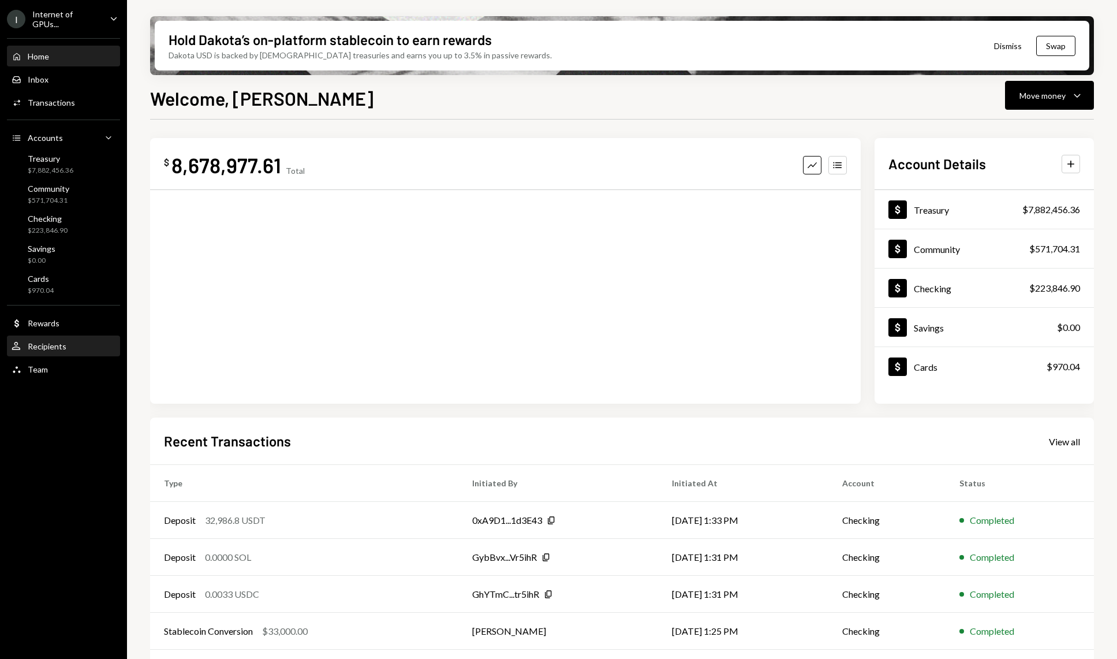
click at [49, 346] on div "Recipients" at bounding box center [47, 346] width 39 height 10
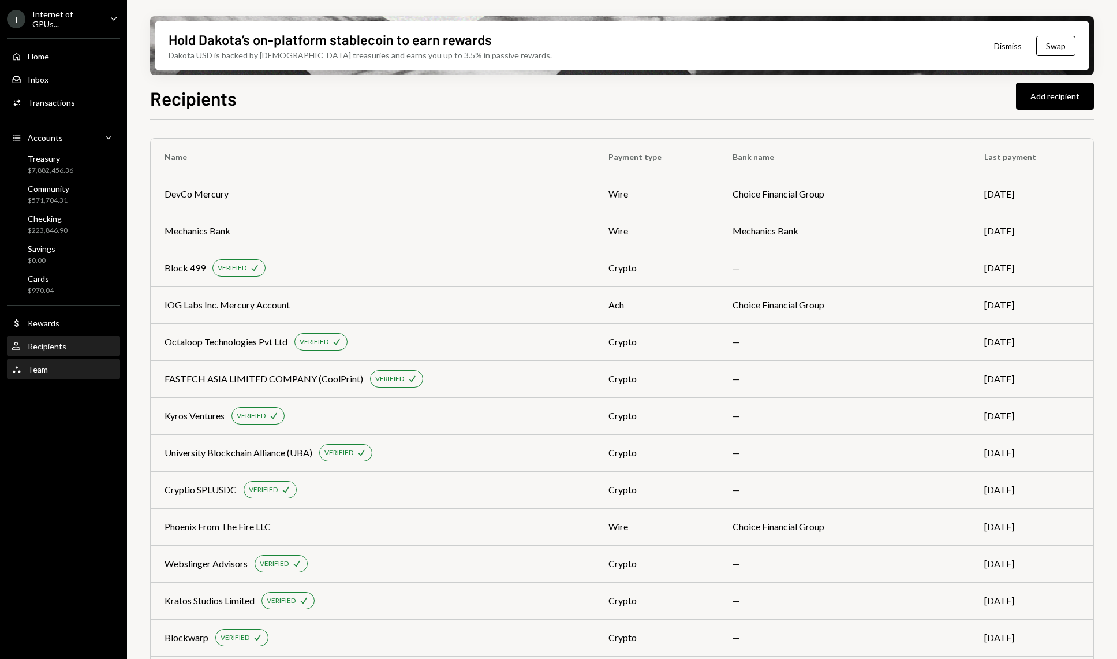
click at [69, 366] on div "Team Team" at bounding box center [64, 369] width 104 height 10
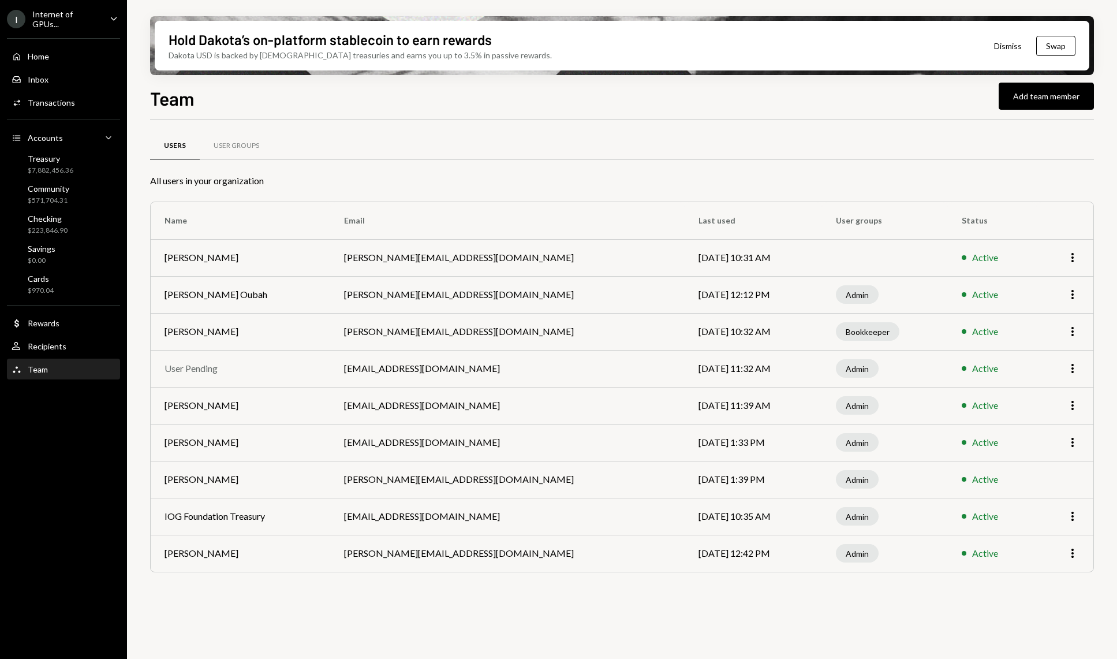
click at [69, 356] on div "Home Home Inbox Inbox Activities Transactions Accounts Accounts Caret Down Trea…" at bounding box center [63, 206] width 127 height 350
click at [69, 351] on div "User Recipients" at bounding box center [64, 346] width 104 height 20
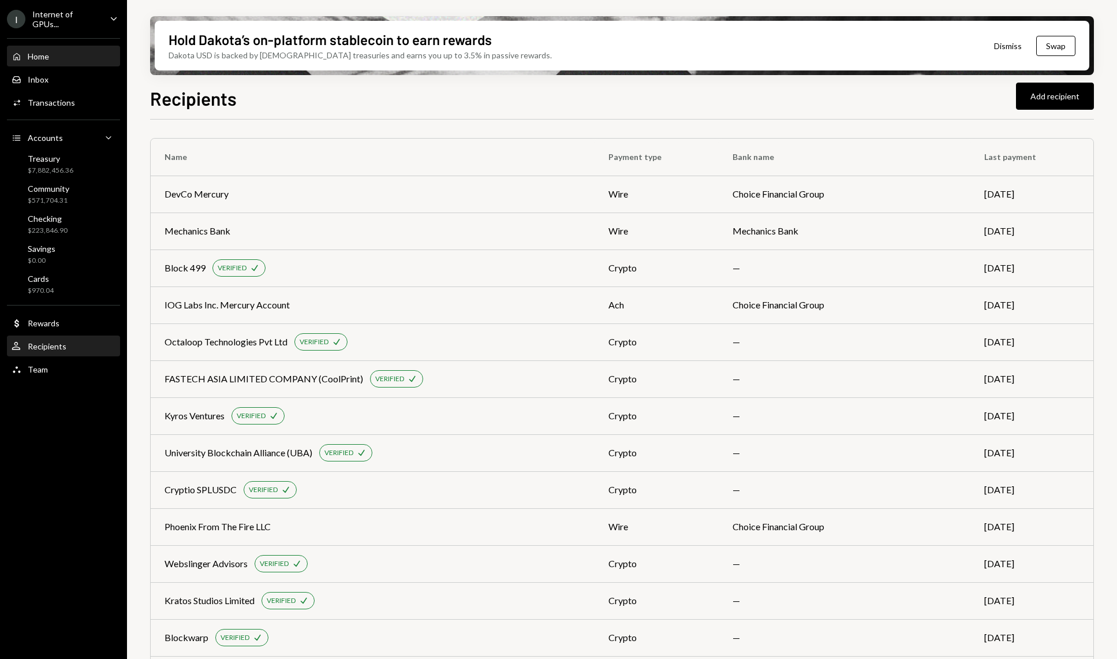
click at [80, 47] on div "Home Home" at bounding box center [64, 57] width 104 height 20
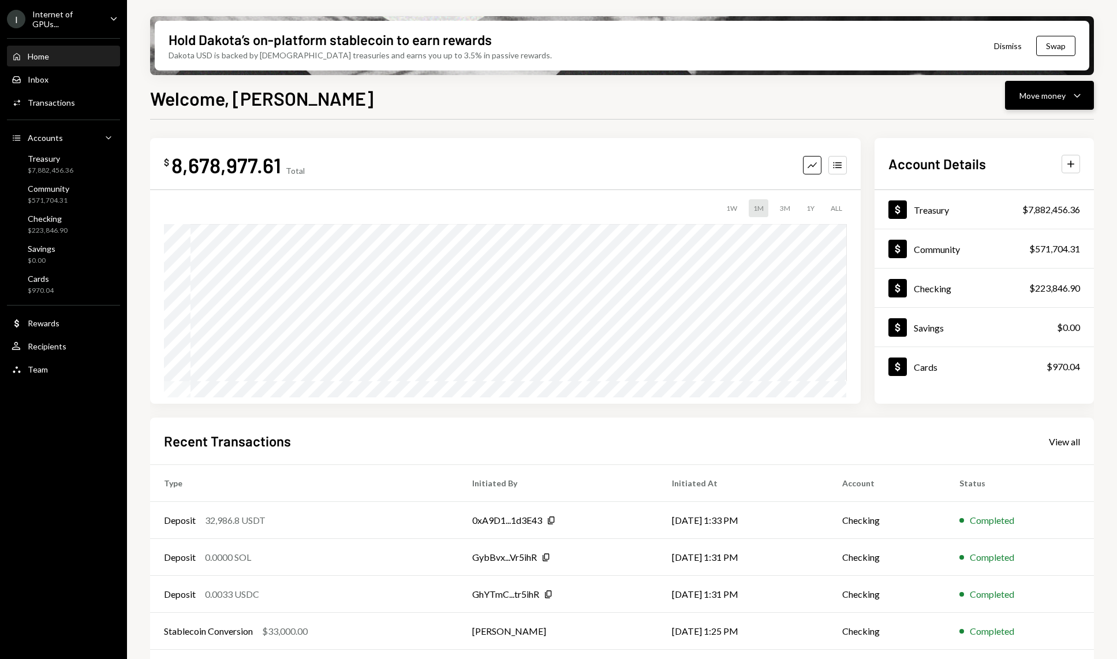
click at [1086, 99] on button "Move money Caret Down" at bounding box center [1049, 95] width 89 height 29
click at [1031, 125] on div "Send" at bounding box center [1040, 130] width 84 height 12
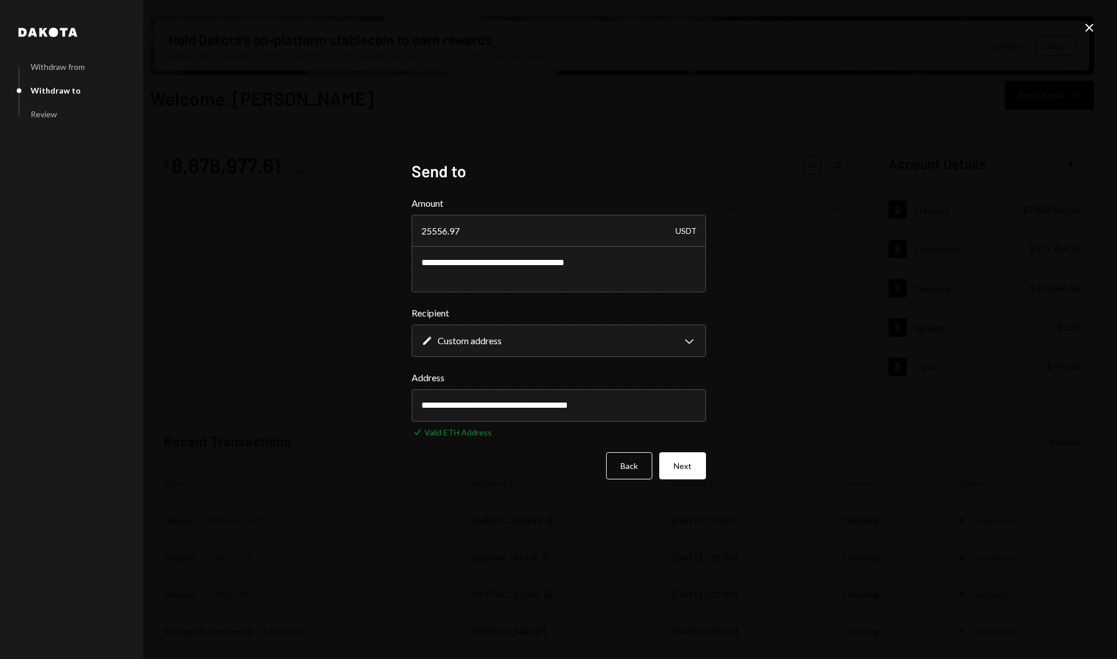
type textarea "**********"
click at [473, 225] on input "25556.97" at bounding box center [559, 231] width 294 height 32
click at [499, 408] on input "**********" at bounding box center [559, 405] width 294 height 32
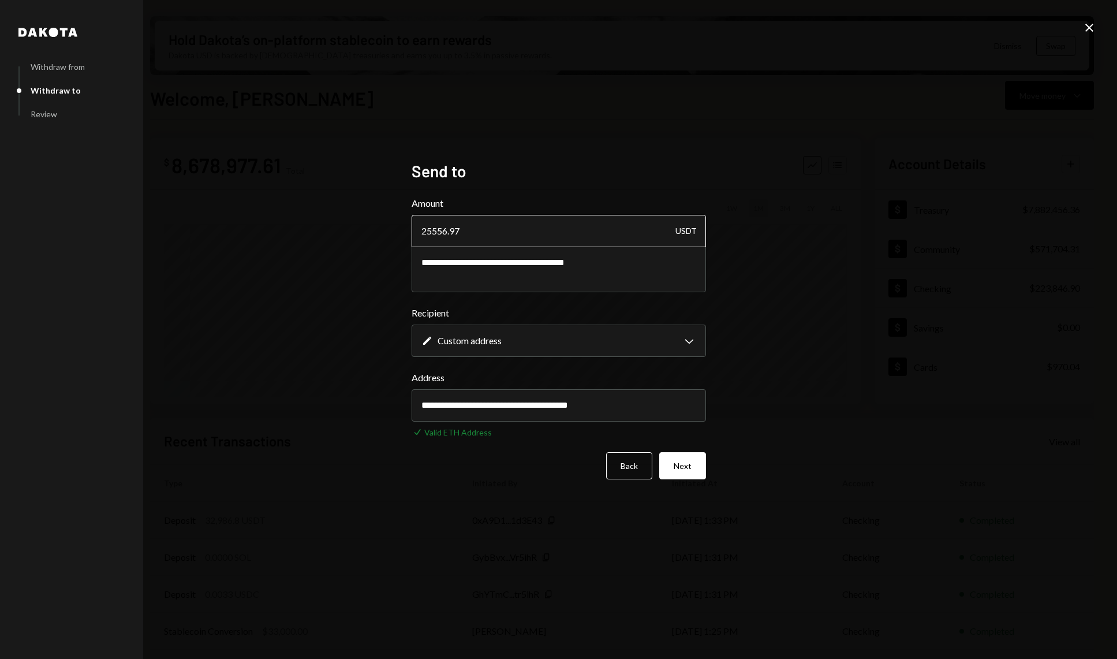
click at [530, 225] on input "25556.97" at bounding box center [559, 231] width 294 height 32
click at [695, 469] on button "Next" at bounding box center [682, 465] width 47 height 27
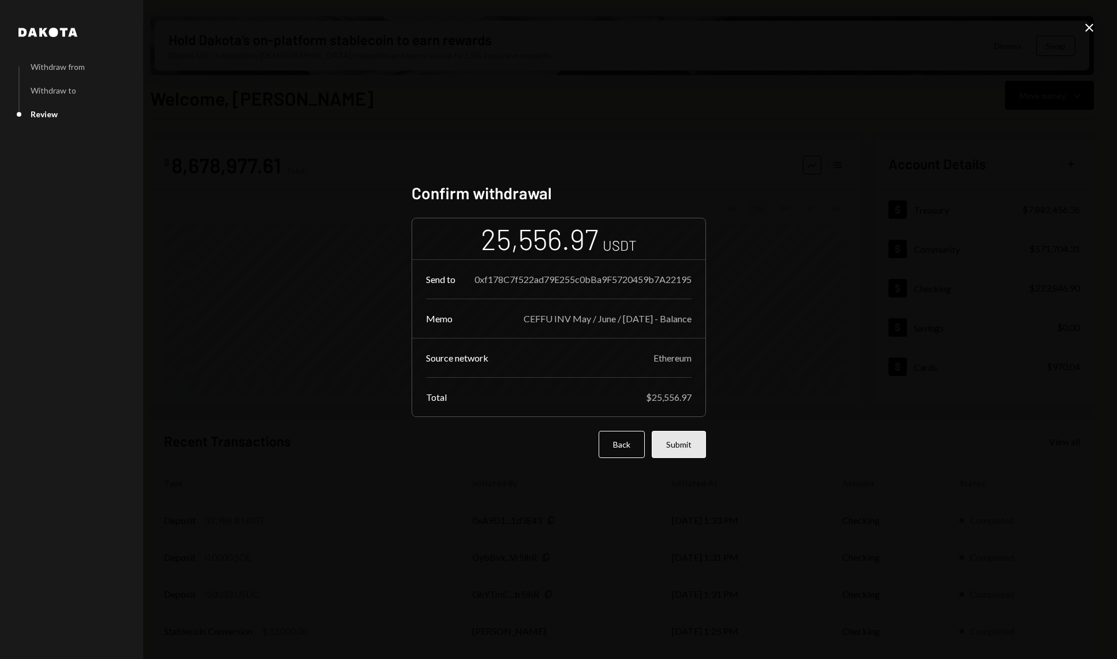
click at [678, 457] on button "Submit" at bounding box center [679, 444] width 54 height 27
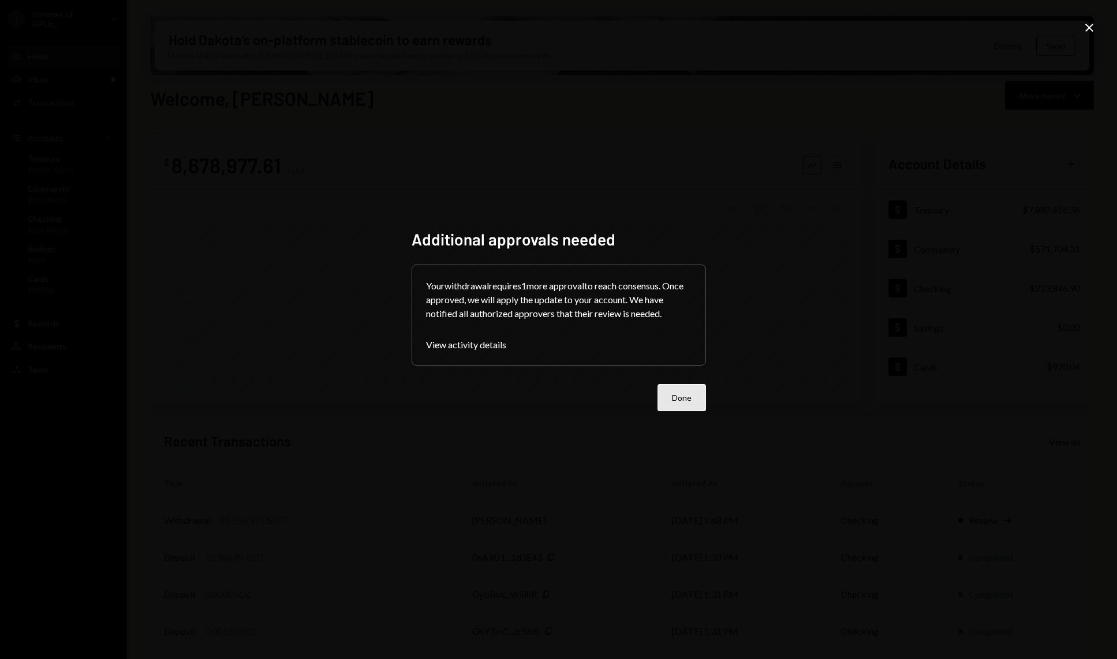
click at [689, 395] on button "Done" at bounding box center [681, 397] width 48 height 27
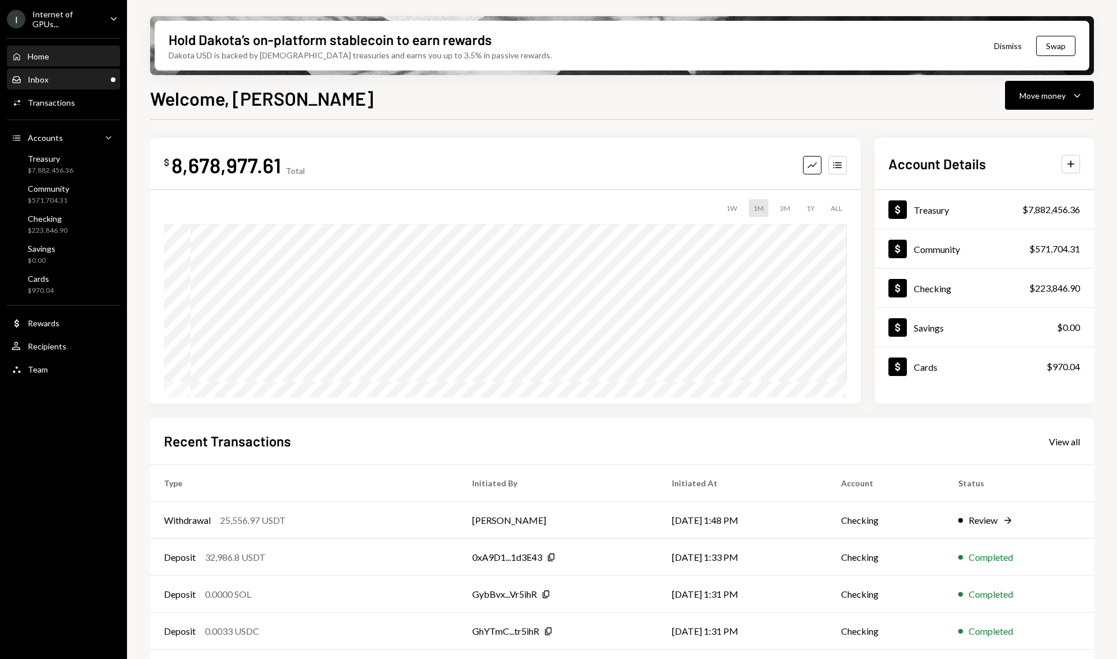
click at [54, 72] on div "Inbox Inbox" at bounding box center [64, 80] width 104 height 20
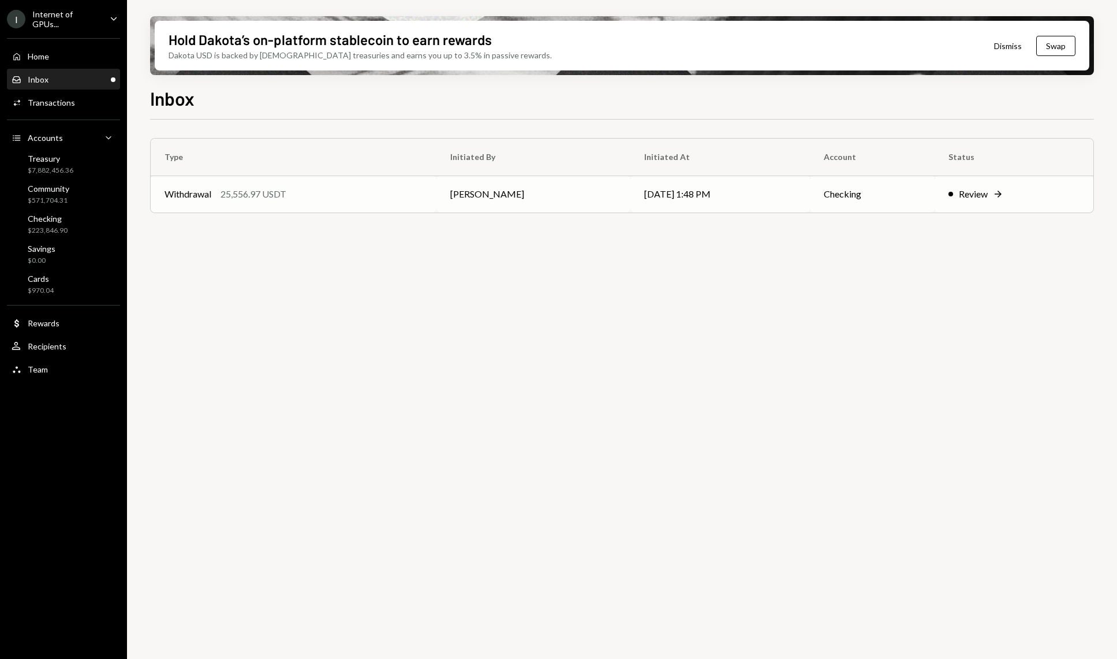
click at [286, 200] on div "25,556.97 USDT" at bounding box center [253, 194] width 66 height 14
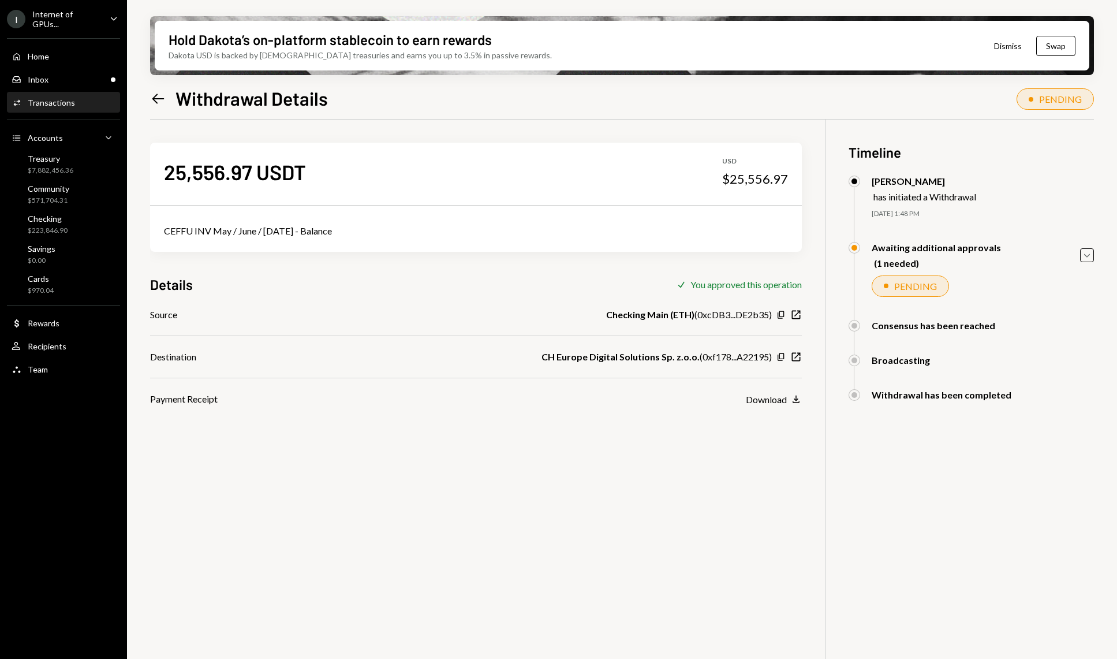
click at [270, 169] on div "25,556.97 USDT" at bounding box center [235, 172] width 142 height 26
copy div "25,556.97 USDT"
drag, startPoint x: 466, startPoint y: 250, endPoint x: 308, endPoint y: 234, distance: 158.5
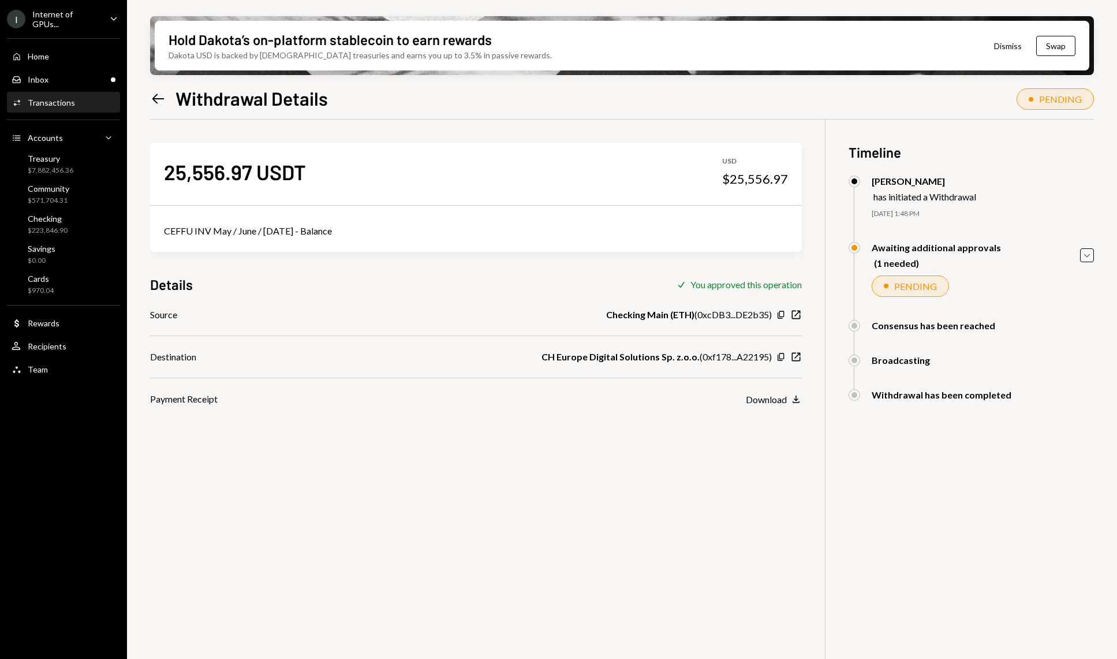
click at [308, 234] on div "CEFFU INV May / June / [DATE] - Balance" at bounding box center [476, 231] width 652 height 42
click at [628, 363] on b "CH Europe Digital Solutions Sp. z.o.o." at bounding box center [620, 357] width 158 height 14
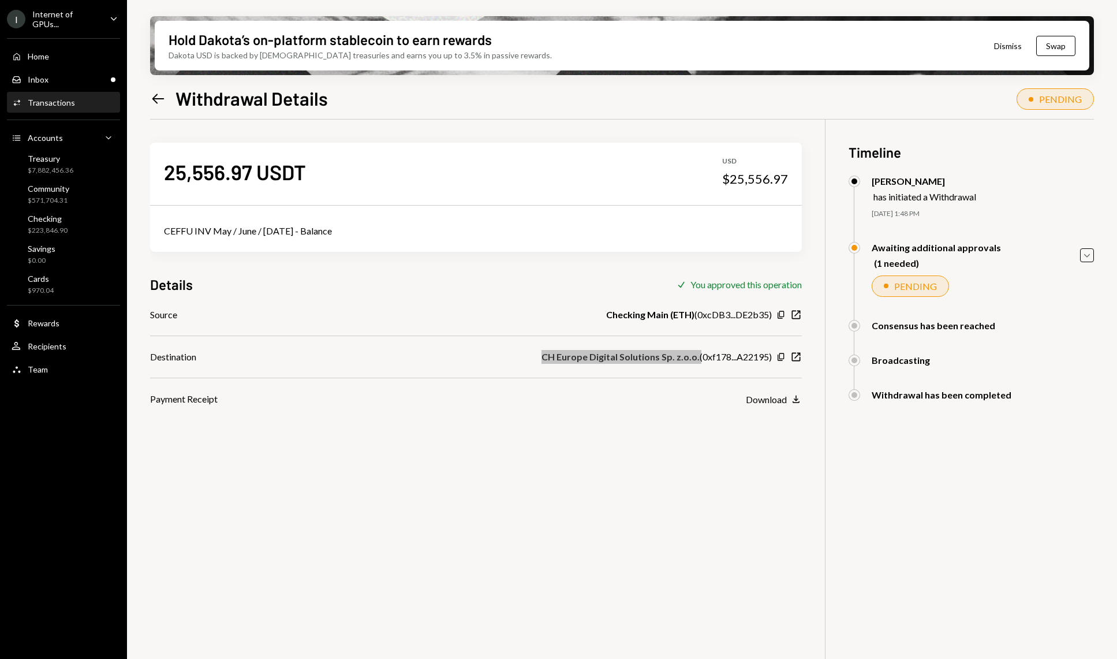
copy b "CH Europe Digital Solutions Sp. z.o.o."
click at [99, 76] on div "Inbox Inbox" at bounding box center [64, 79] width 104 height 10
